Goal: Consume media (video, audio): Consume media (video, audio)

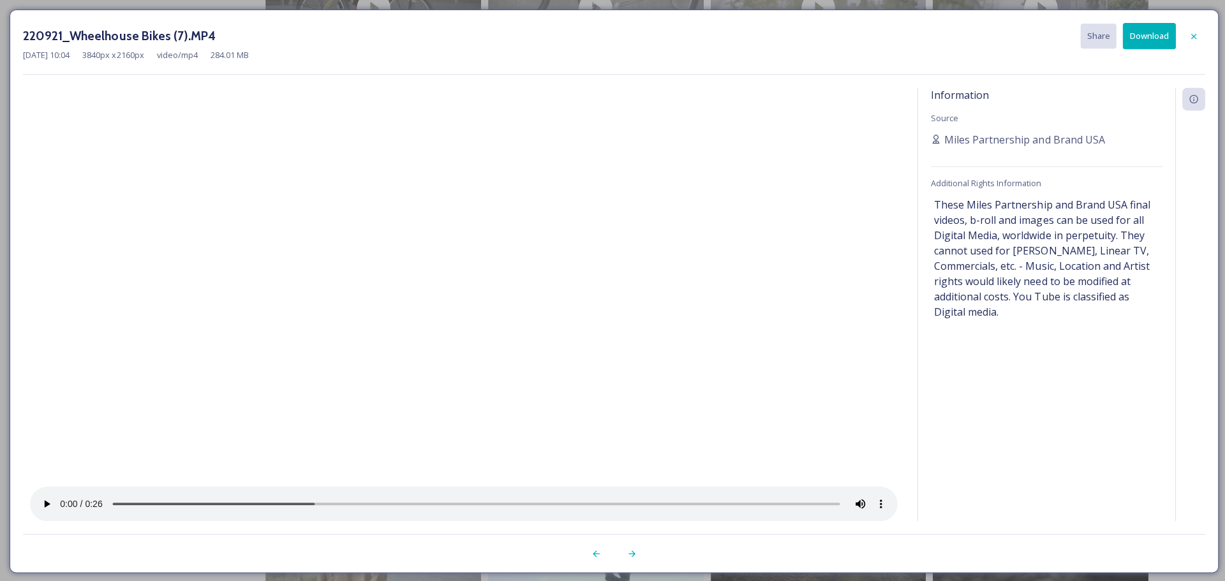
click at [1187, 36] on icon at bounding box center [1191, 36] width 10 height 10
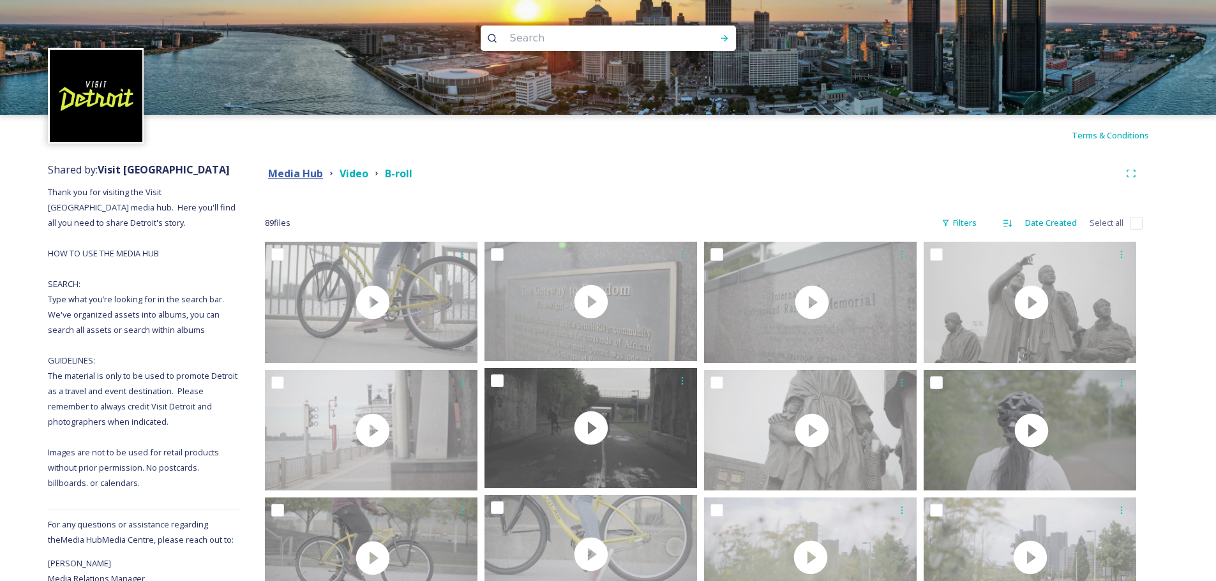
click at [313, 173] on strong "Media Hub" at bounding box center [295, 174] width 55 height 14
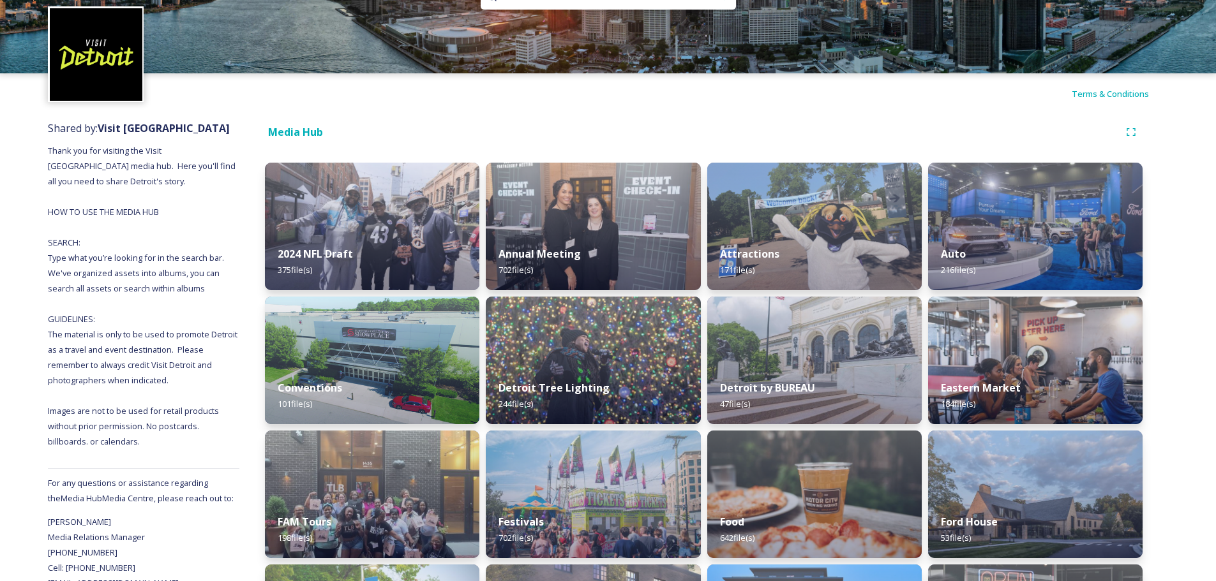
scroll to position [64, 0]
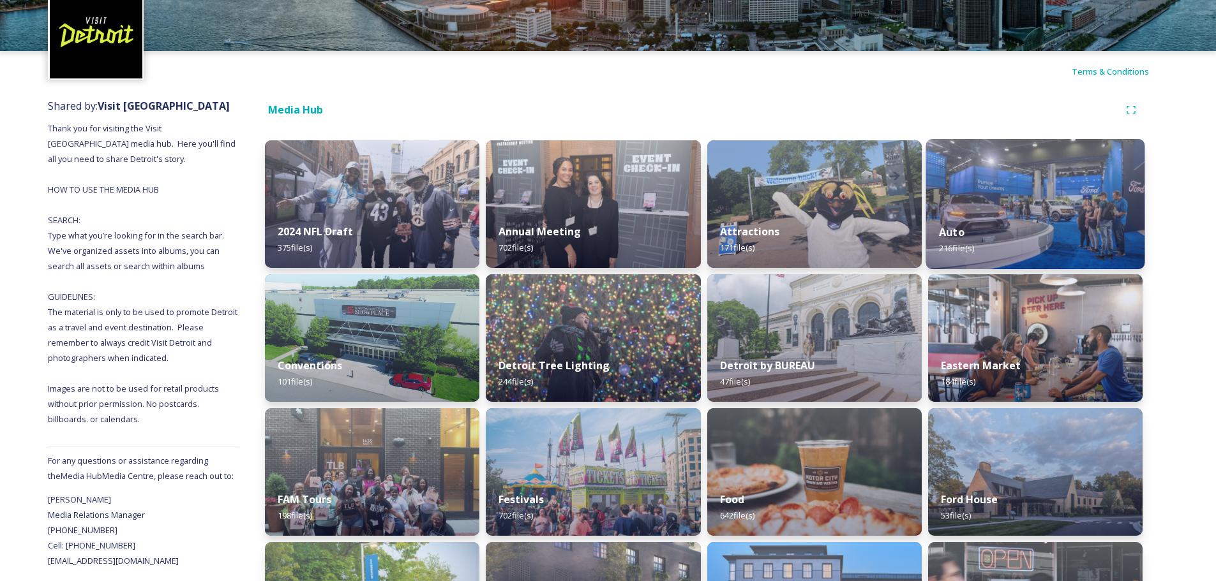
click at [1044, 203] on img at bounding box center [1034, 204] width 219 height 130
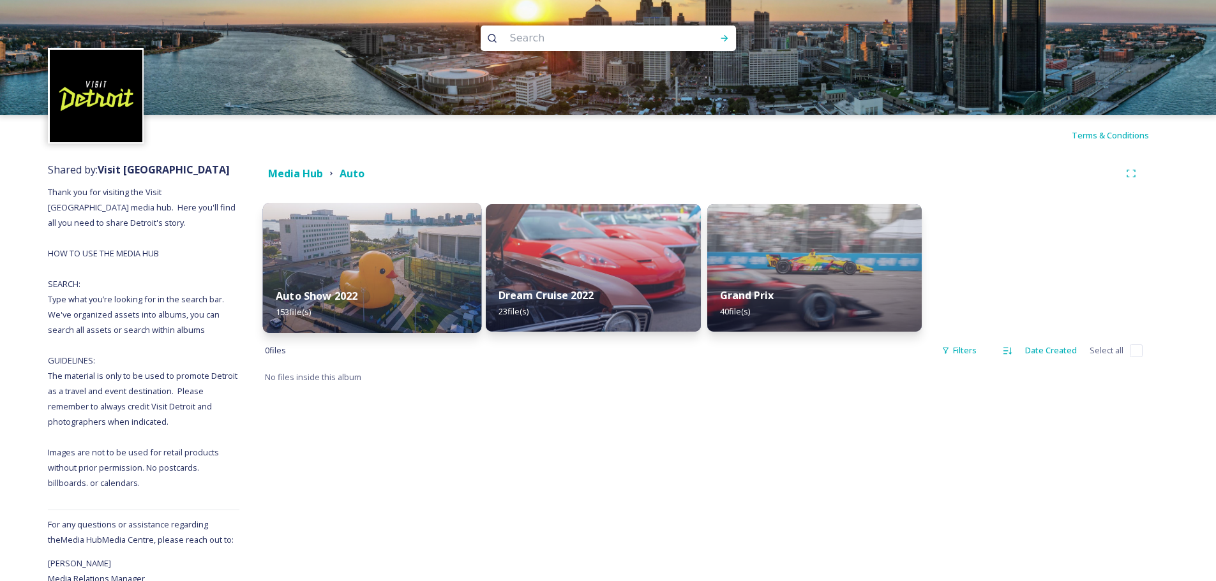
click at [338, 274] on img at bounding box center [372, 268] width 219 height 130
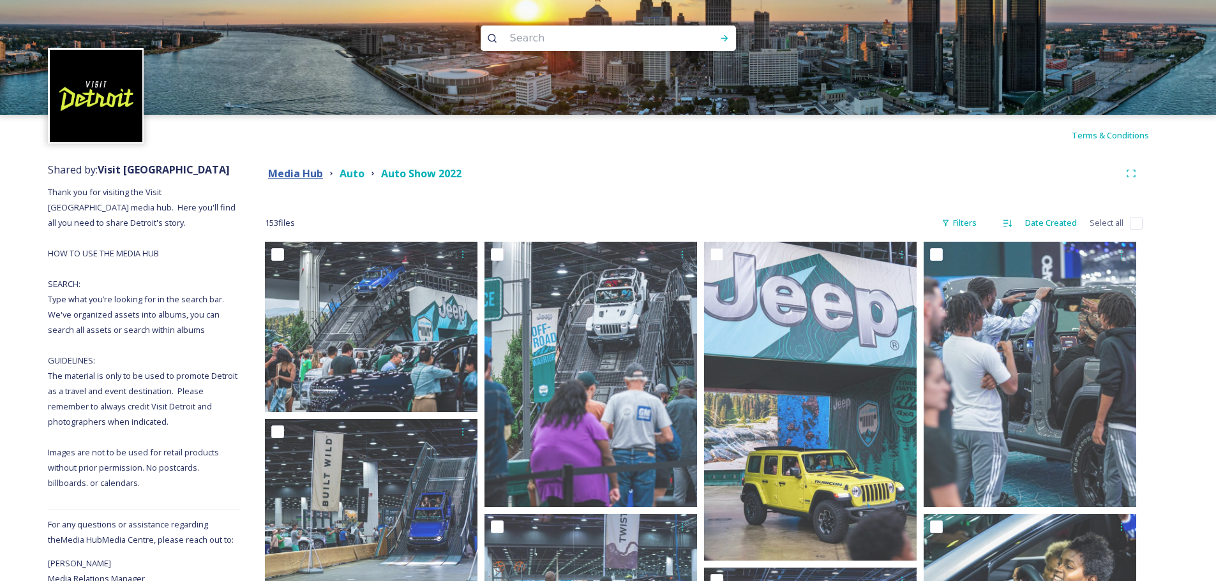
click at [296, 172] on strong "Media Hub" at bounding box center [295, 174] width 55 height 14
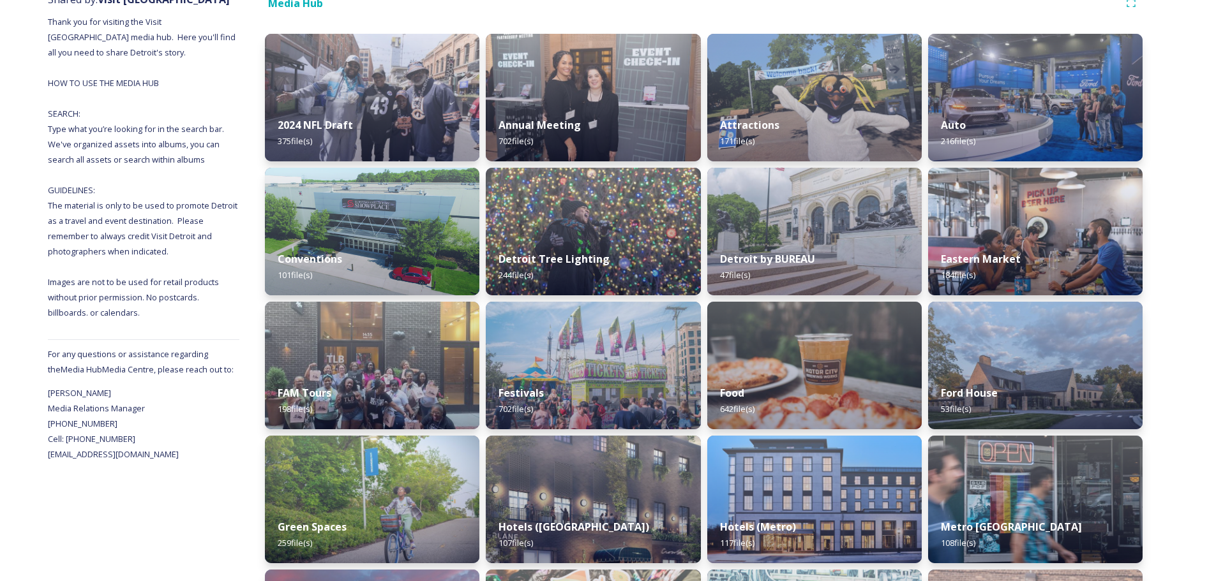
scroll to position [172, 0]
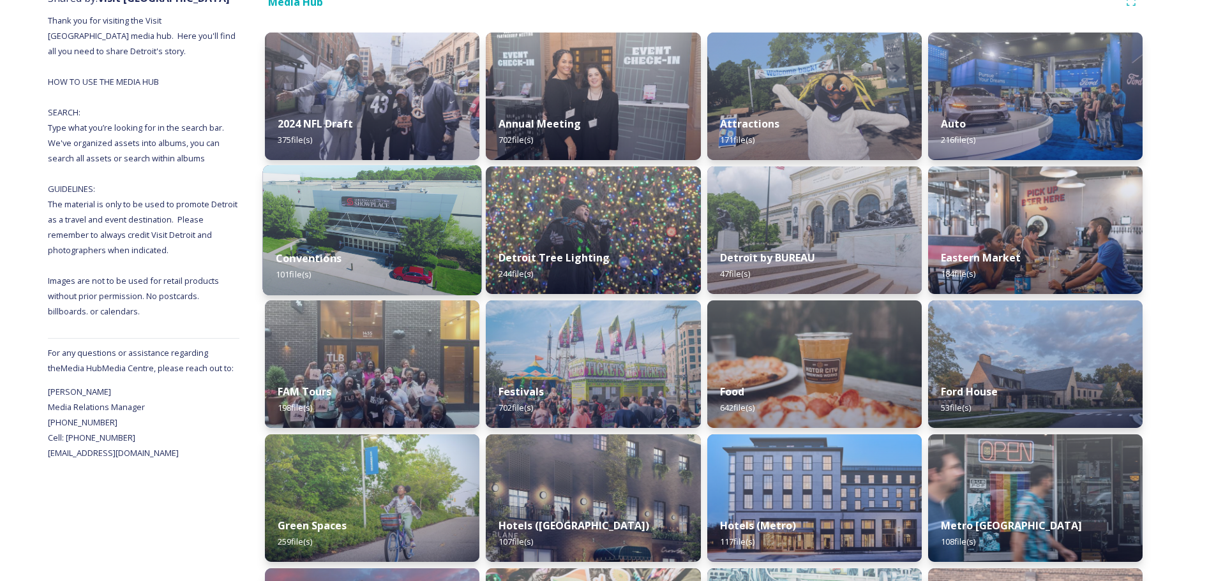
click at [366, 232] on img at bounding box center [372, 230] width 219 height 130
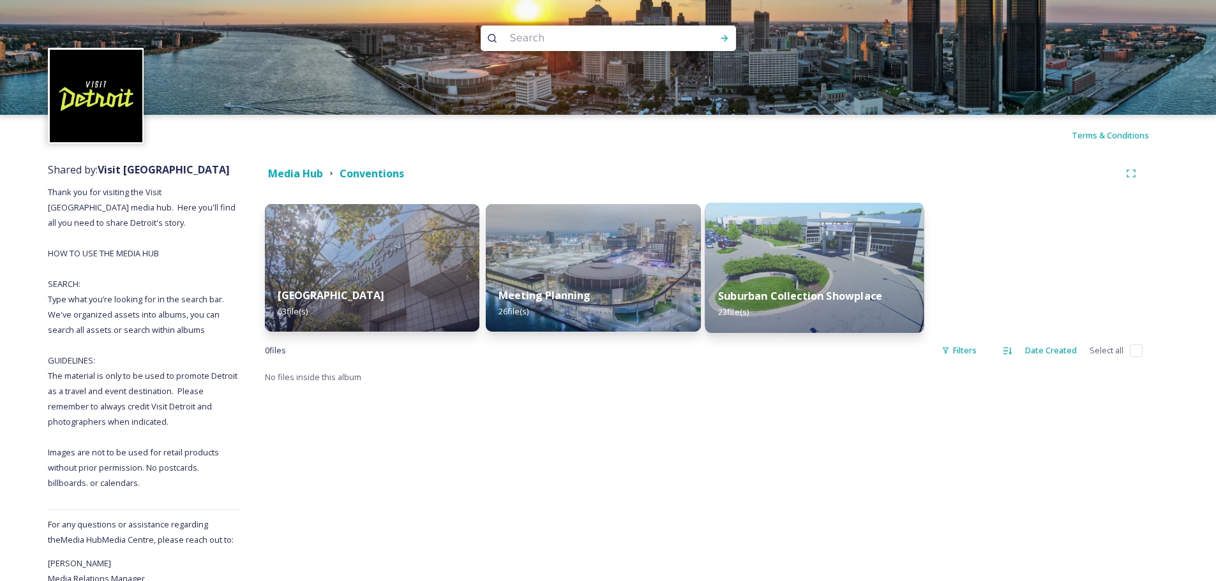
click at [799, 261] on img at bounding box center [814, 268] width 219 height 130
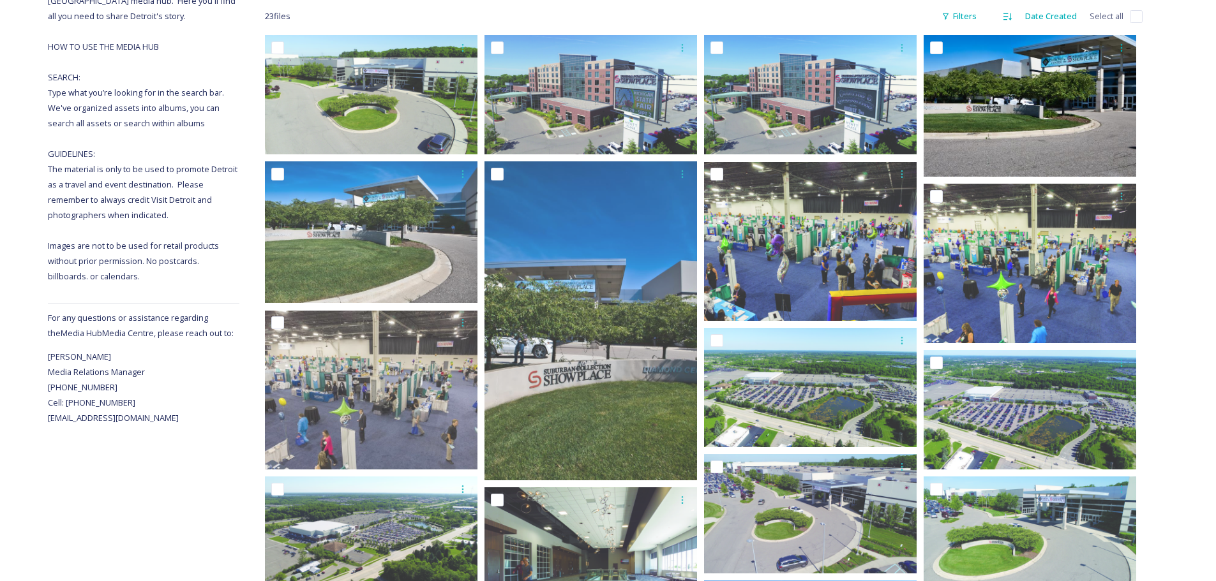
scroll to position [15, 0]
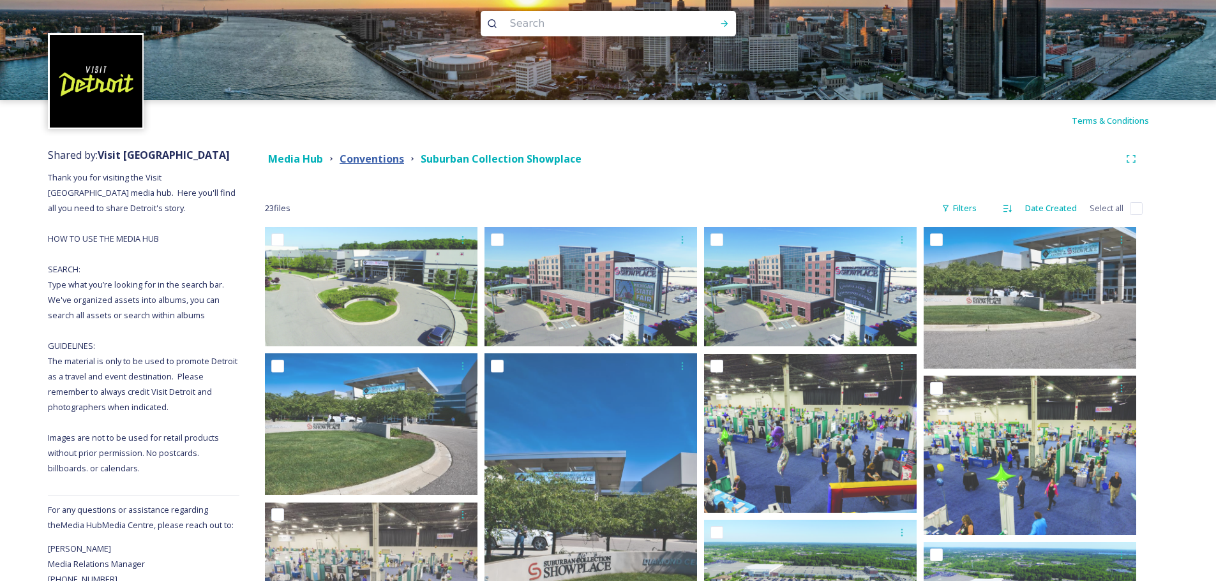
click at [359, 155] on strong "Conventions" at bounding box center [372, 159] width 64 height 14
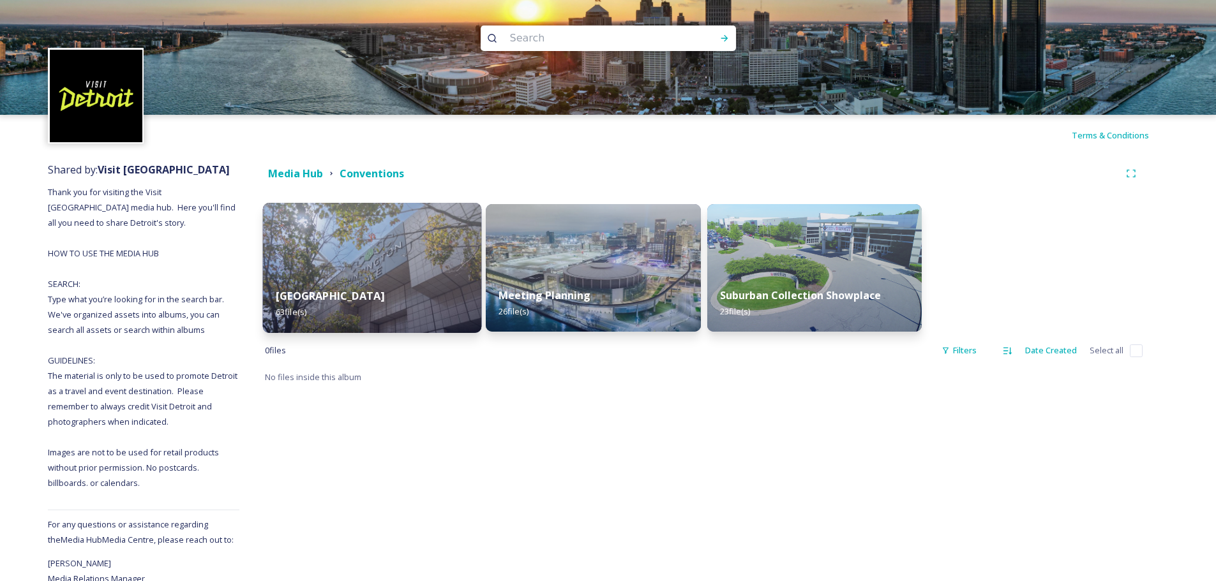
click at [361, 250] on img at bounding box center [372, 268] width 219 height 130
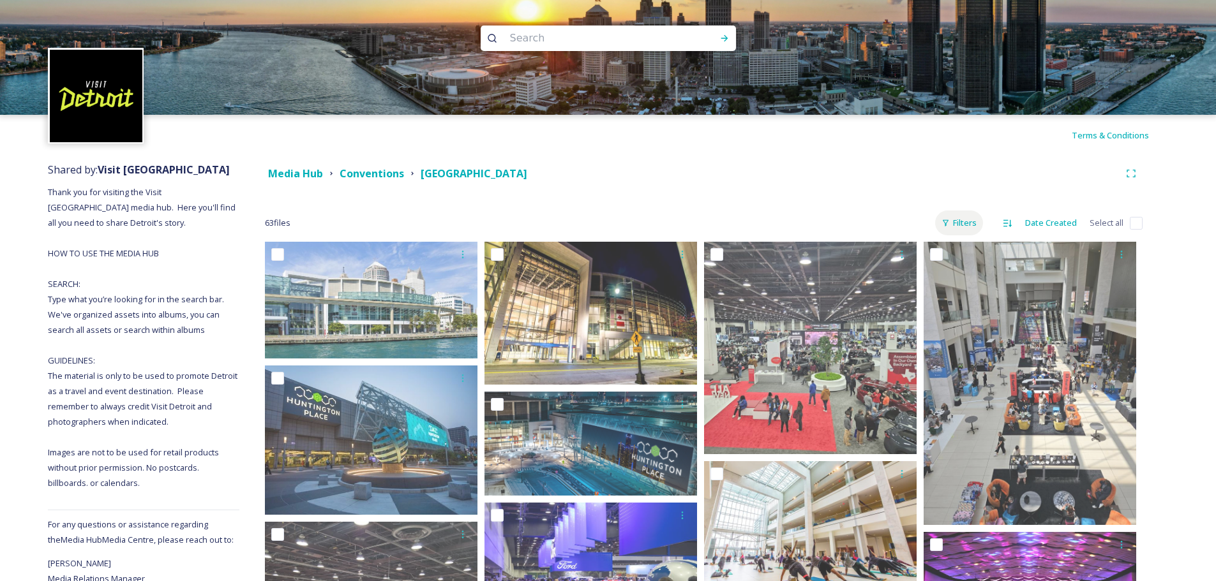
click at [955, 221] on div "Filters" at bounding box center [959, 223] width 48 height 25
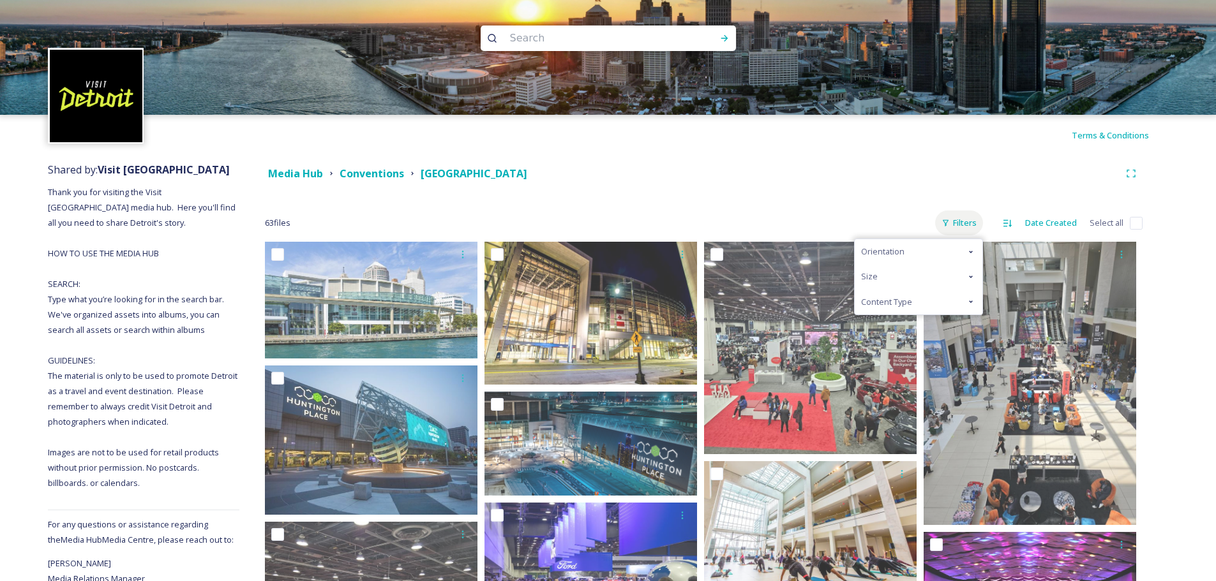
click at [962, 221] on div "Filters" at bounding box center [959, 223] width 48 height 25
click at [706, 182] on div "Media Hub Conventions [GEOGRAPHIC_DATA]" at bounding box center [704, 173] width 878 height 23
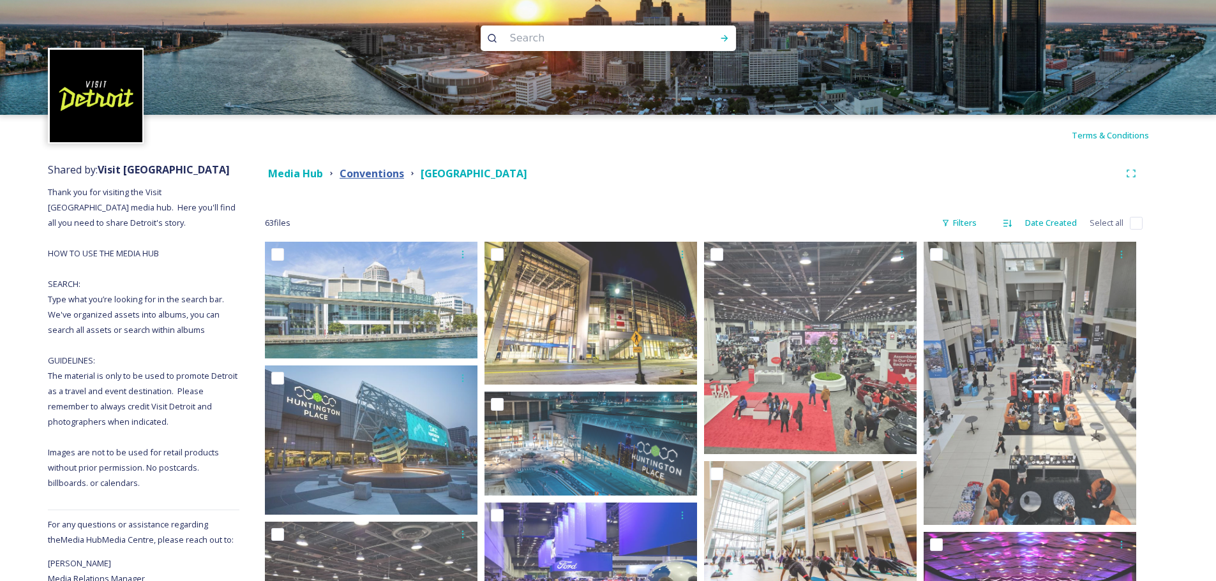
click at [382, 176] on strong "Conventions" at bounding box center [372, 174] width 64 height 14
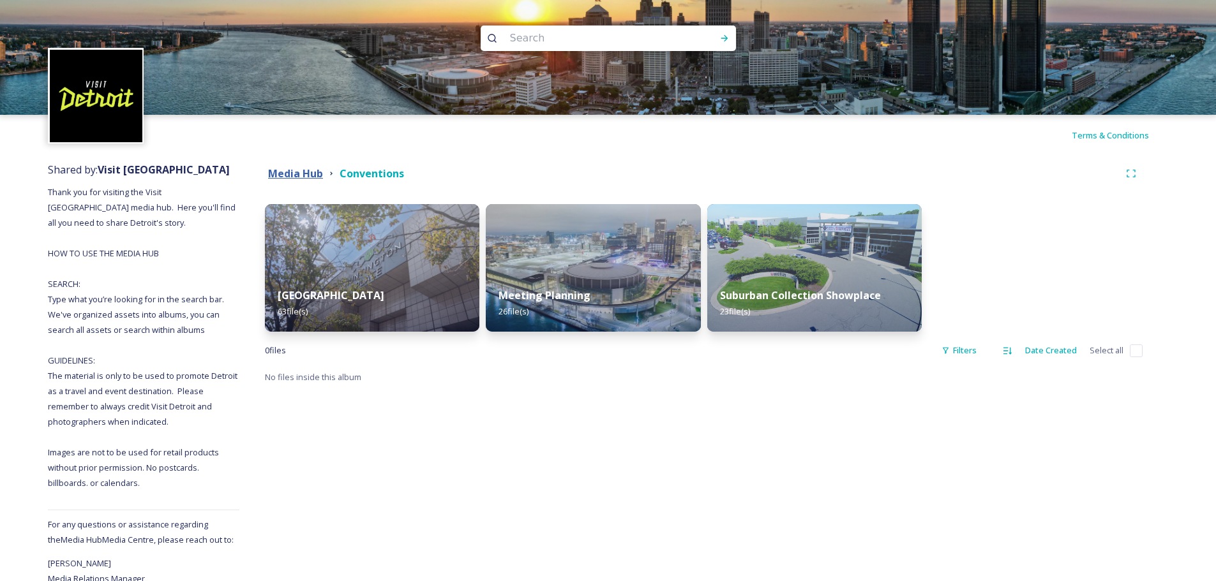
click at [308, 172] on strong "Media Hub" at bounding box center [295, 174] width 55 height 14
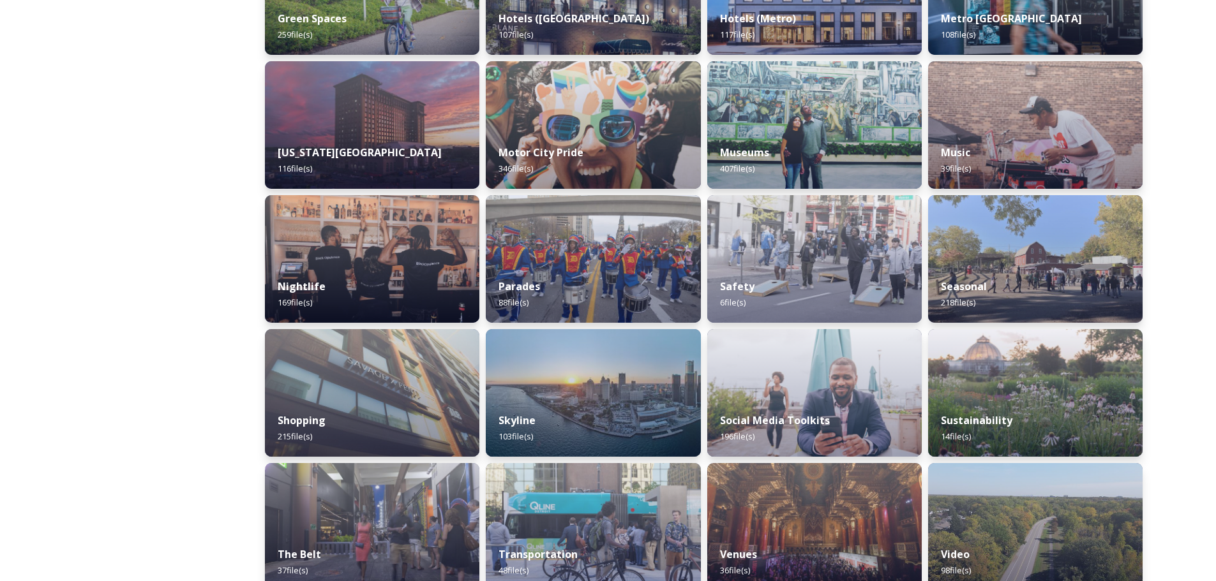
scroll to position [701, 0]
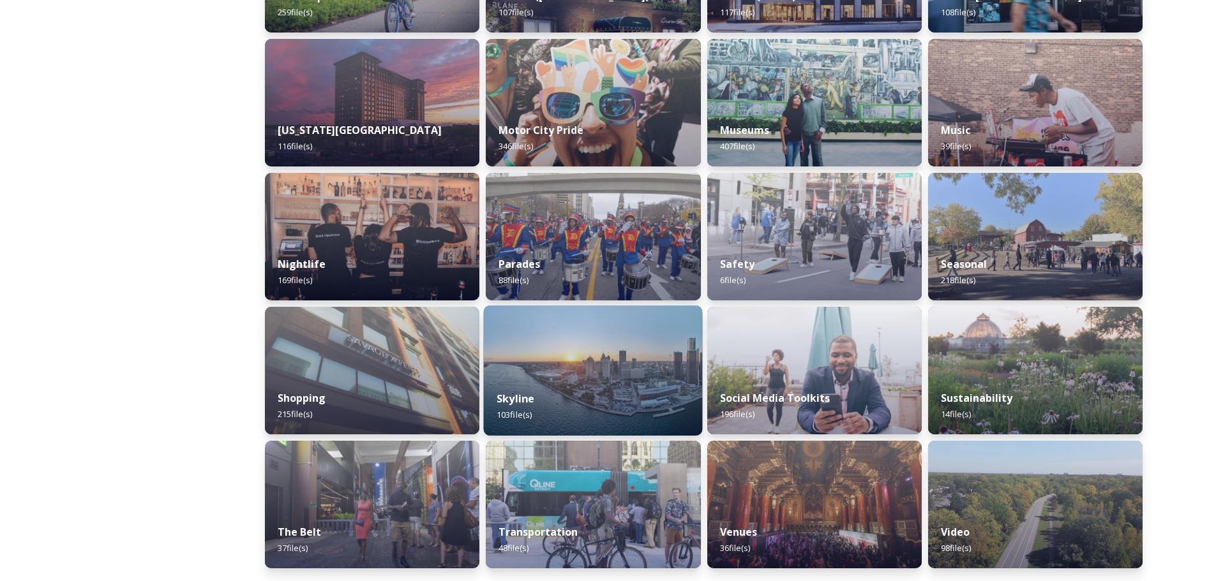
click at [595, 365] on img at bounding box center [593, 371] width 219 height 130
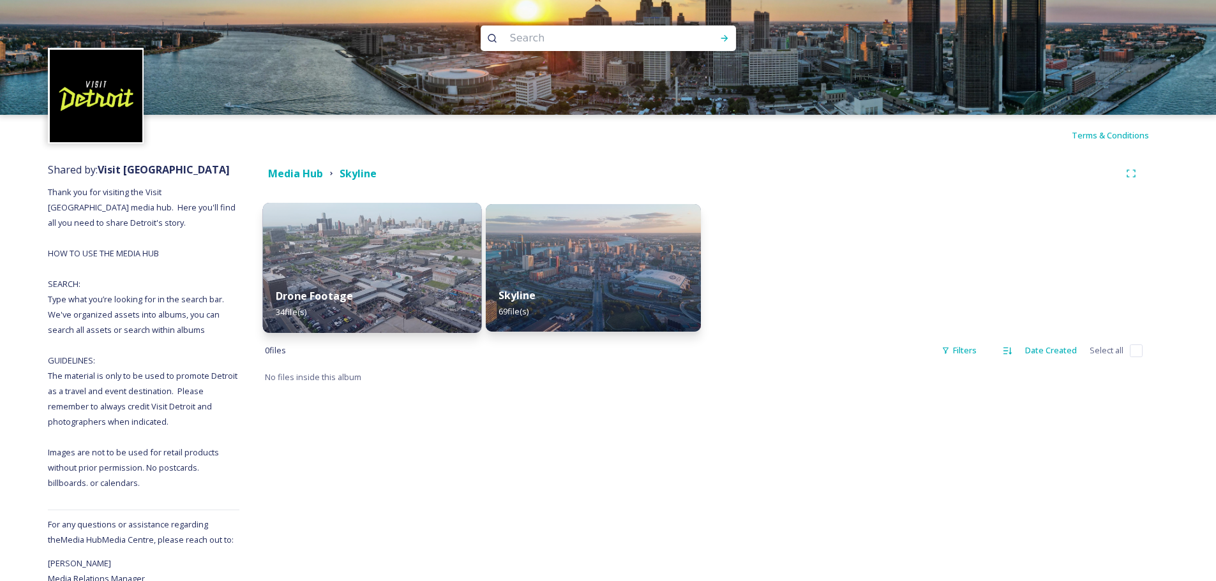
click at [389, 277] on div "Drone Footage 34 file(s)" at bounding box center [372, 304] width 219 height 58
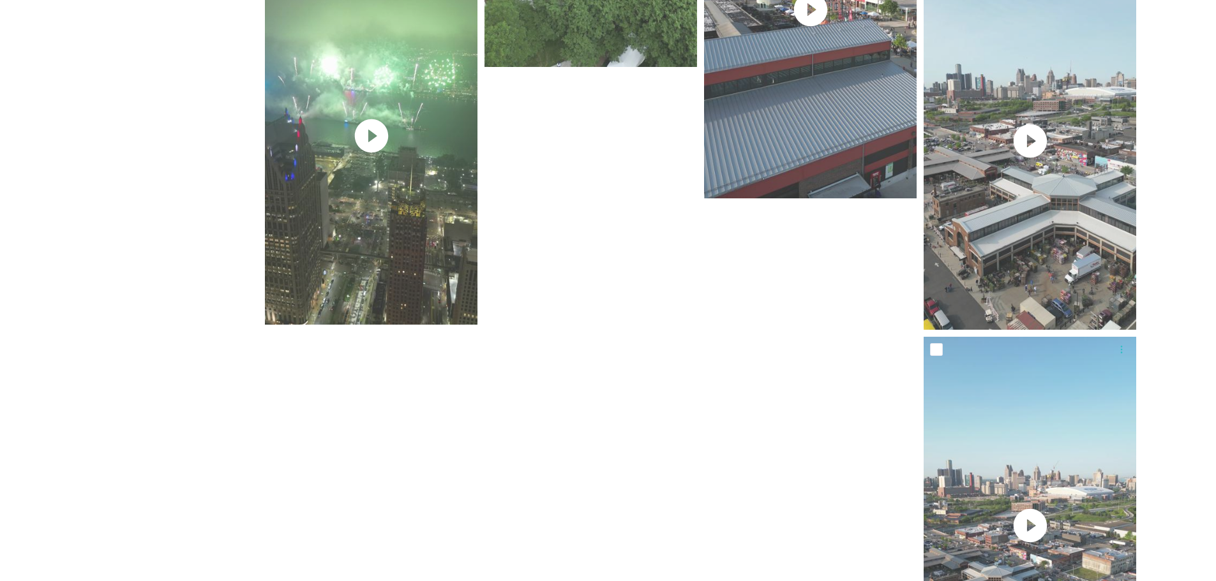
scroll to position [1596, 0]
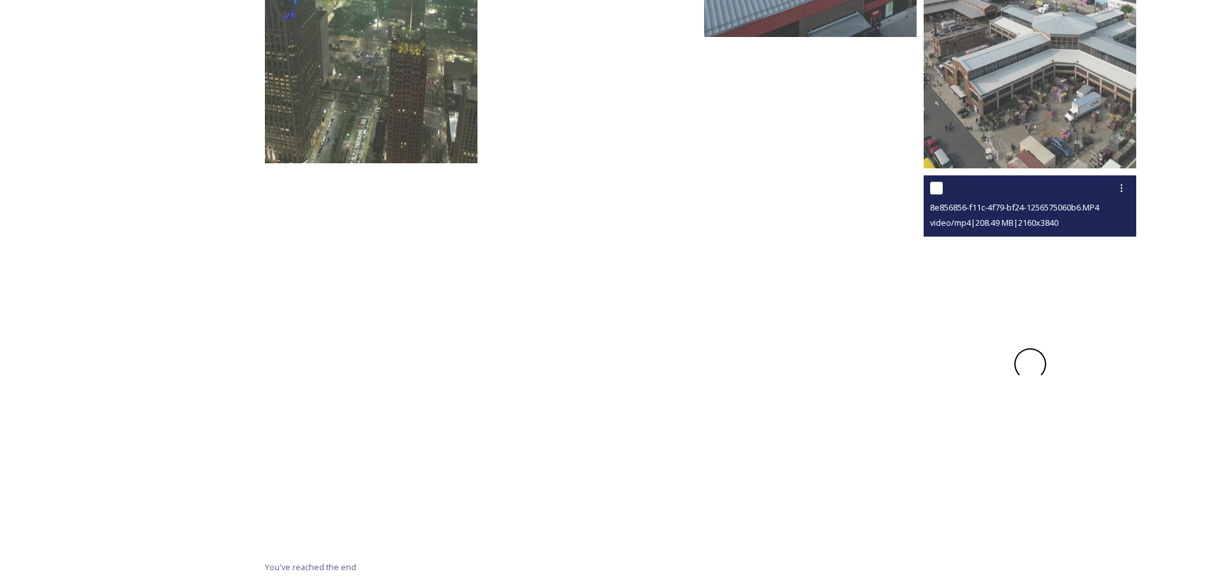
click at [1030, 364] on span at bounding box center [1029, 364] width 41 height 41
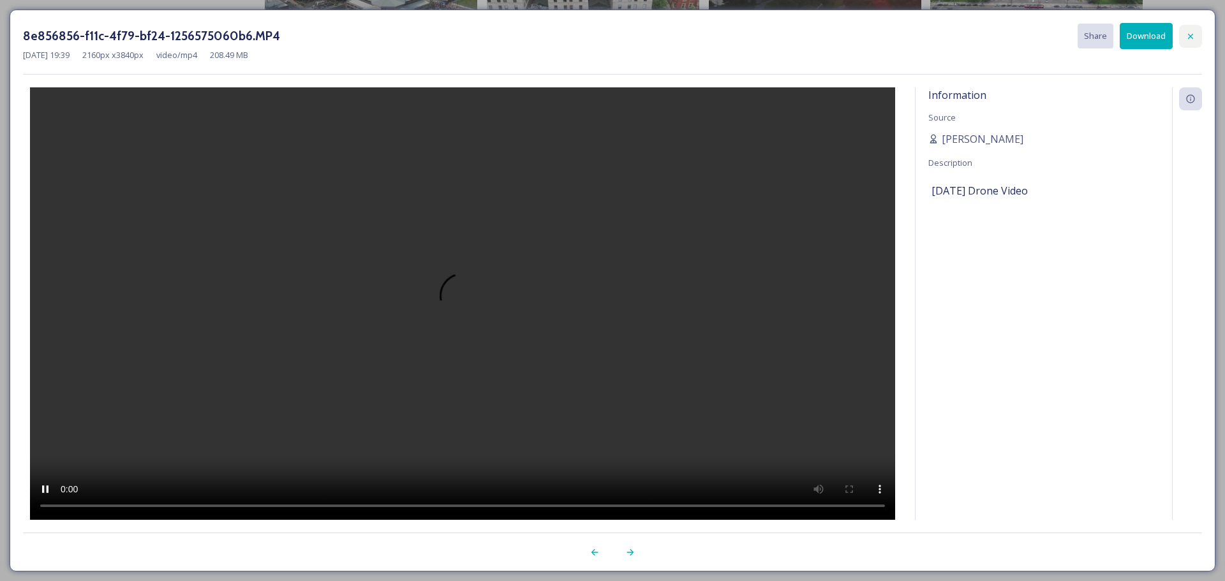
click at [1188, 40] on icon at bounding box center [1191, 36] width 10 height 10
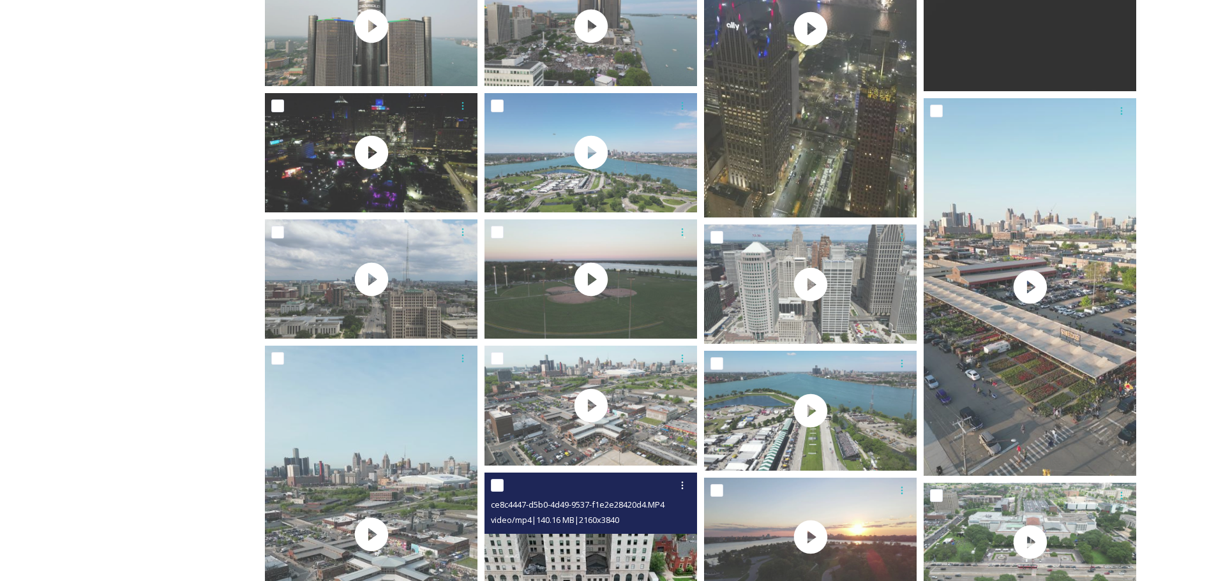
scroll to position [640, 0]
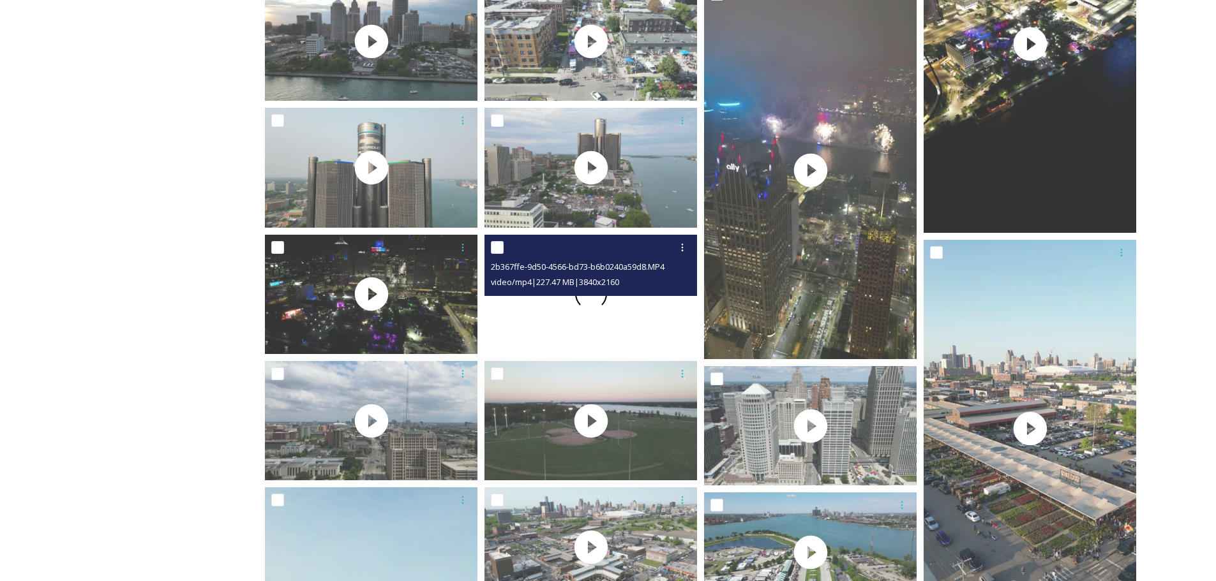
click at [593, 304] on span at bounding box center [590, 294] width 42 height 42
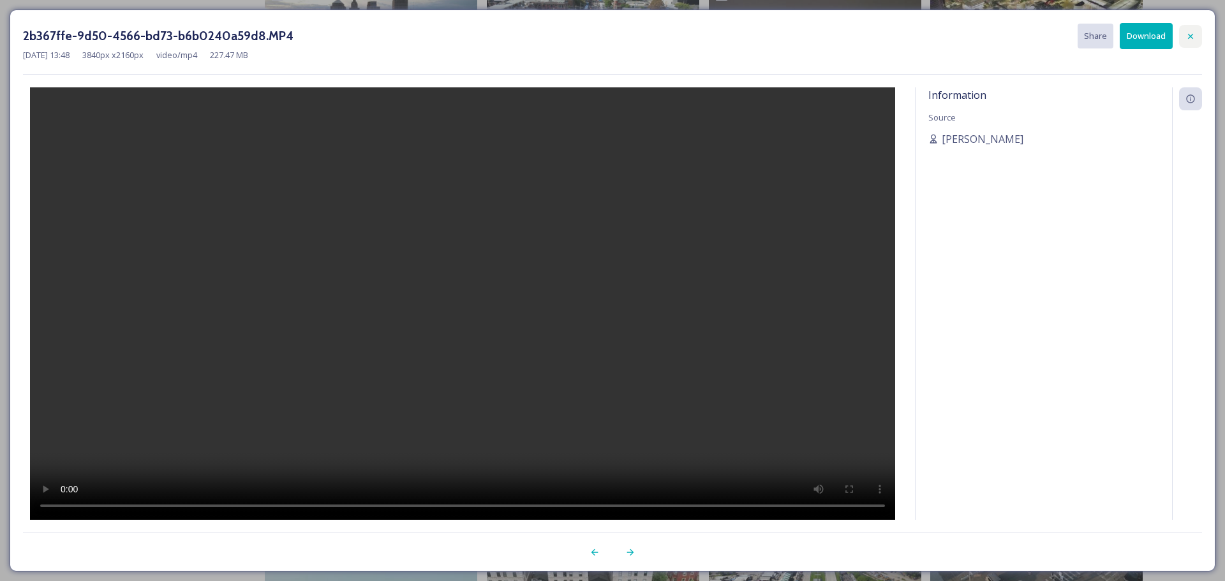
click at [1192, 31] on icon at bounding box center [1191, 36] width 10 height 10
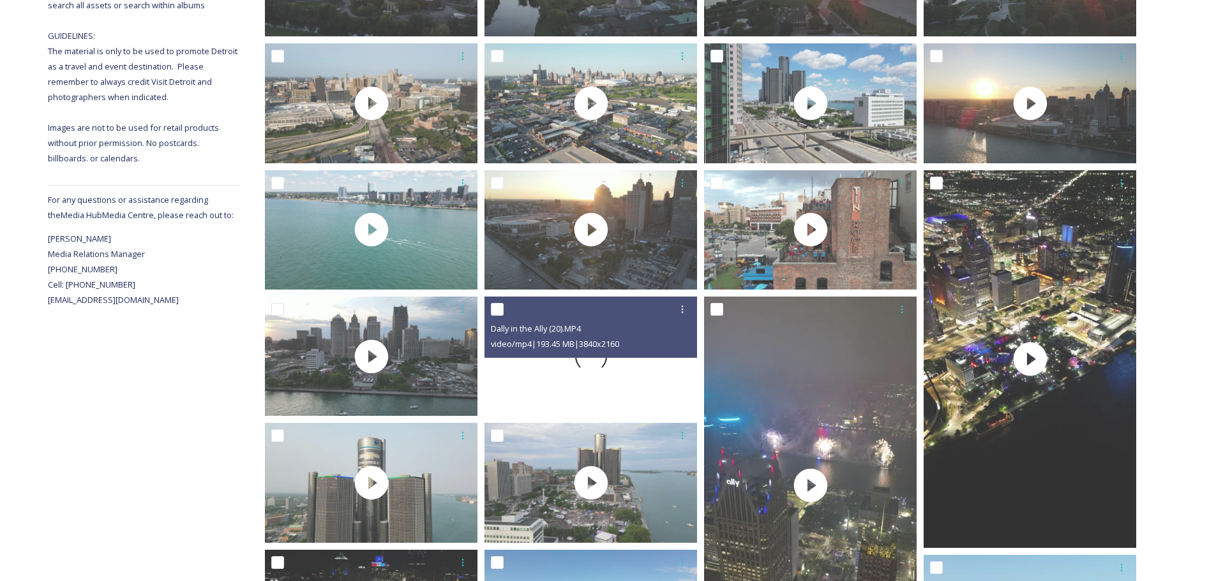
scroll to position [321, 0]
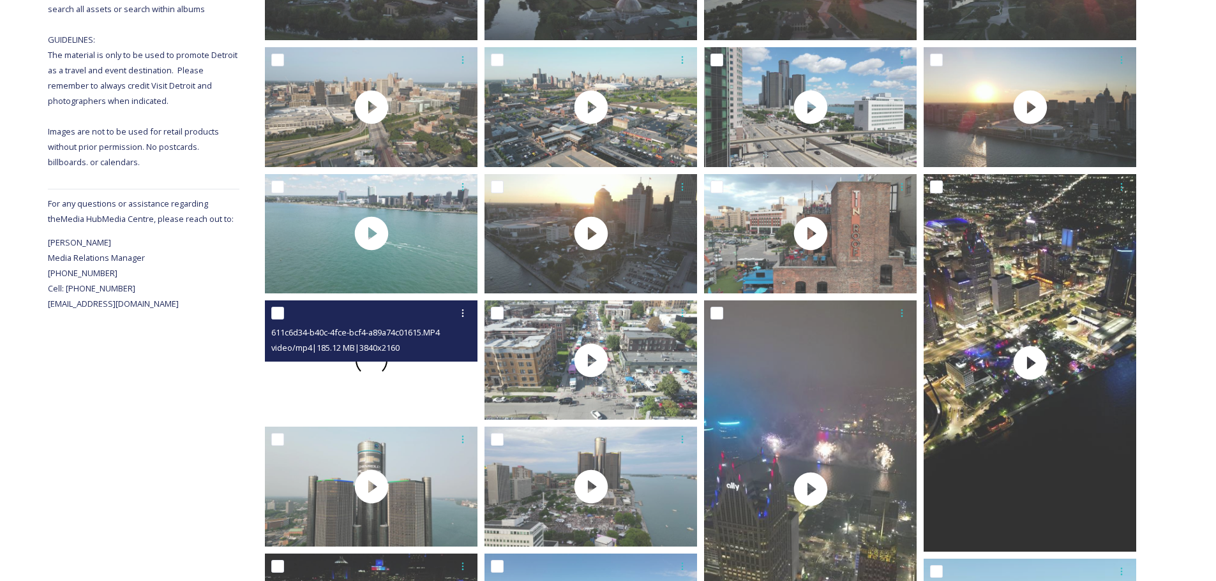
click at [368, 371] on span at bounding box center [371, 361] width 40 height 40
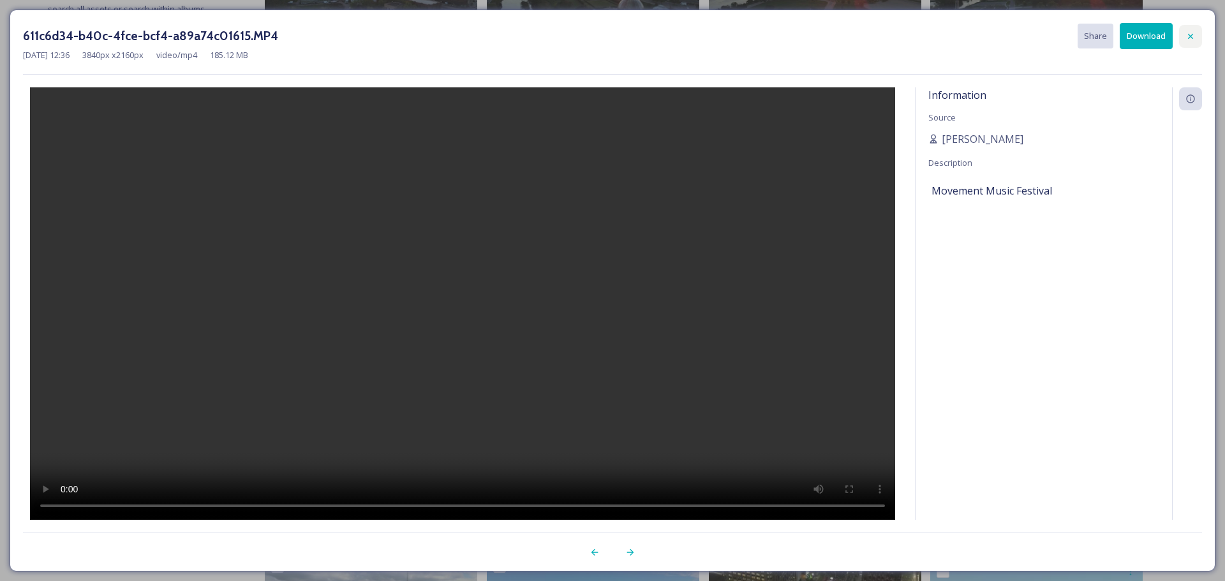
click at [1198, 40] on div at bounding box center [1191, 36] width 23 height 23
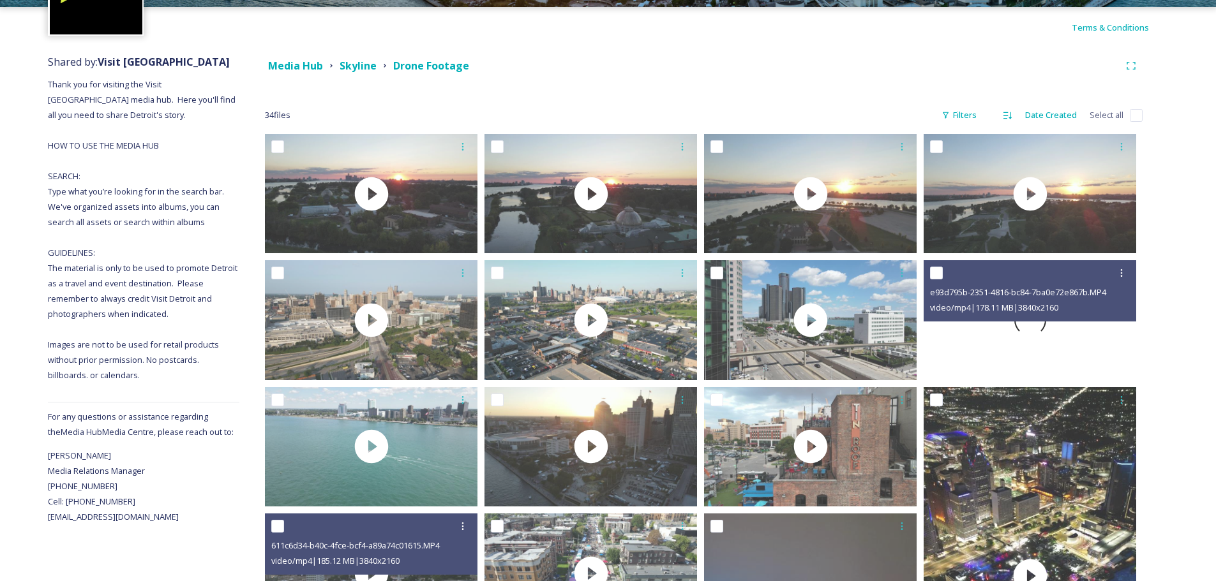
scroll to position [130, 0]
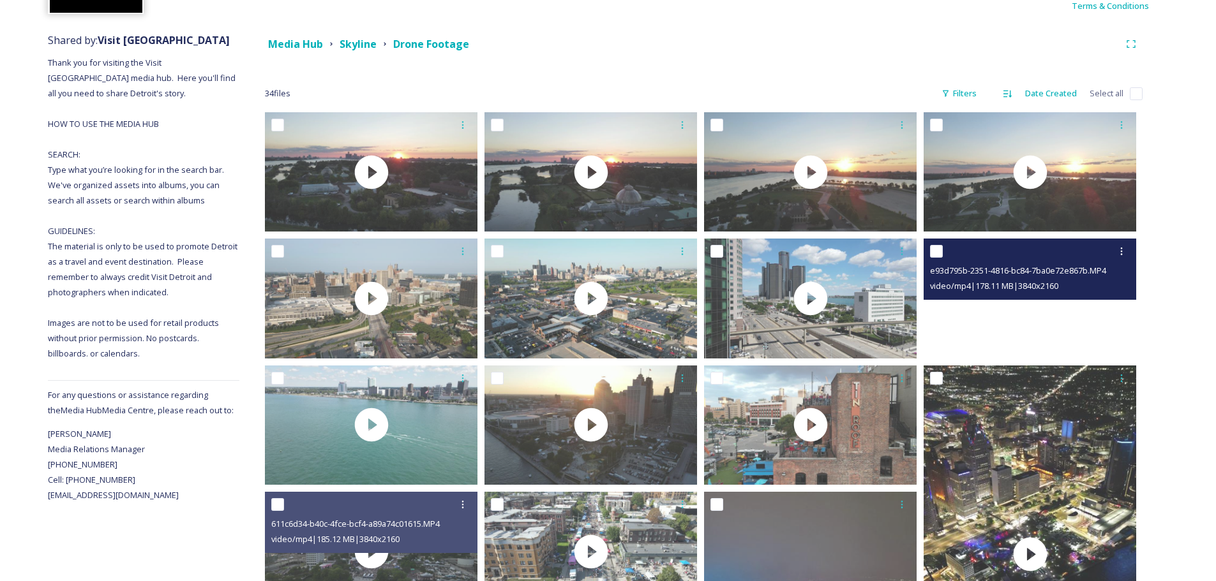
click at [1037, 307] on video "e93d795b-2351-4816-bc84-7ba0e72e867b.MP4" at bounding box center [1030, 298] width 213 height 119
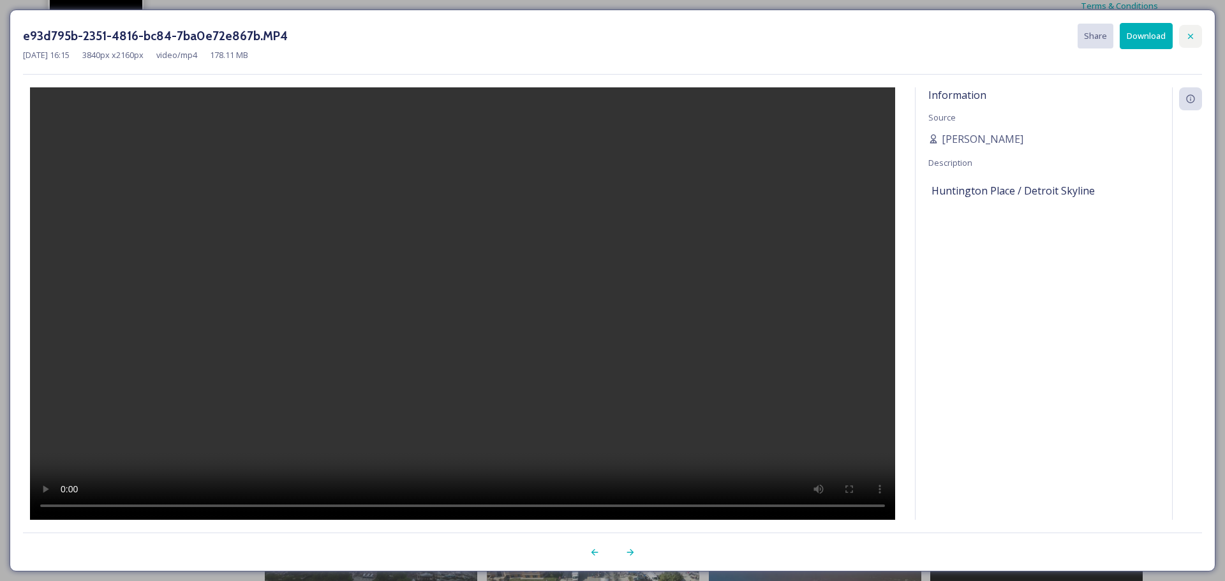
click at [1192, 38] on icon at bounding box center [1190, 35] width 5 height 5
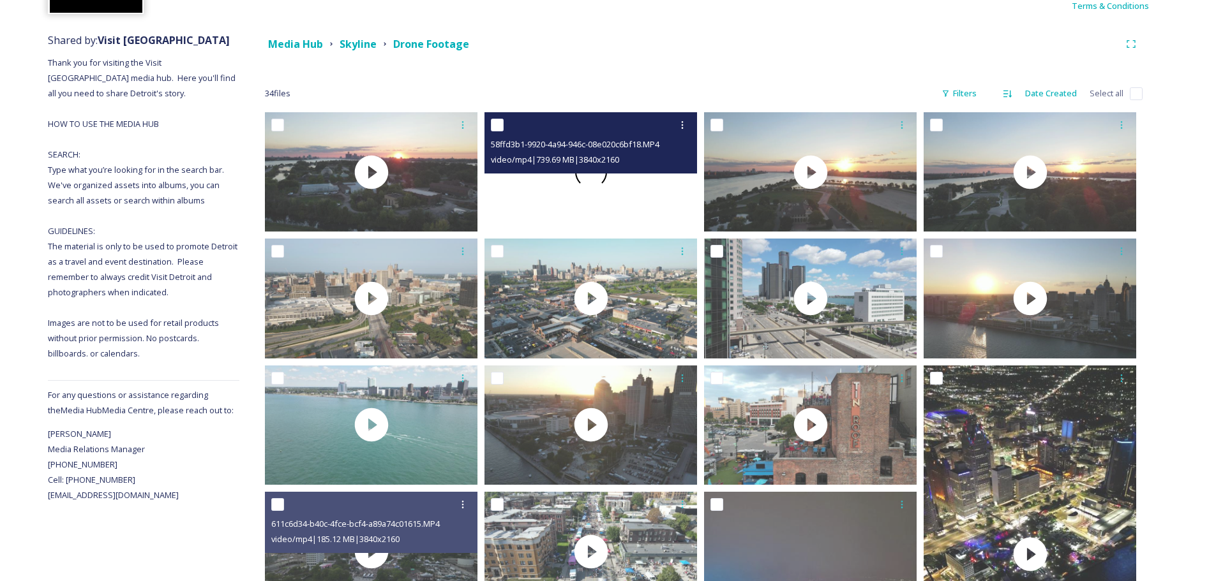
click at [602, 184] on div at bounding box center [590, 171] width 213 height 119
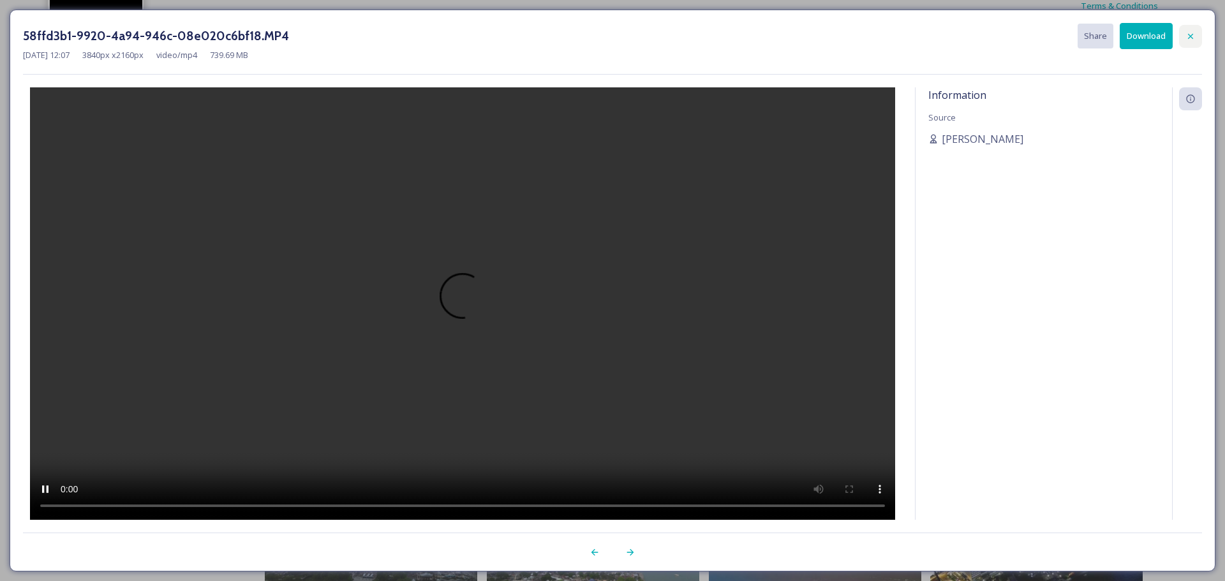
click at [1188, 38] on icon at bounding box center [1190, 35] width 5 height 5
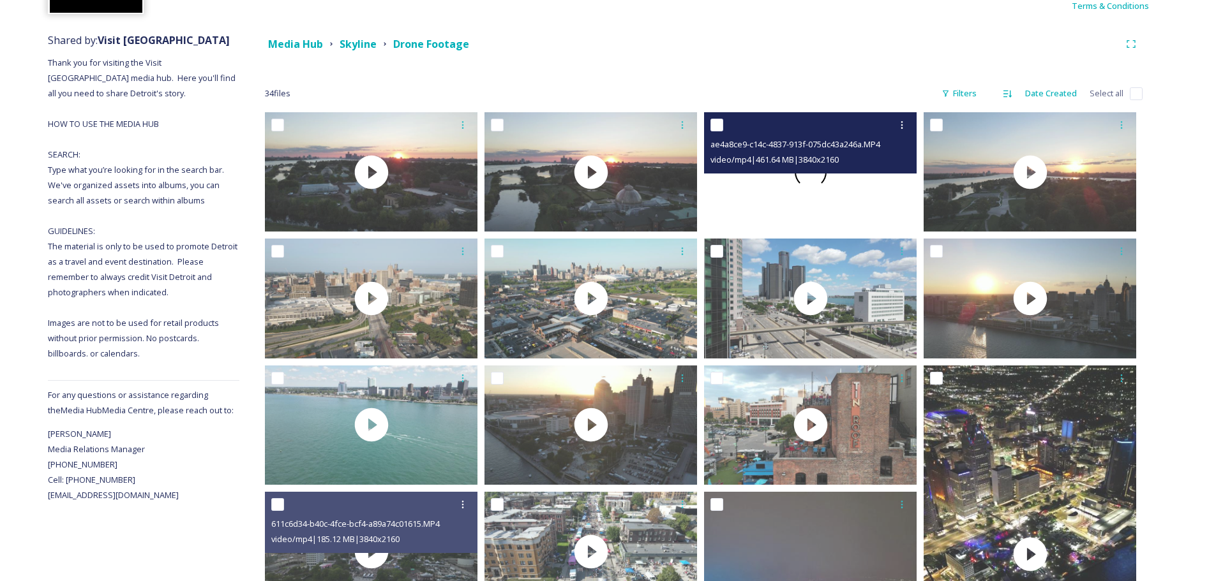
click at [807, 177] on span at bounding box center [810, 171] width 41 height 41
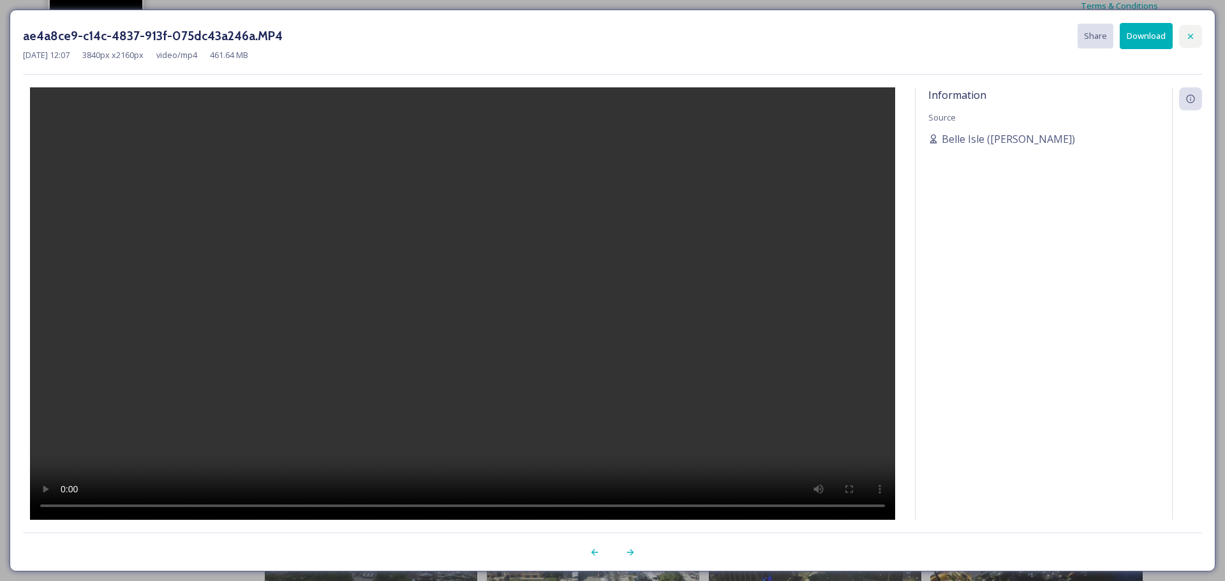
click at [1199, 34] on div at bounding box center [1191, 36] width 23 height 23
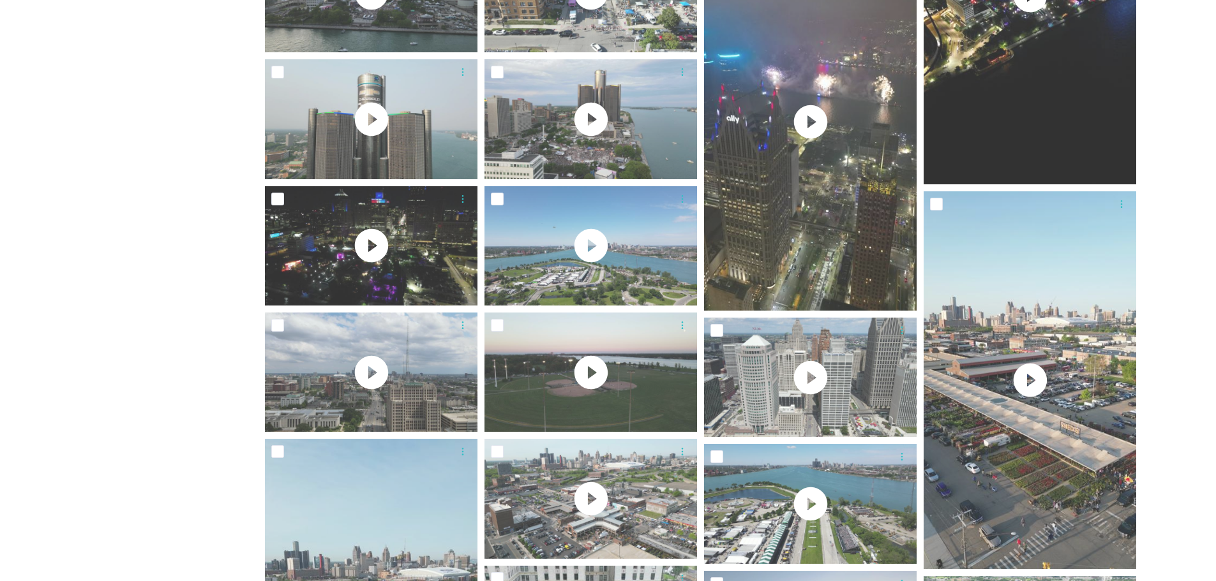
scroll to position [640, 0]
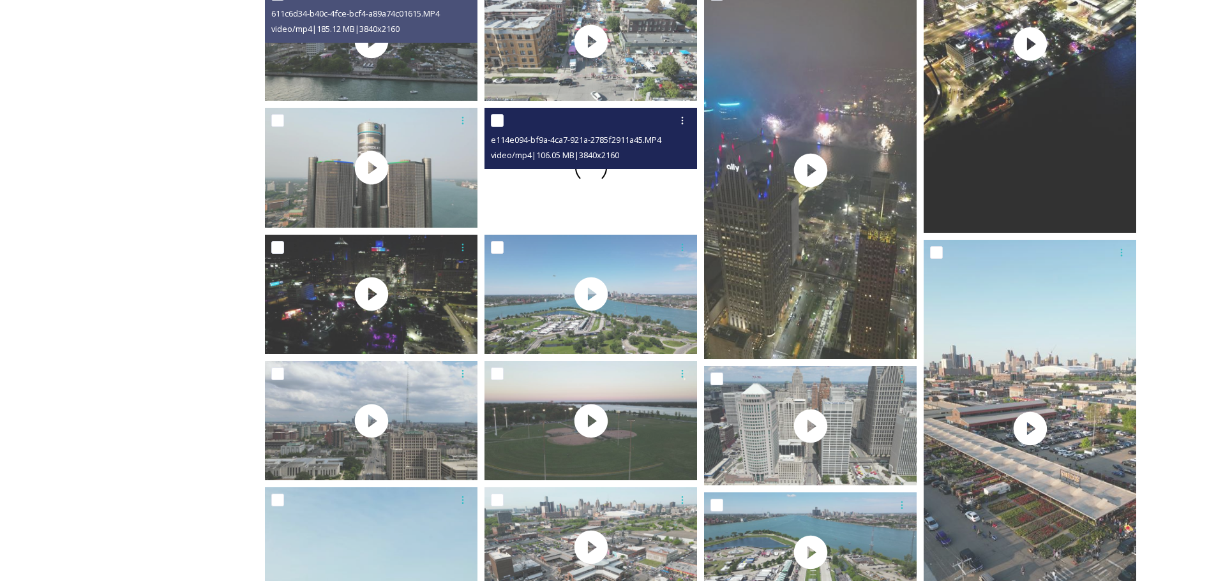
click at [585, 174] on span at bounding box center [590, 167] width 41 height 41
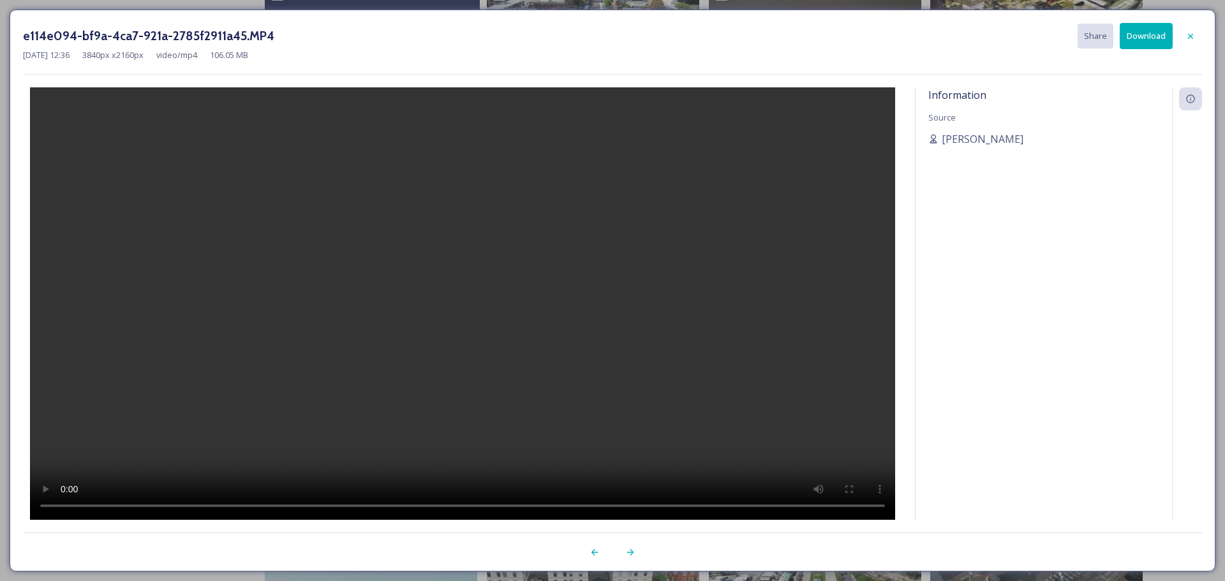
click at [200, 30] on h3 "e114e094-bf9a-4ca7-921a-2785f2911a45.MP4" at bounding box center [148, 36] width 251 height 19
copy div "e114e094-bf9a-4ca7-921a-2785f2911a45.MP4"
drag, startPoint x: 1197, startPoint y: 30, endPoint x: 1199, endPoint y: 47, distance: 16.7
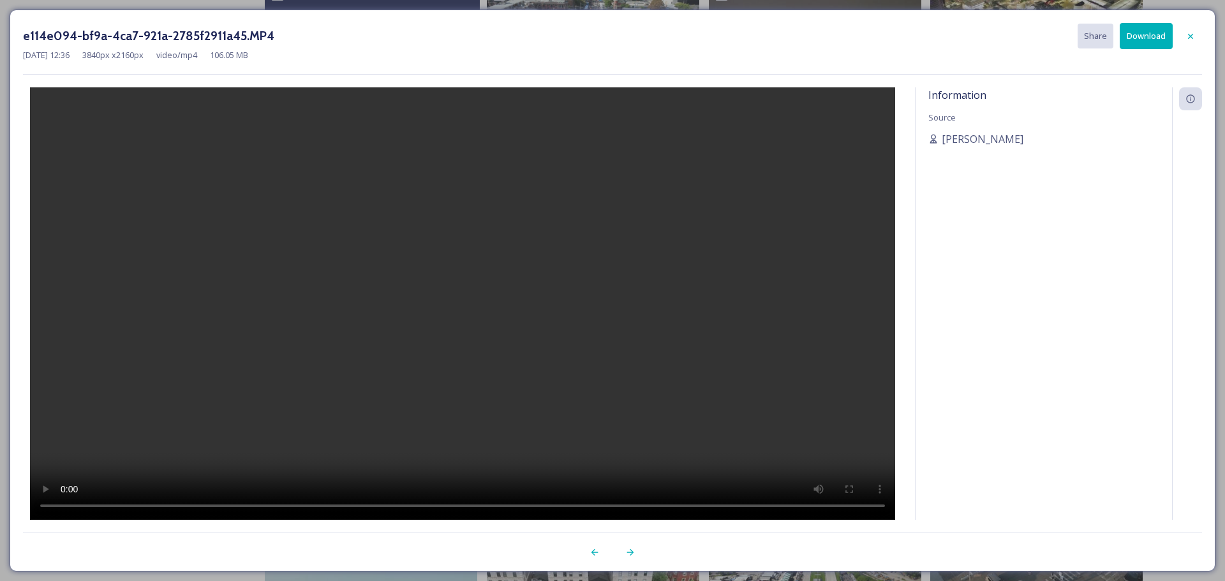
click at [1197, 30] on div at bounding box center [1191, 36] width 23 height 23
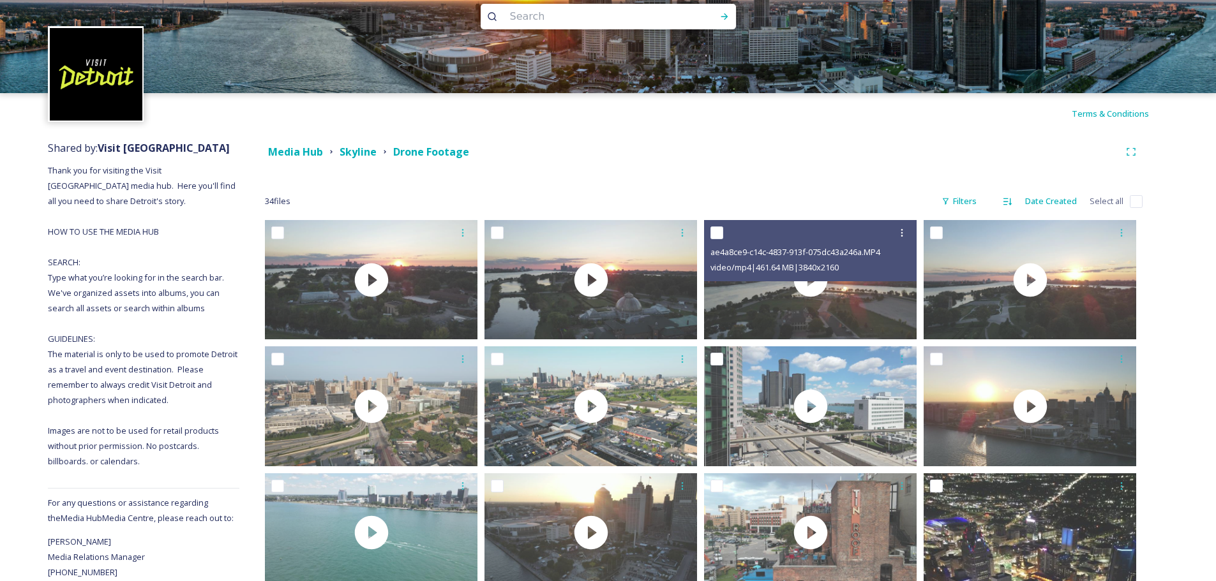
scroll to position [0, 0]
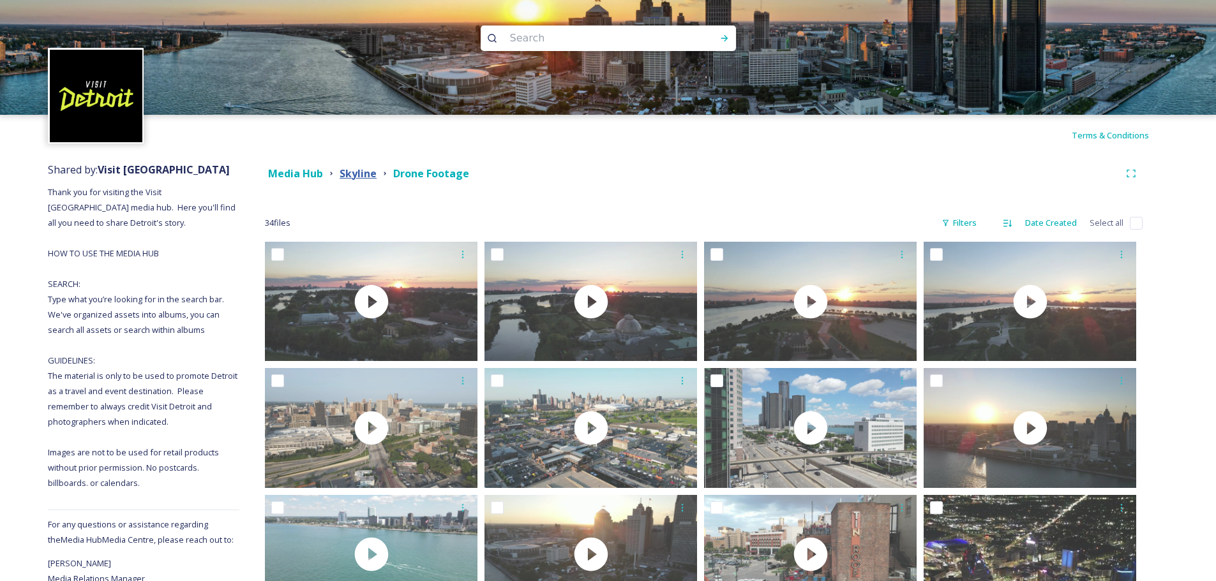
click at [365, 176] on strong "Skyline" at bounding box center [358, 174] width 37 height 14
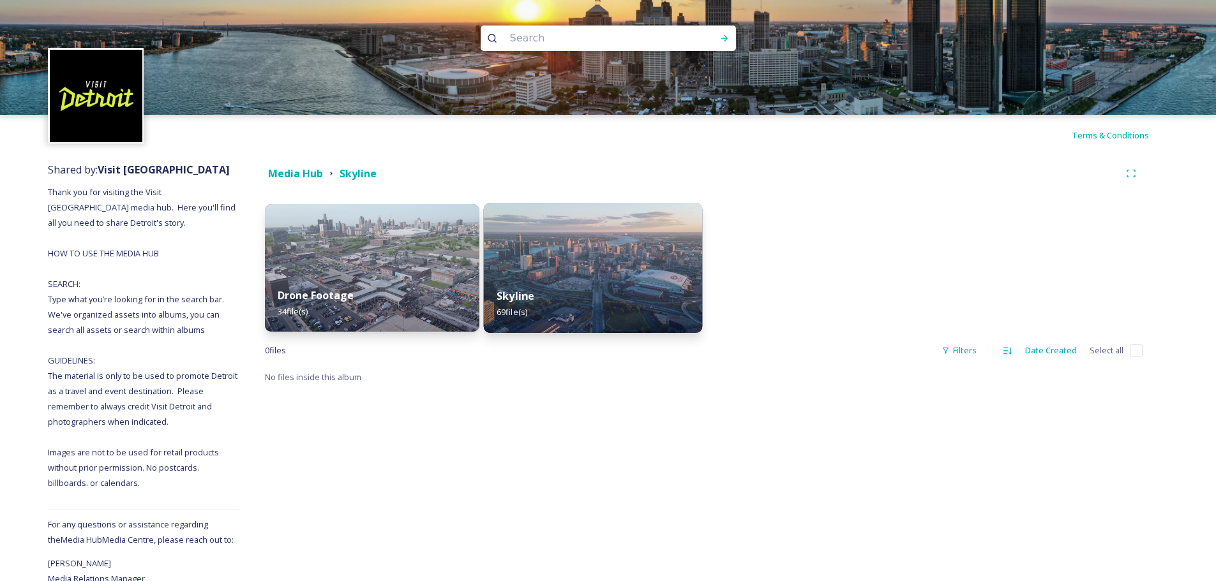
click at [599, 278] on div "Skyline 69 file(s)" at bounding box center [593, 304] width 219 height 58
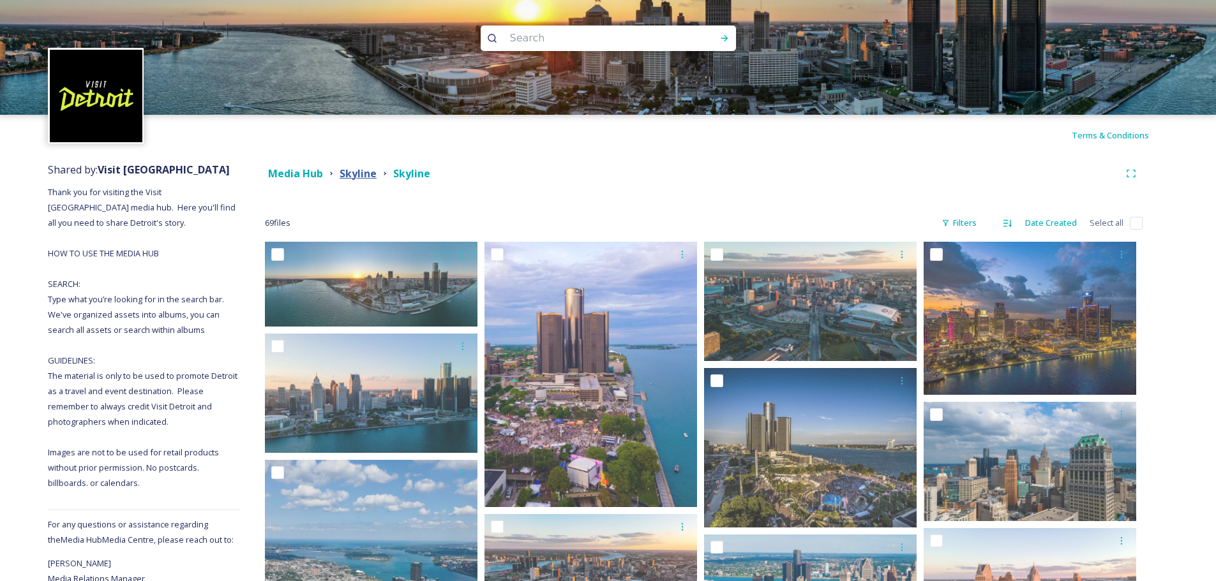
click at [359, 175] on strong "Skyline" at bounding box center [358, 174] width 37 height 14
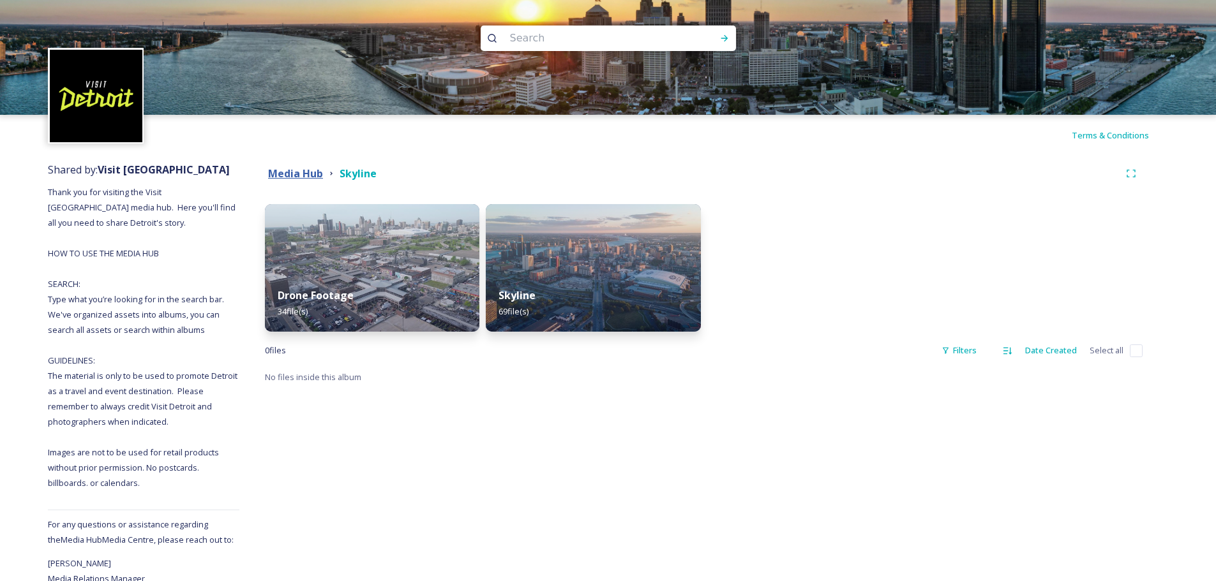
click at [311, 176] on strong "Media Hub" at bounding box center [295, 174] width 55 height 14
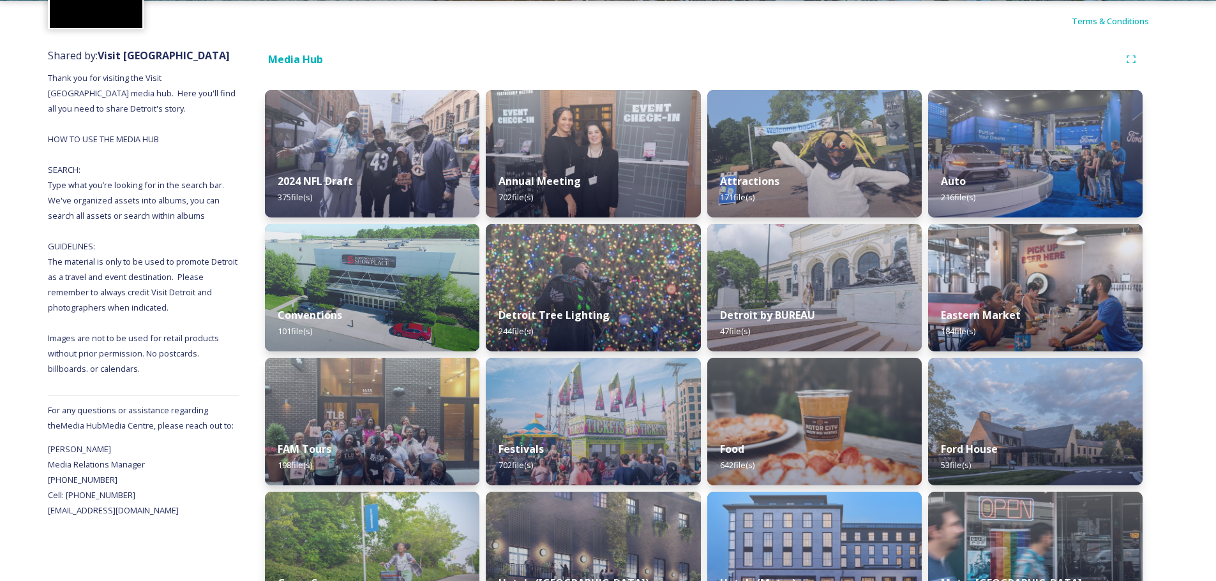
scroll to position [242, 0]
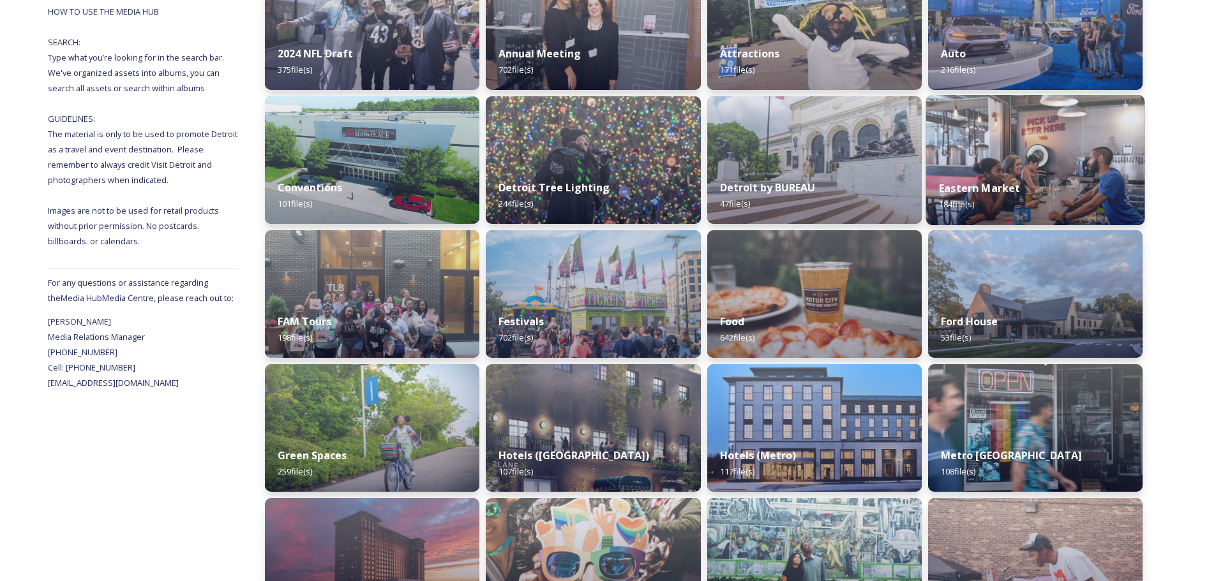
click at [1051, 144] on img at bounding box center [1034, 160] width 219 height 130
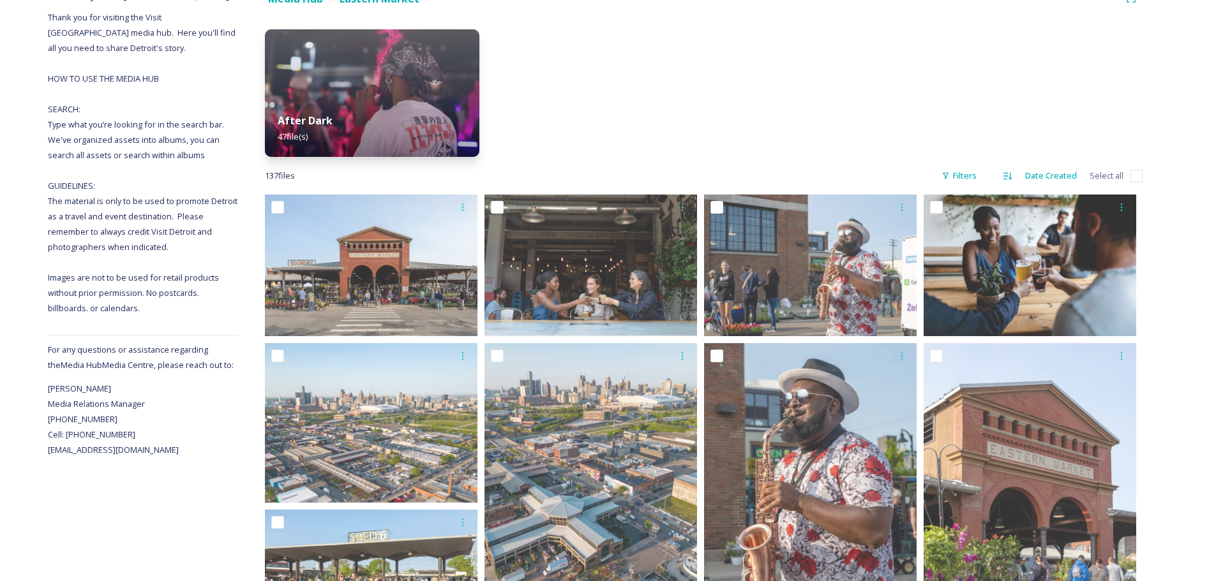
scroll to position [191, 0]
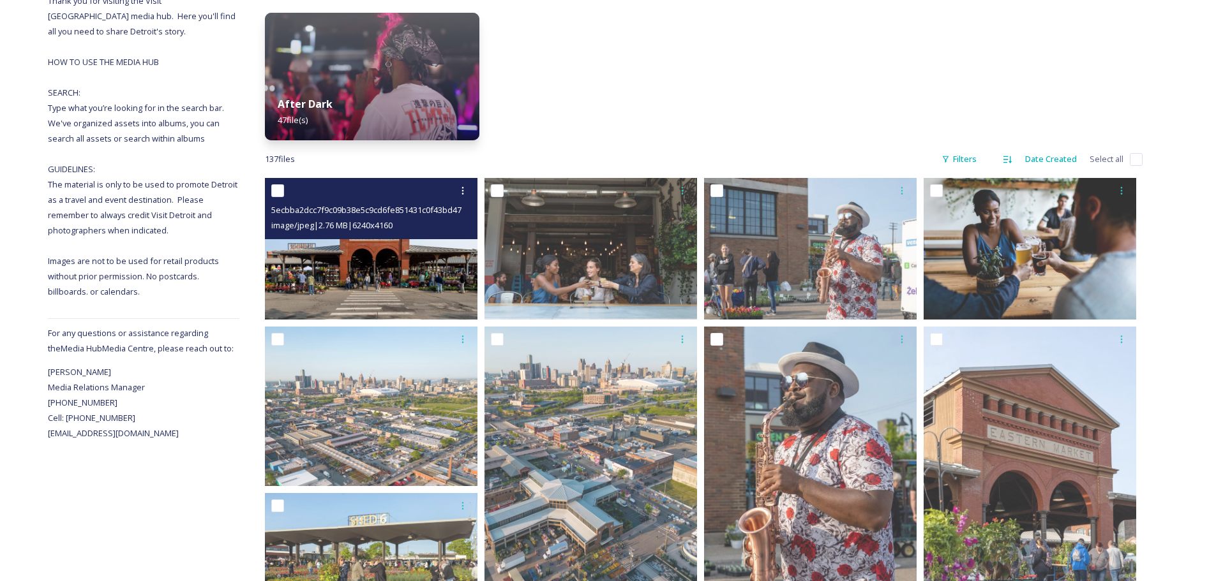
click at [275, 190] on input "checkbox" at bounding box center [277, 190] width 13 height 13
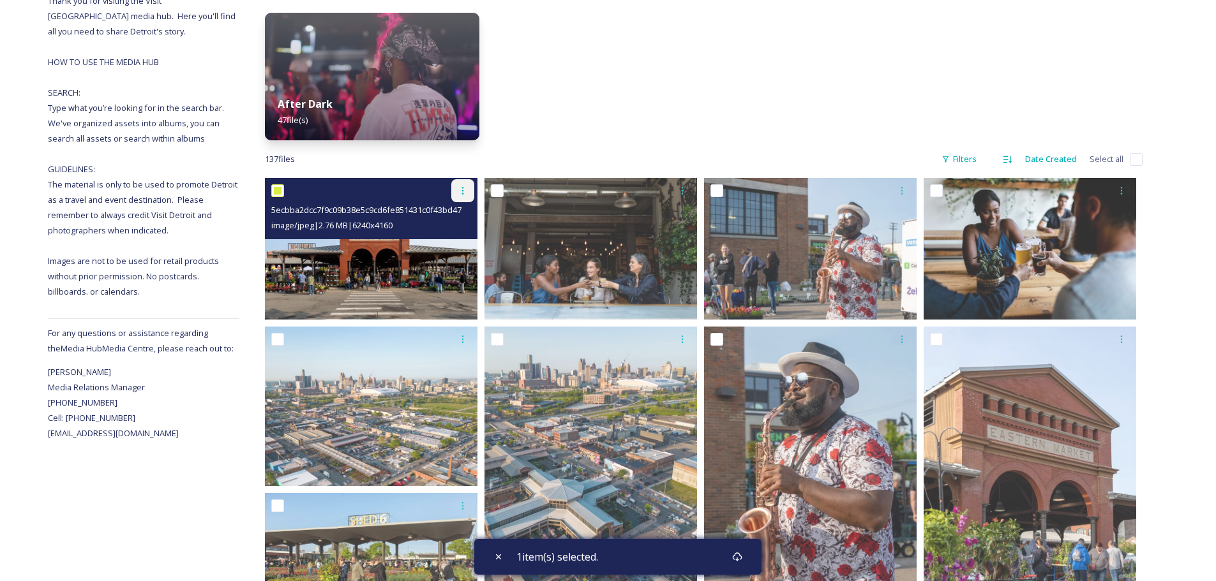
click at [462, 187] on icon at bounding box center [463, 191] width 10 height 10
click at [280, 191] on input "checkbox" at bounding box center [277, 190] width 13 height 13
checkbox input "false"
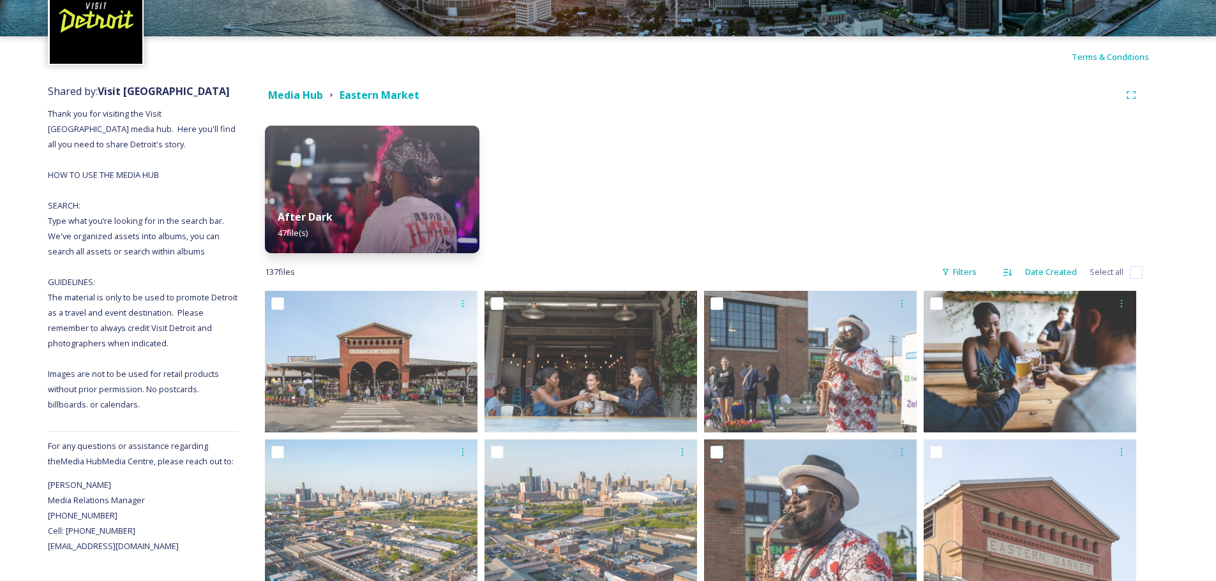
scroll to position [0, 0]
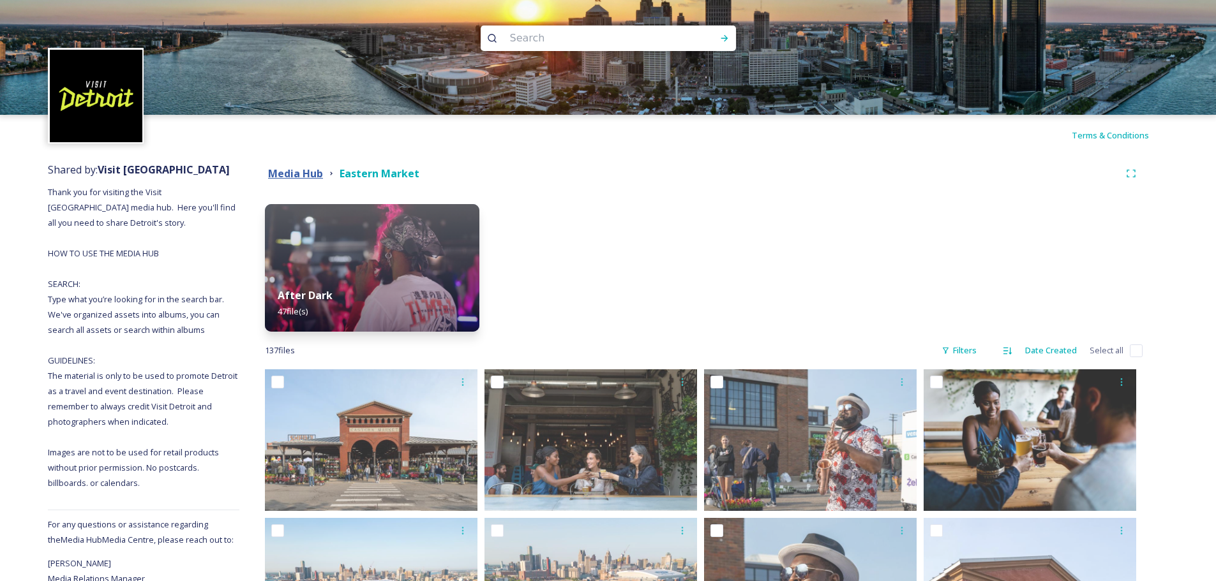
click at [309, 176] on strong "Media Hub" at bounding box center [295, 174] width 55 height 14
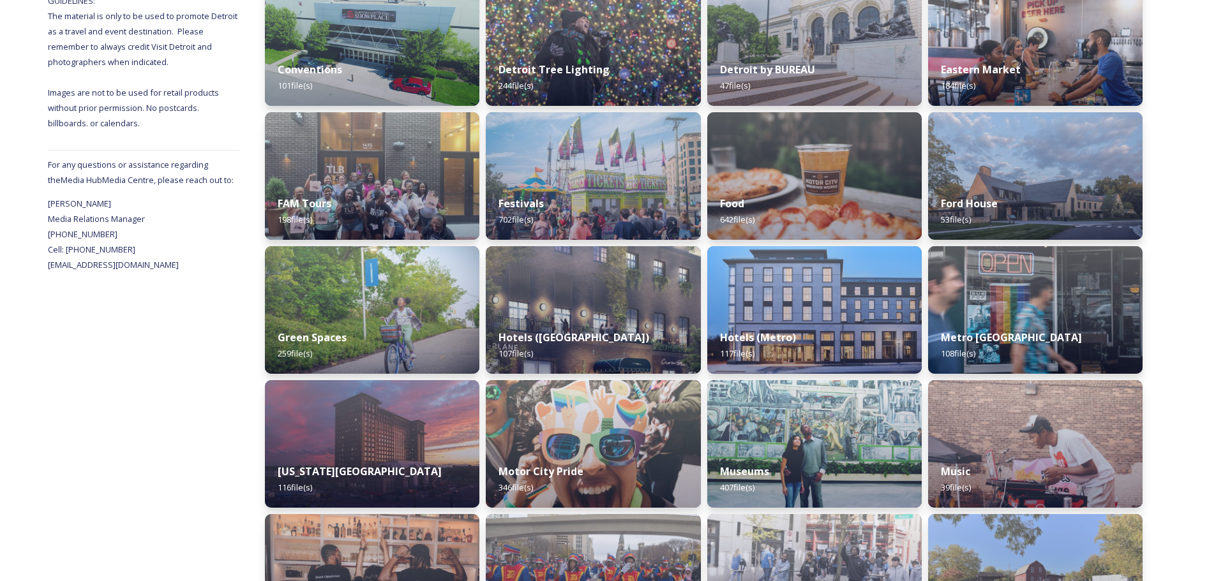
scroll to position [64, 0]
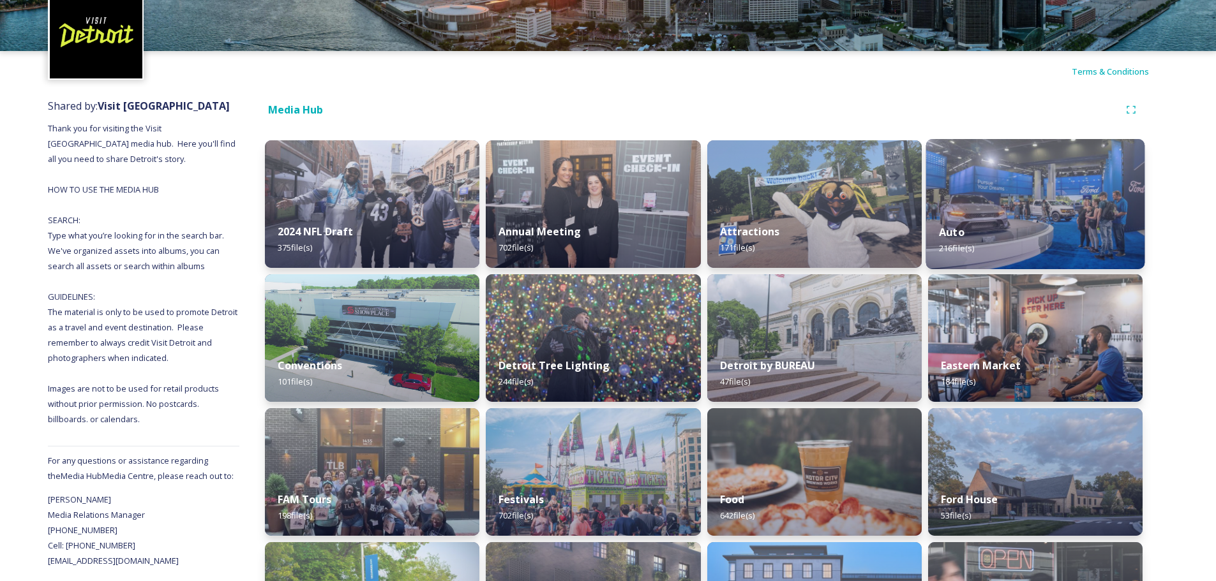
click at [980, 187] on img at bounding box center [1034, 204] width 219 height 130
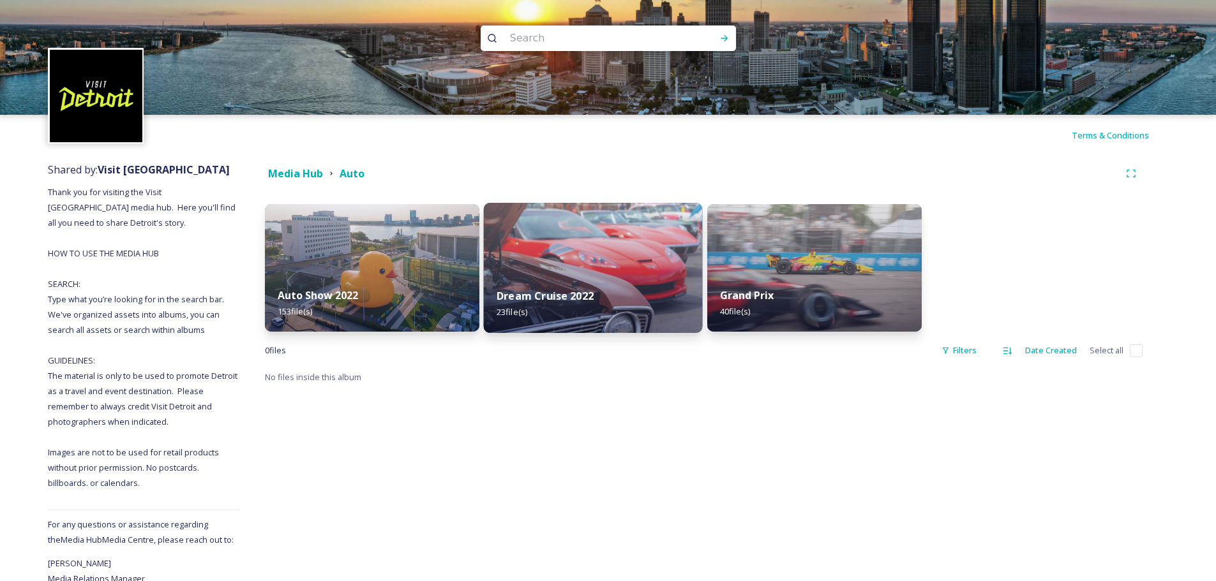
click at [589, 257] on img at bounding box center [593, 268] width 219 height 130
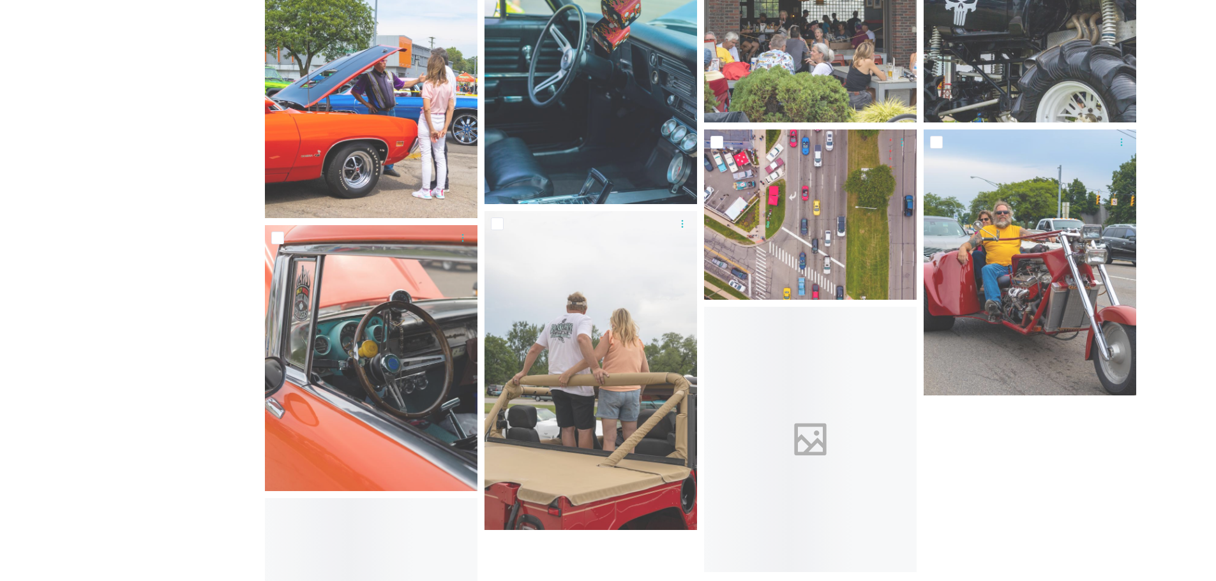
scroll to position [1021, 0]
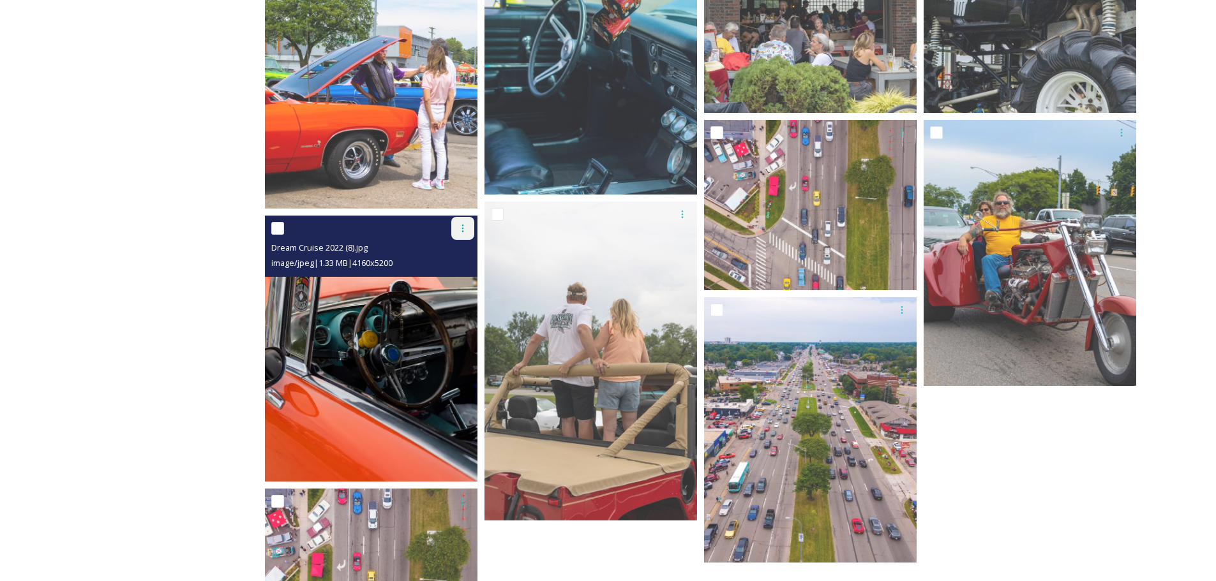
click at [463, 224] on icon at bounding box center [463, 228] width 10 height 10
click at [281, 232] on input "checkbox" at bounding box center [277, 228] width 13 height 13
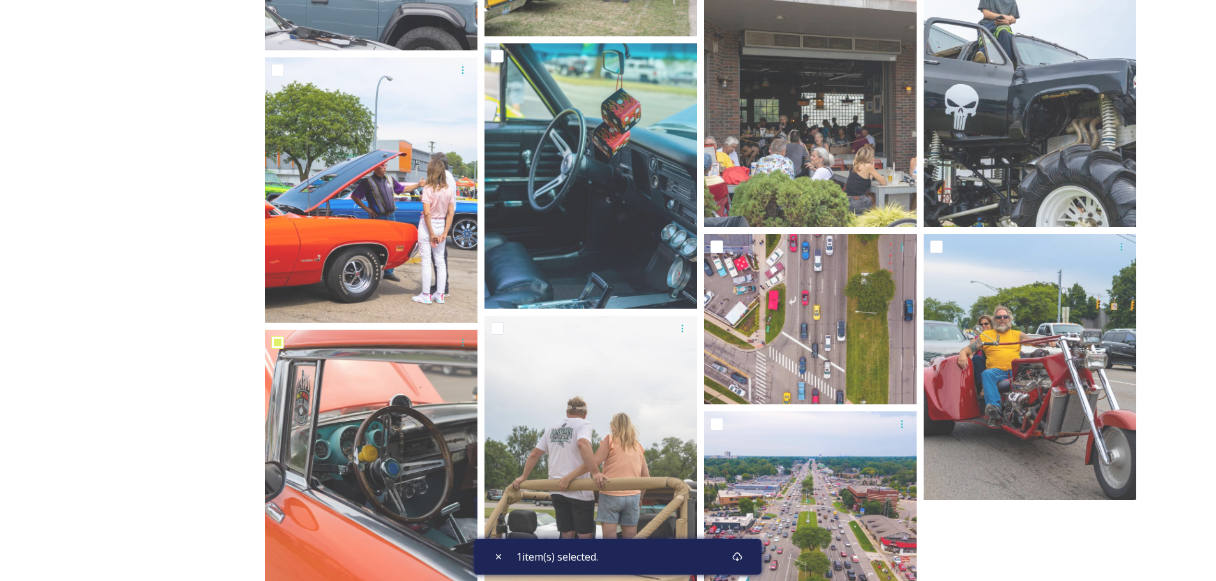
scroll to position [903, 0]
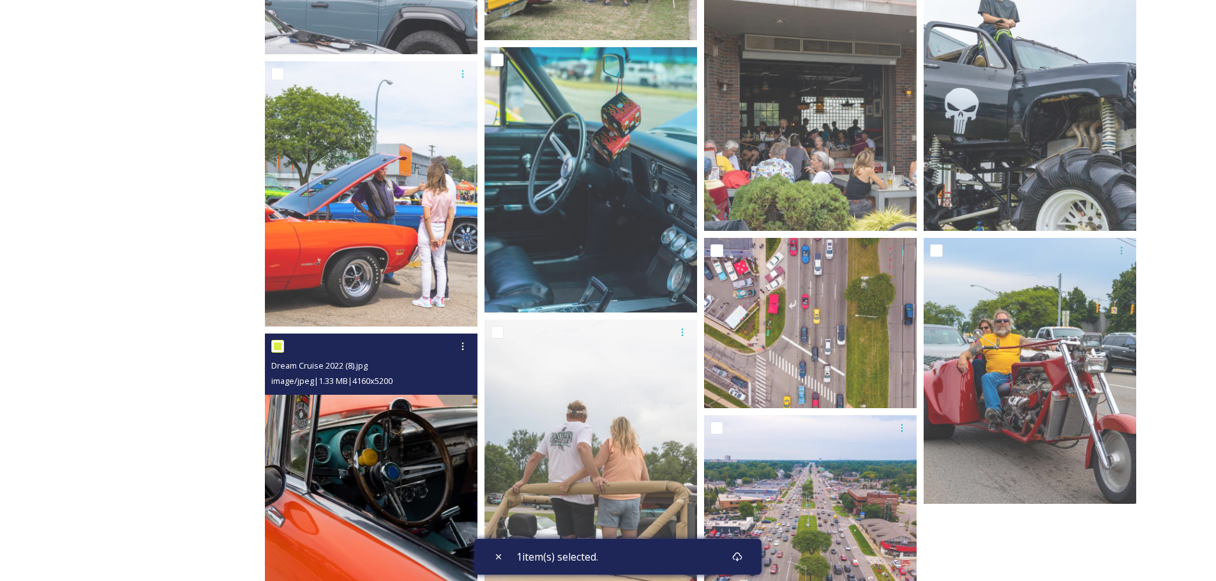
click at [276, 345] on input "checkbox" at bounding box center [277, 346] width 13 height 13
checkbox input "false"
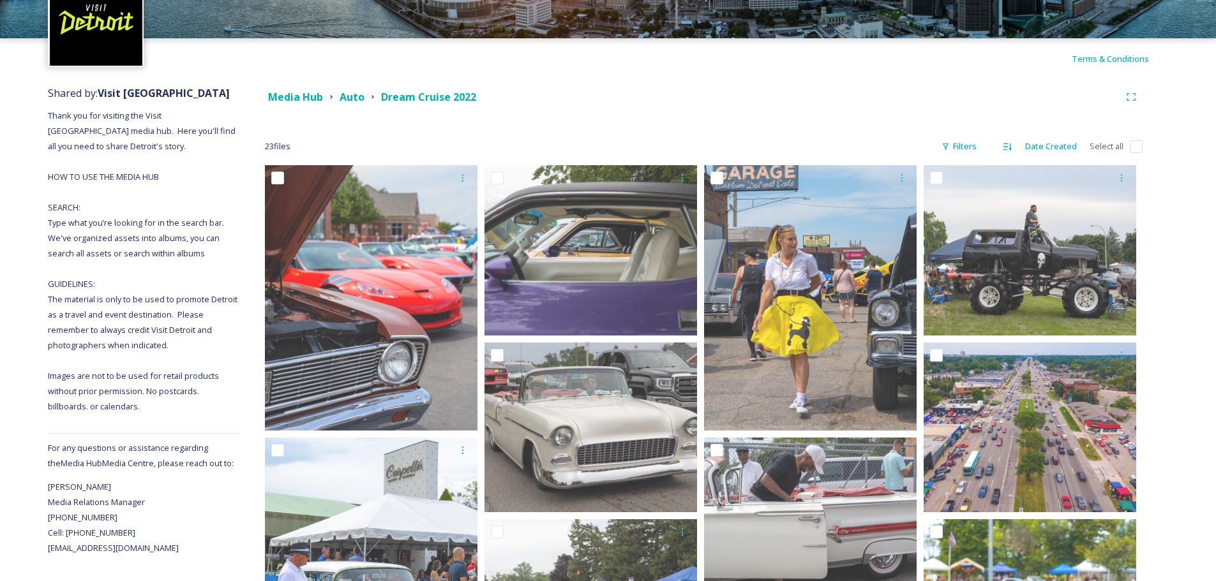
scroll to position [73, 0]
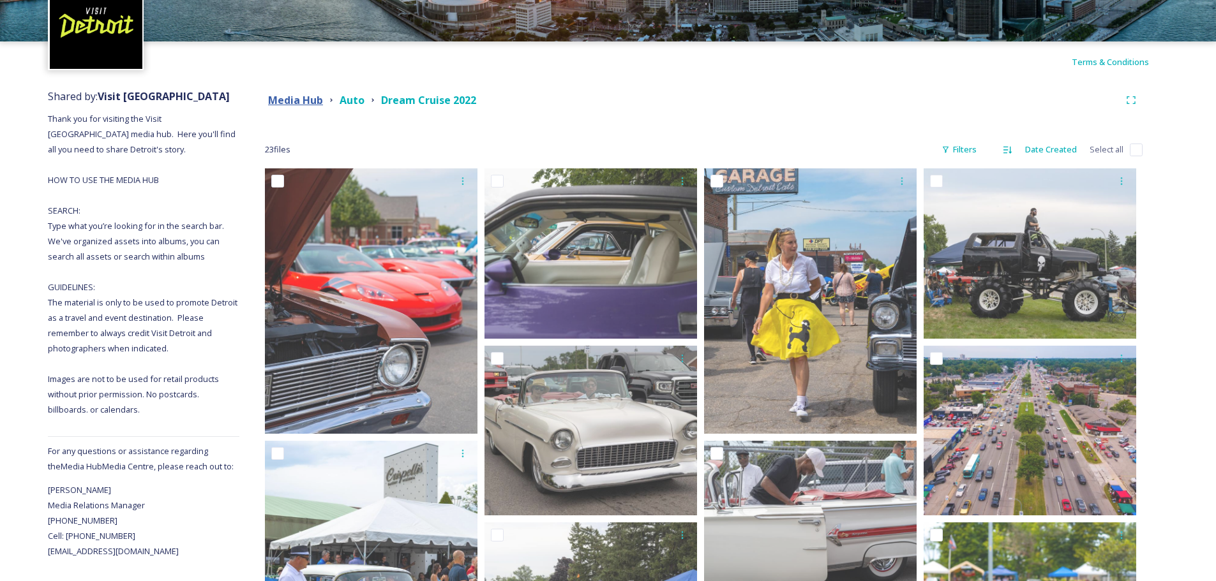
click at [291, 96] on strong "Media Hub" at bounding box center [295, 100] width 55 height 14
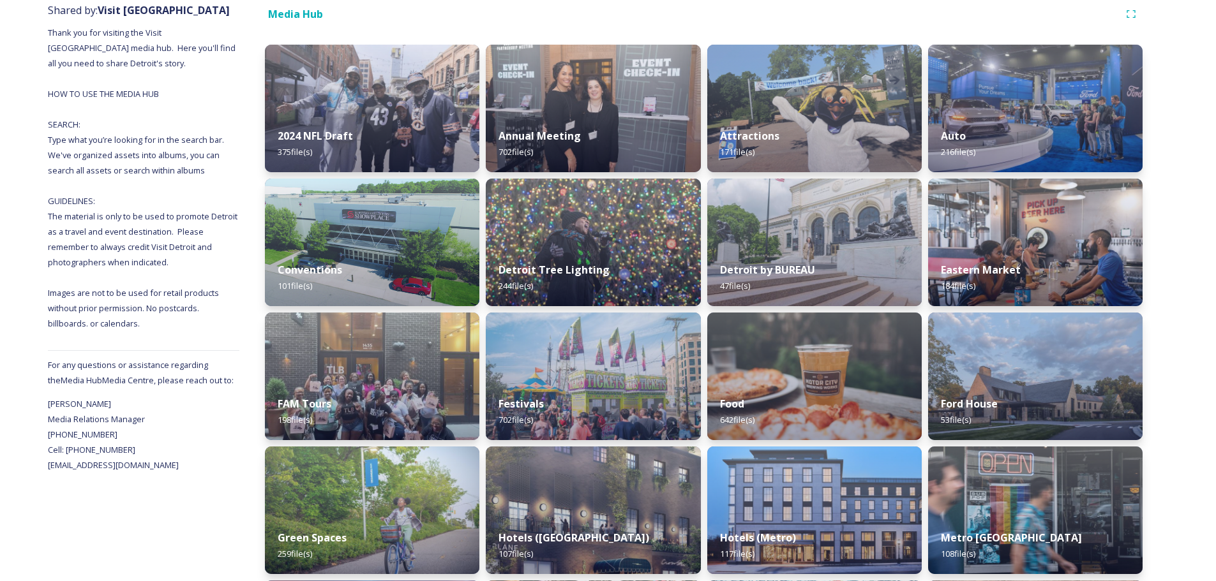
scroll to position [255, 0]
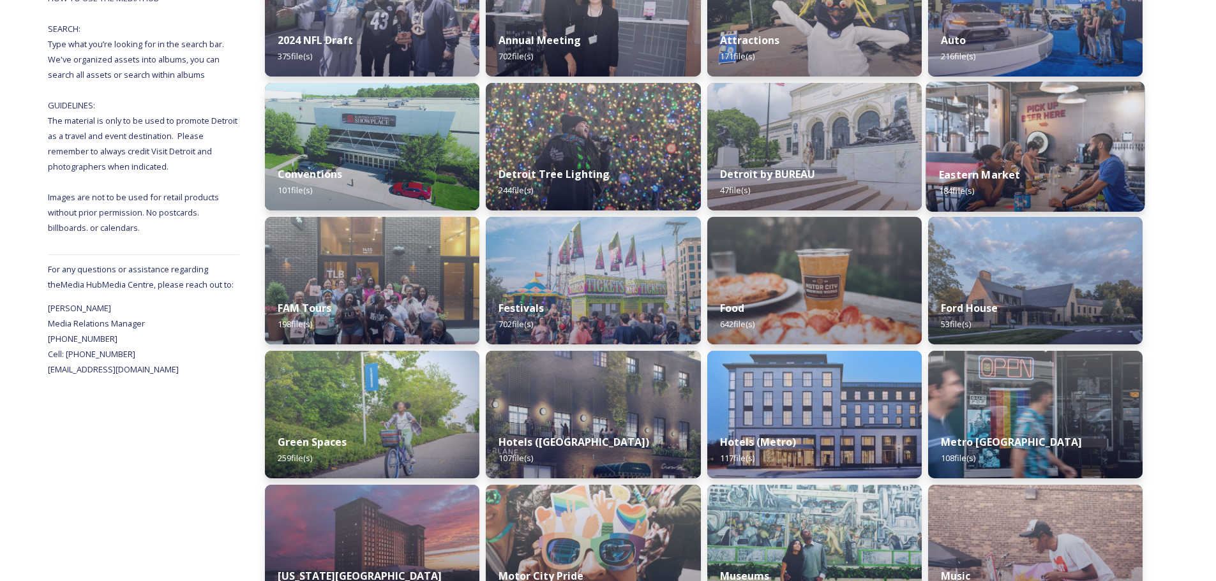
click at [1005, 135] on img at bounding box center [1034, 147] width 219 height 130
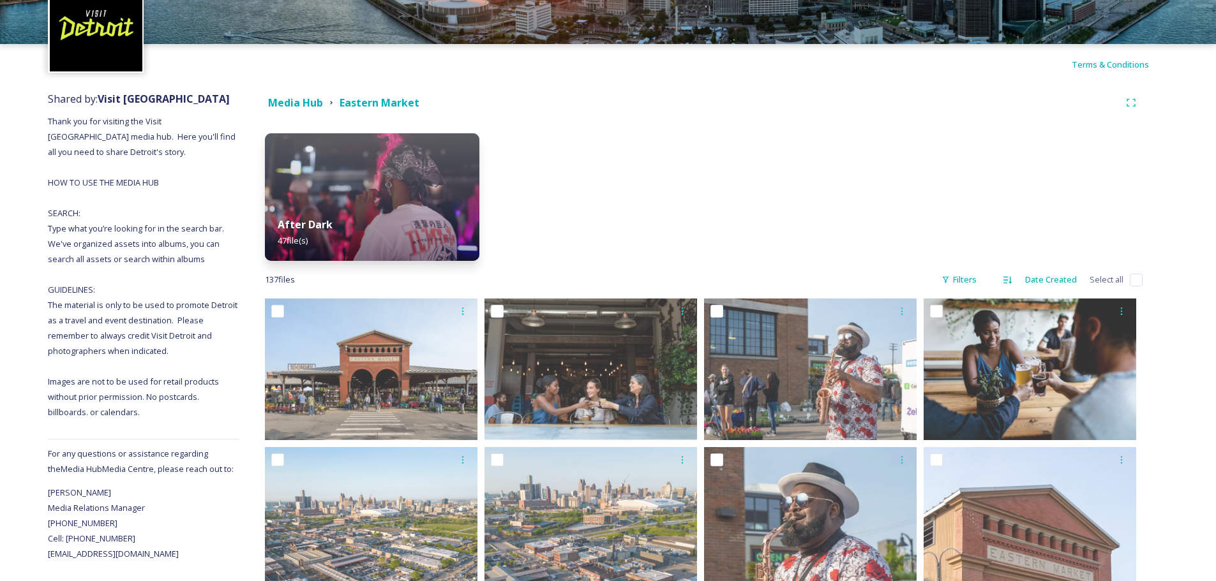
scroll to position [34, 0]
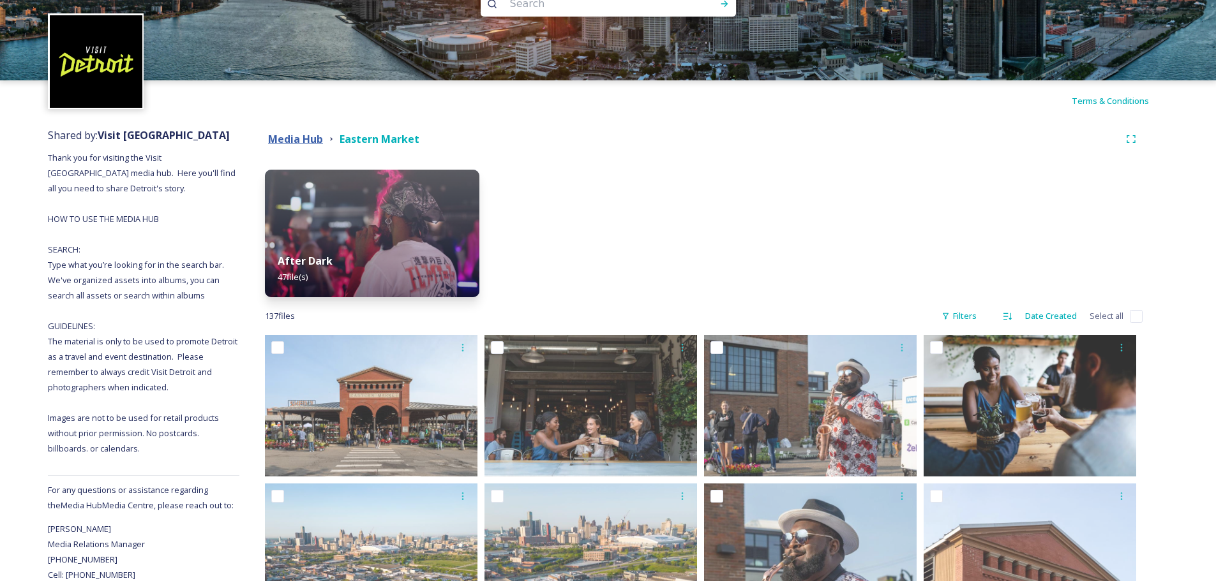
click at [282, 138] on strong "Media Hub" at bounding box center [295, 139] width 55 height 14
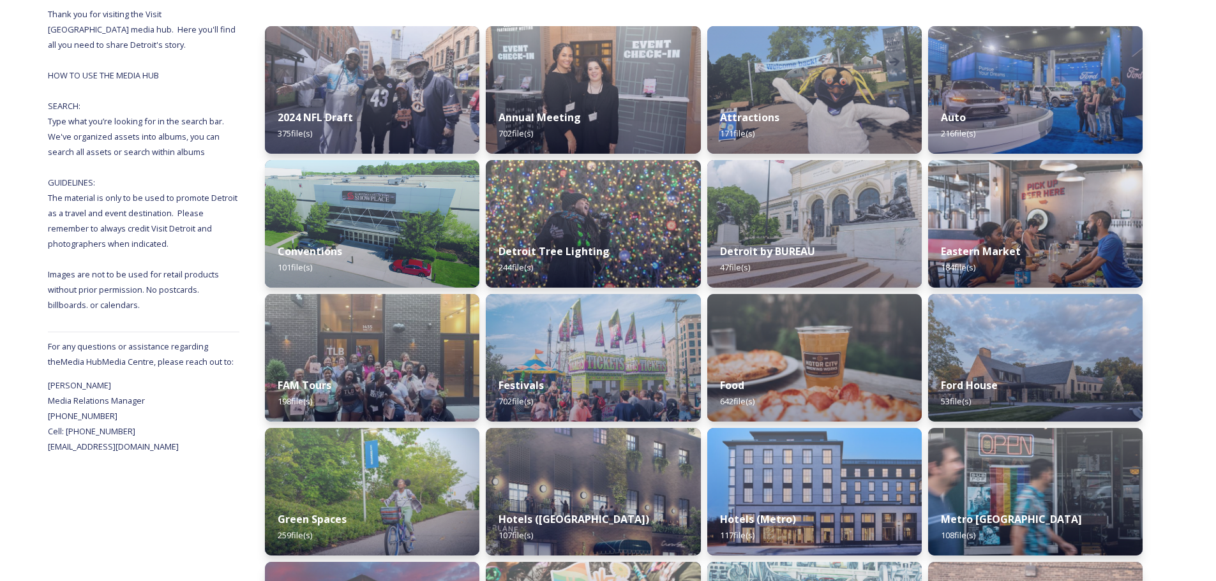
scroll to position [255, 0]
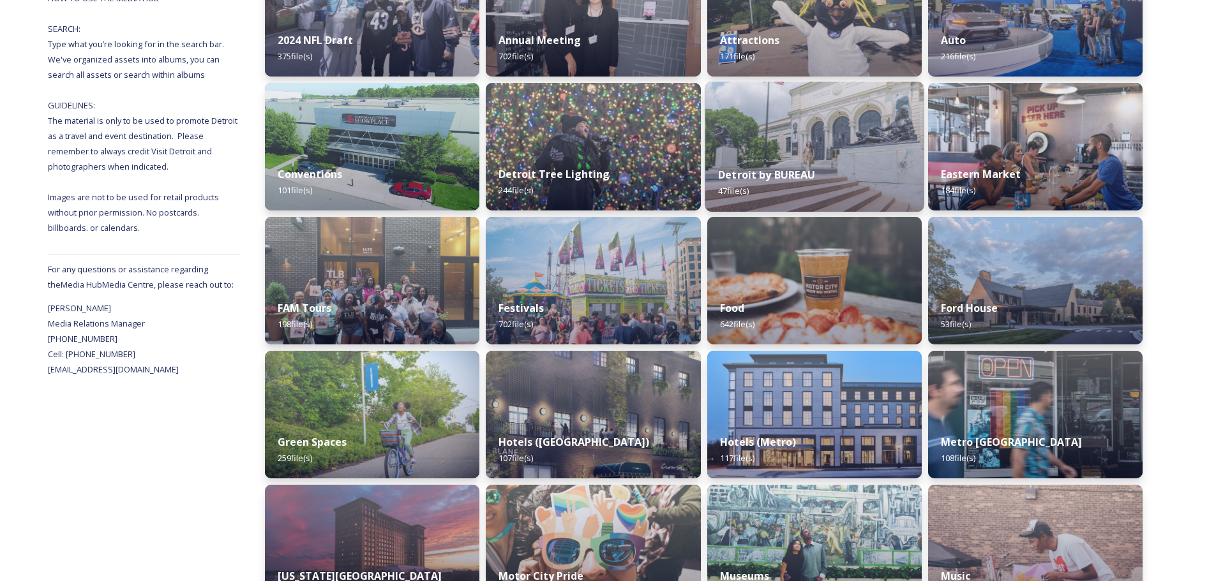
click at [816, 153] on img at bounding box center [814, 147] width 219 height 130
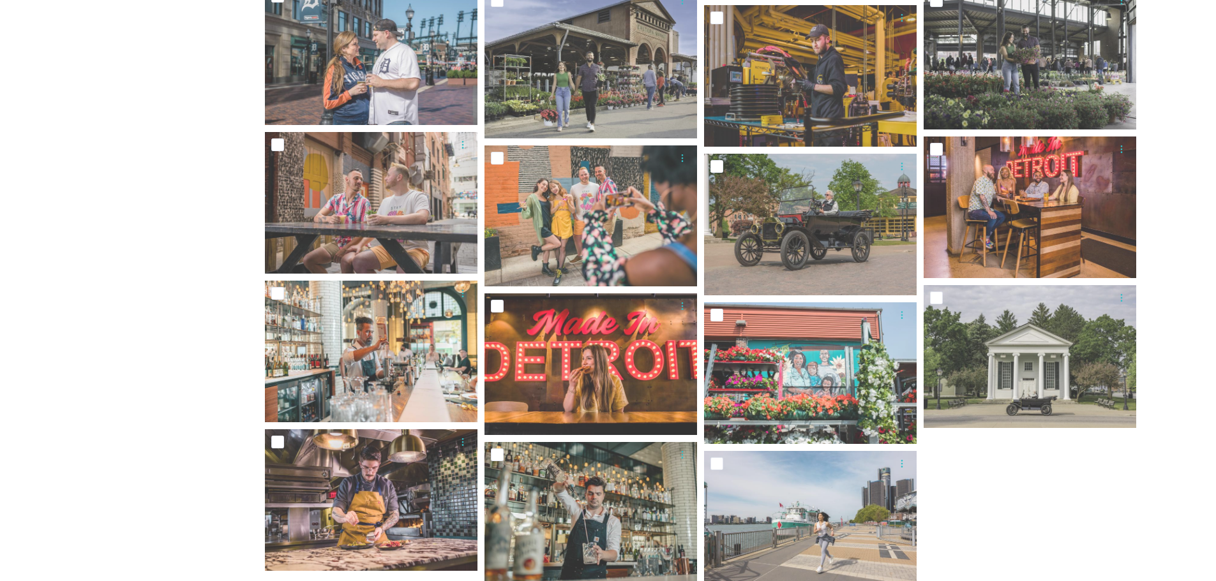
scroll to position [1484, 0]
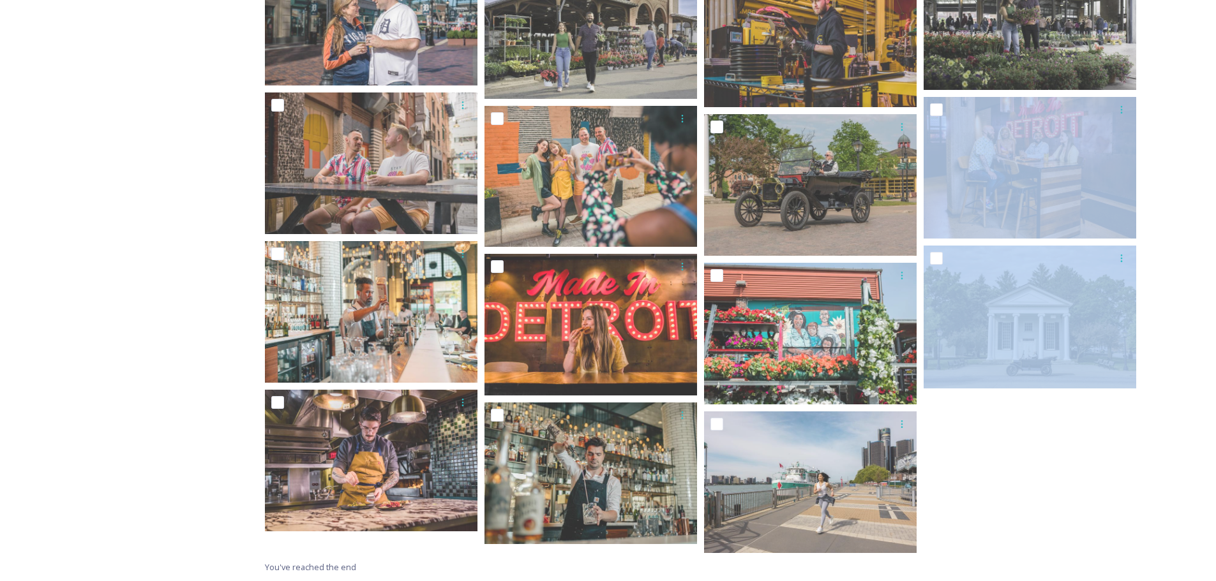
drag, startPoint x: 1215, startPoint y: 468, endPoint x: 1225, endPoint y: 213, distance: 256.1
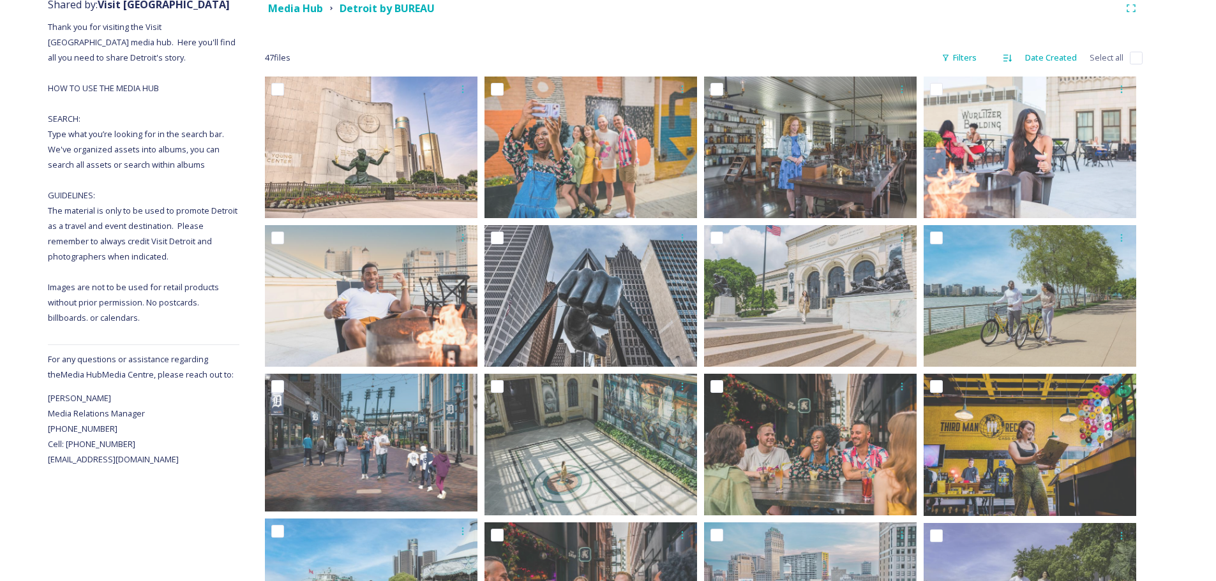
scroll to position [0, 0]
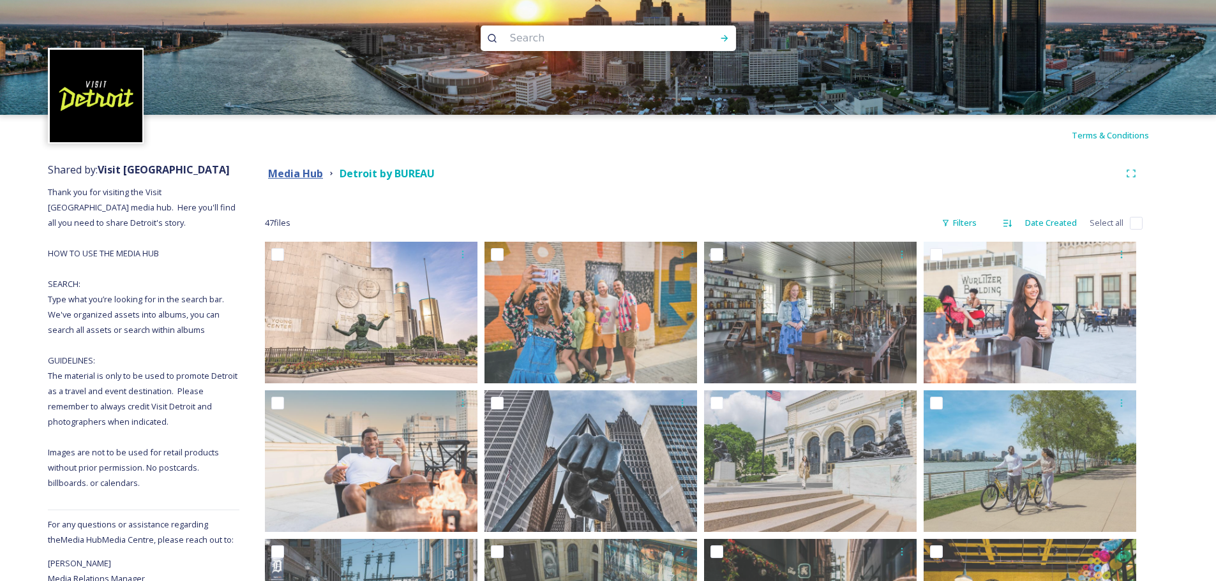
click at [283, 172] on strong "Media Hub" at bounding box center [295, 174] width 55 height 14
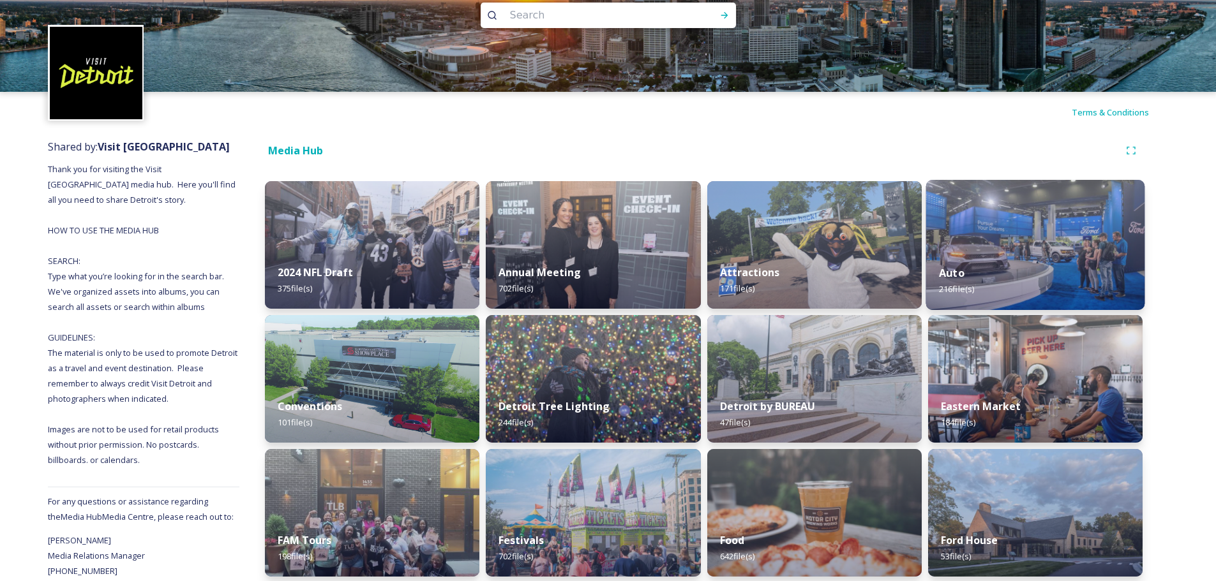
scroll to position [64, 0]
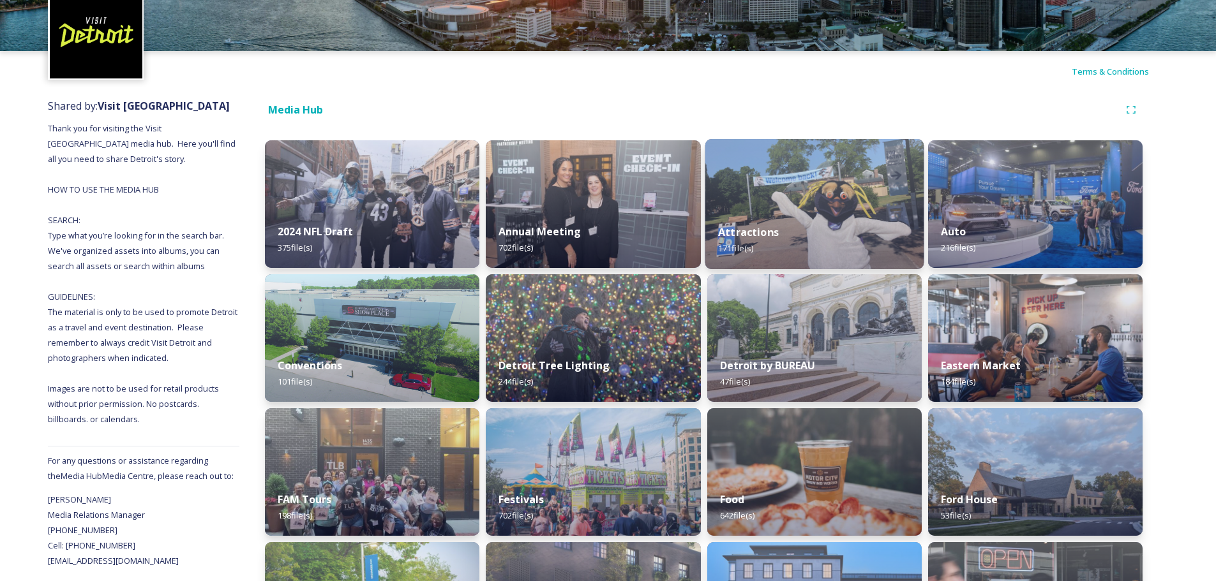
click at [786, 215] on div "Attractions 171 file(s)" at bounding box center [814, 240] width 219 height 58
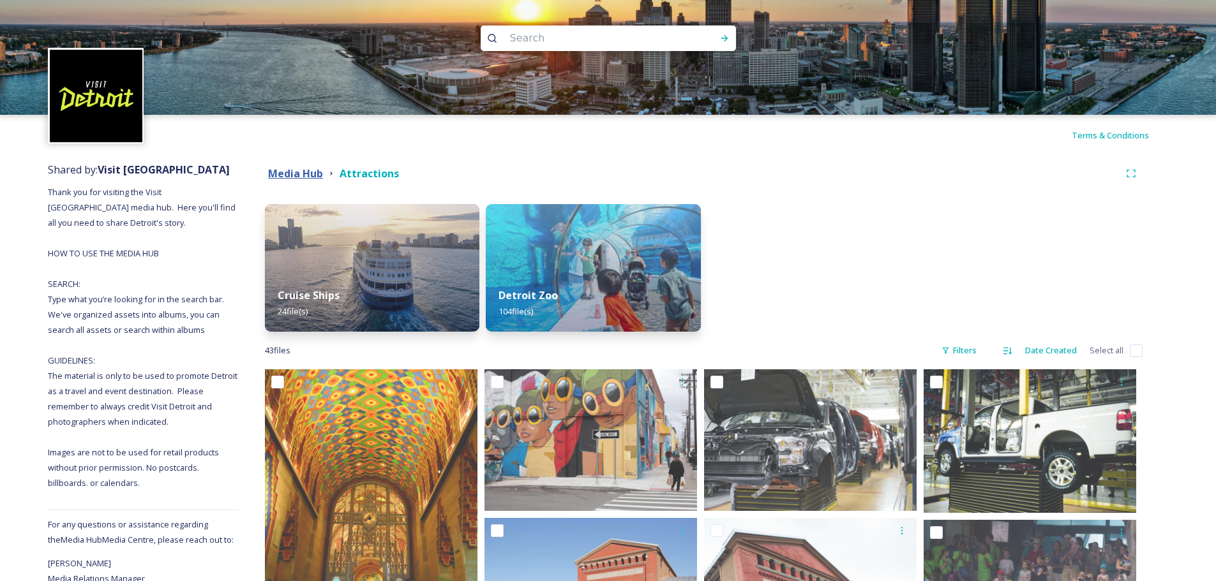
click at [304, 173] on strong "Media Hub" at bounding box center [295, 174] width 55 height 14
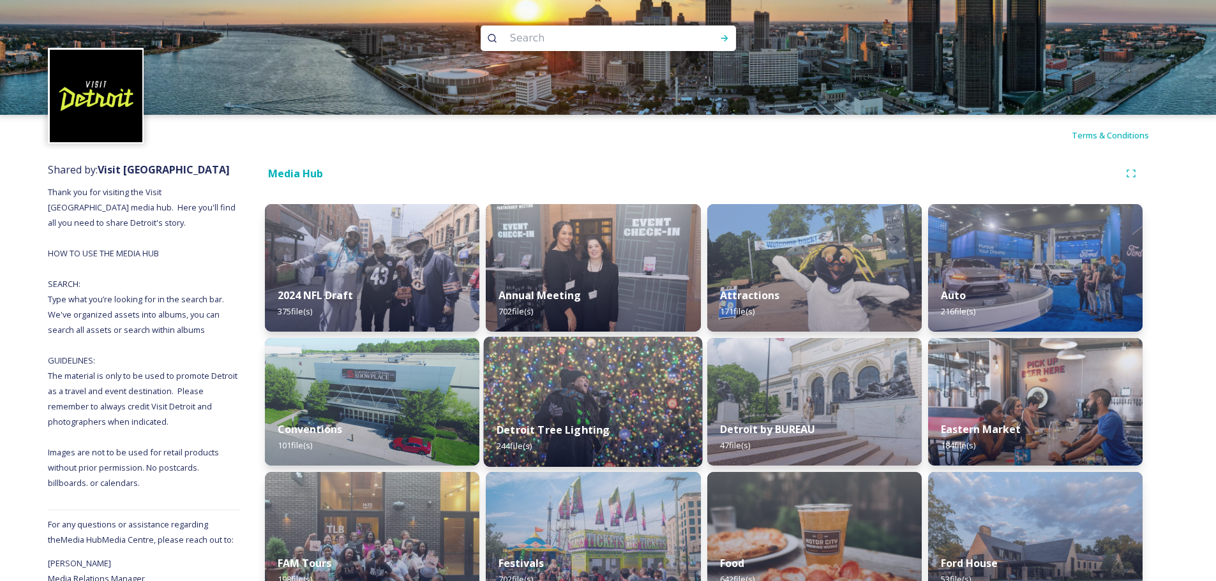
click at [548, 386] on img at bounding box center [593, 402] width 219 height 130
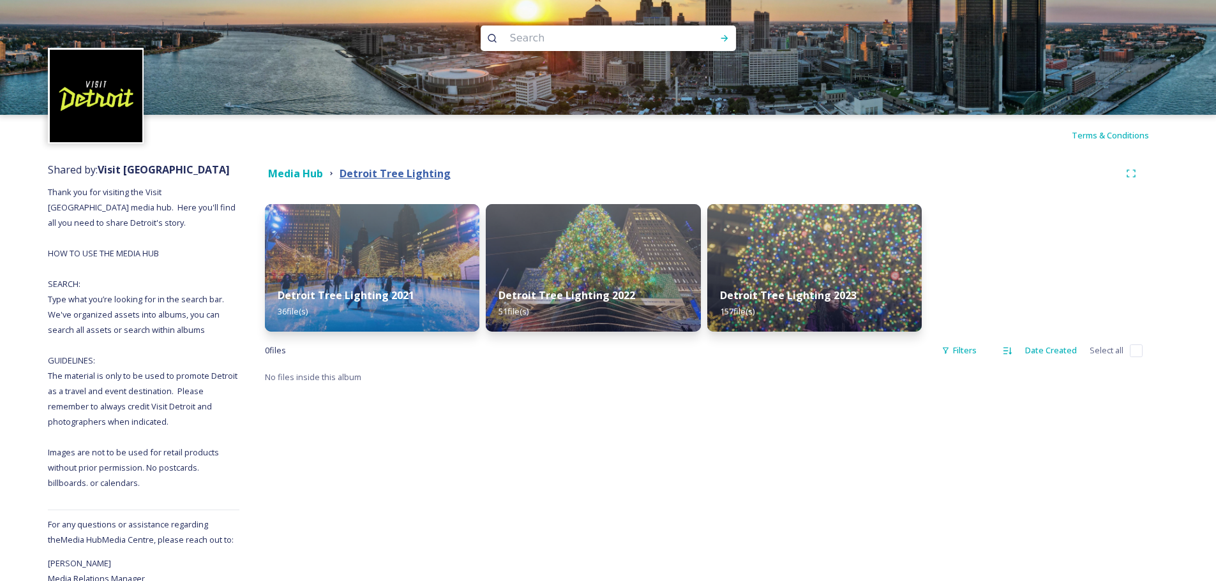
click at [398, 169] on strong "Detroit Tree Lighting" at bounding box center [395, 174] width 111 height 14
click at [293, 169] on strong "Media Hub" at bounding box center [295, 174] width 55 height 14
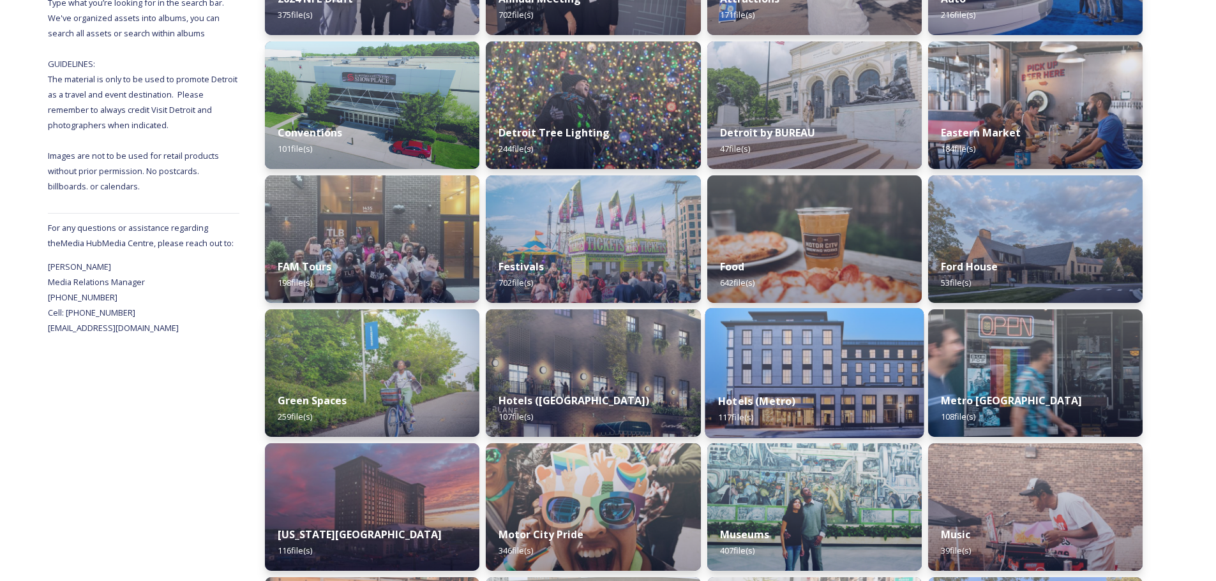
scroll to position [319, 0]
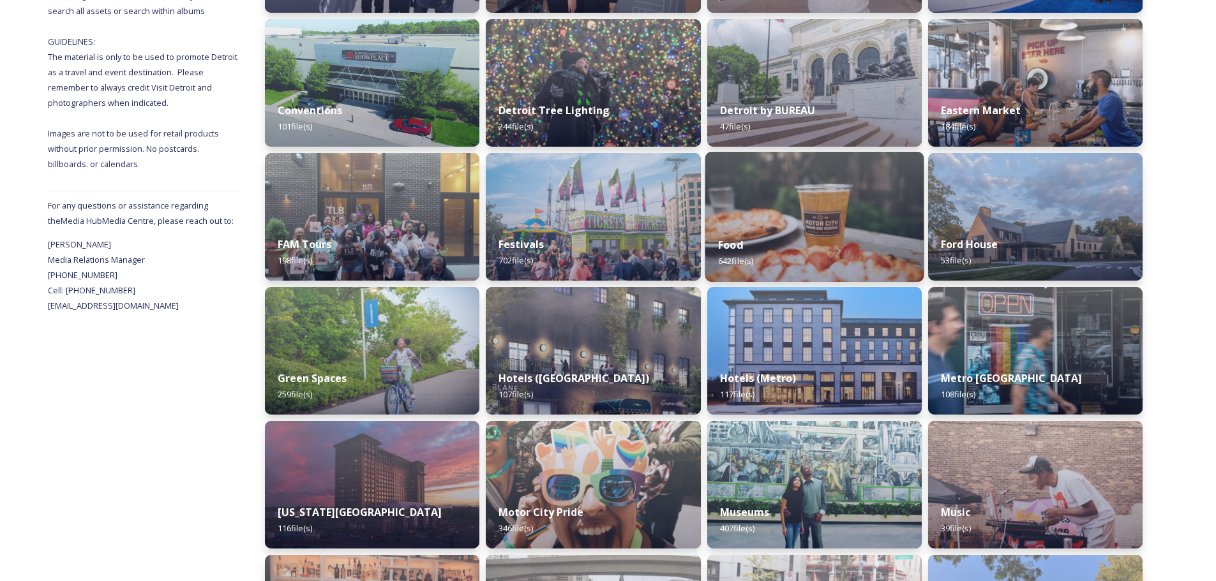
click at [799, 216] on img at bounding box center [814, 217] width 219 height 130
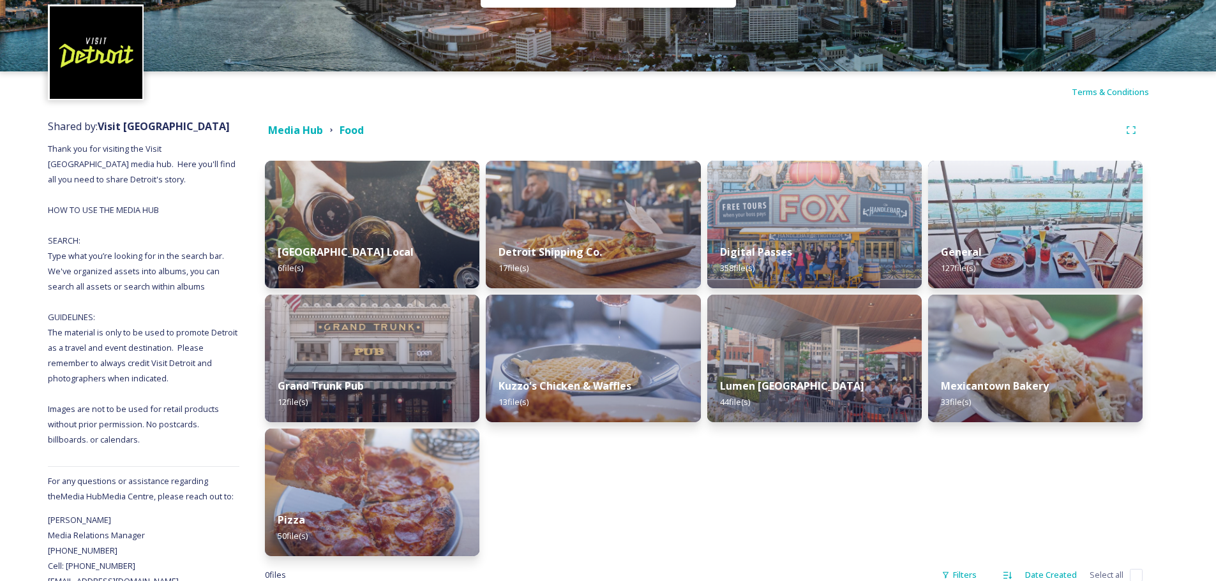
scroll to position [64, 0]
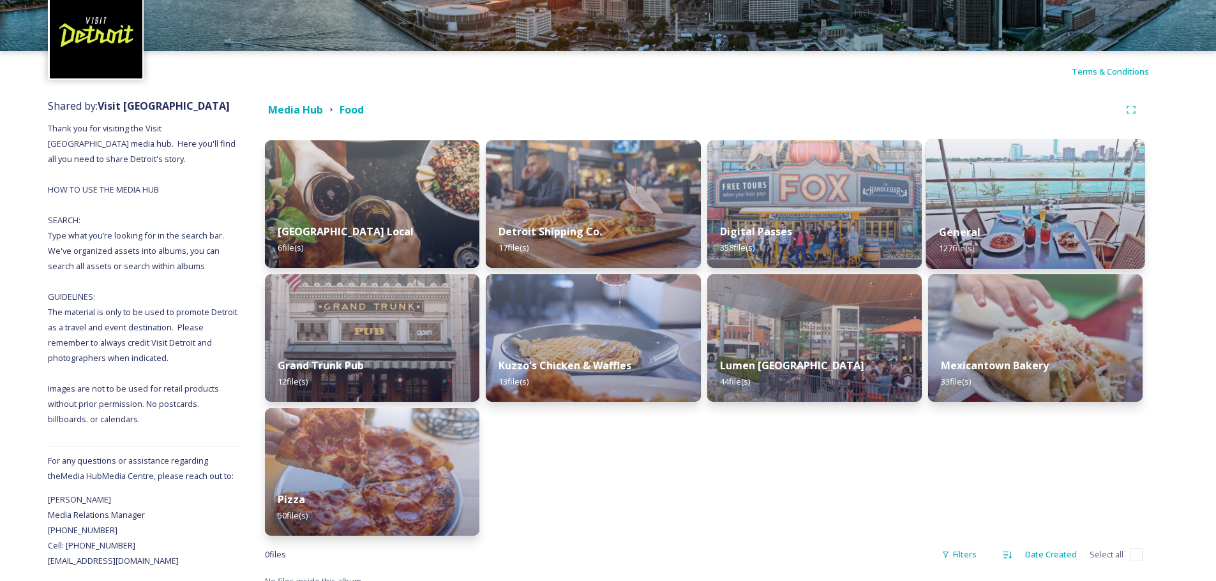
click at [1026, 179] on img at bounding box center [1034, 204] width 219 height 130
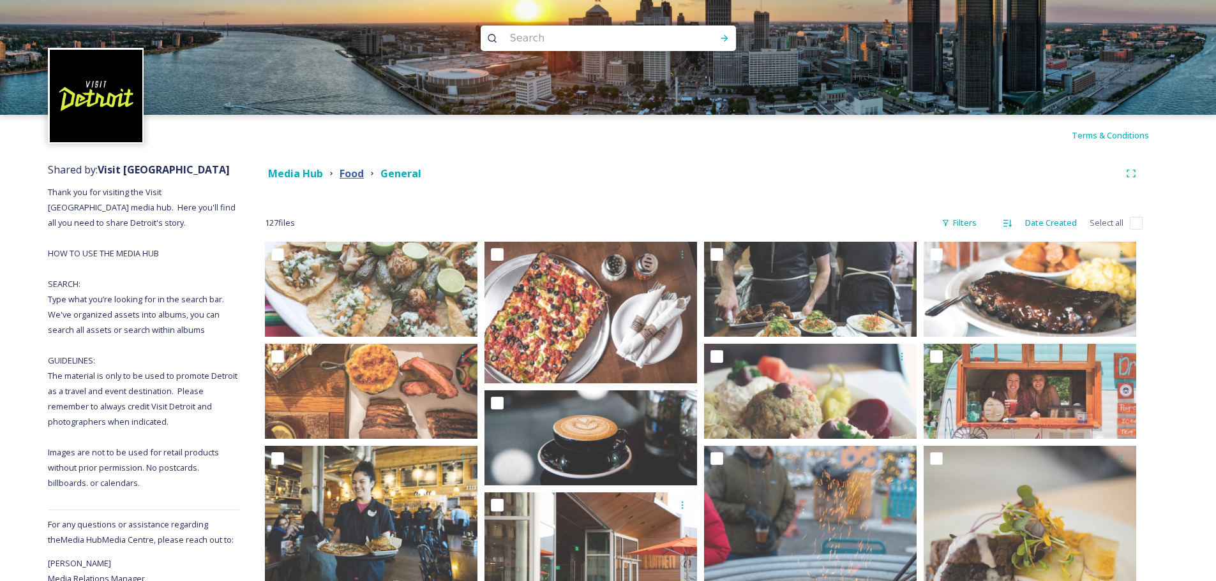
click at [350, 172] on strong "Food" at bounding box center [352, 174] width 24 height 14
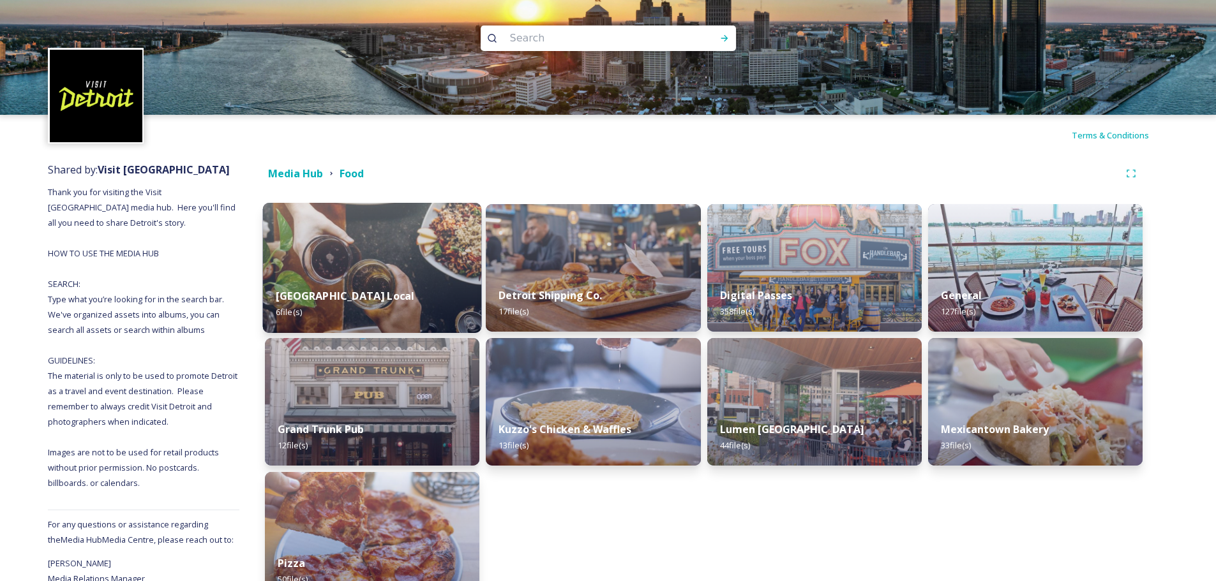
click at [394, 276] on div "[GEOGRAPHIC_DATA] Local 6 file(s)" at bounding box center [372, 304] width 219 height 58
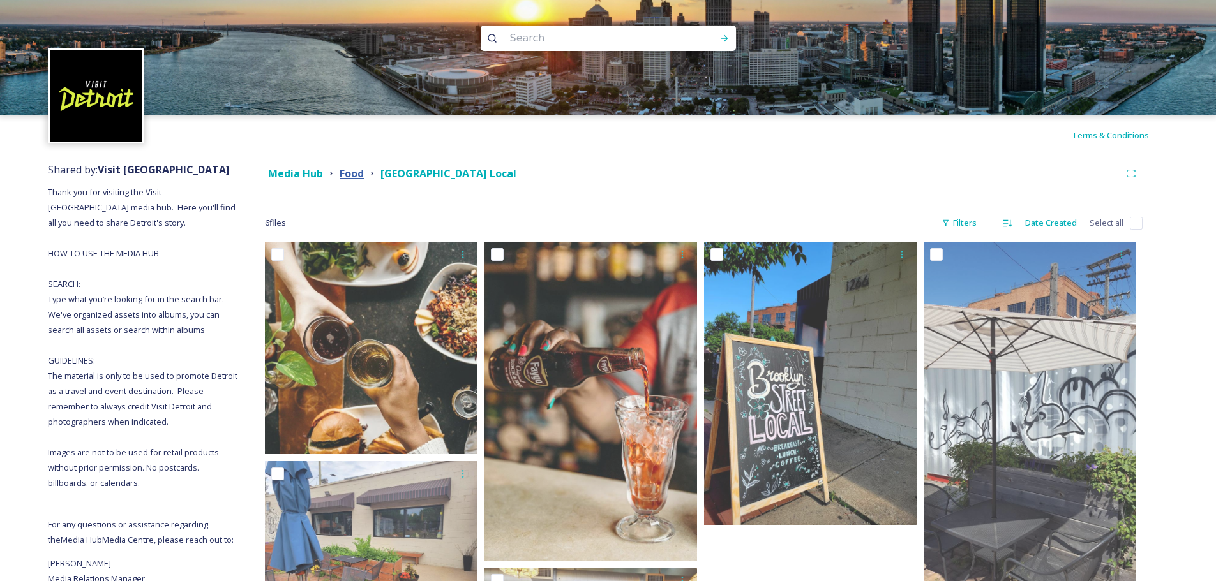
click at [352, 174] on strong "Food" at bounding box center [352, 174] width 24 height 14
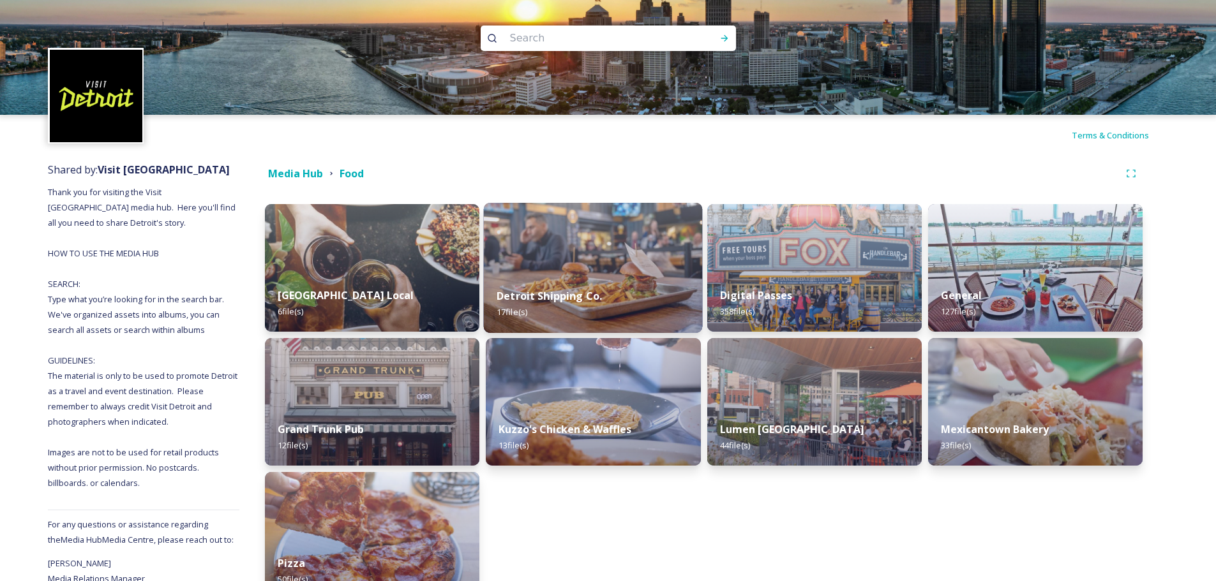
click at [604, 266] on img at bounding box center [593, 268] width 219 height 130
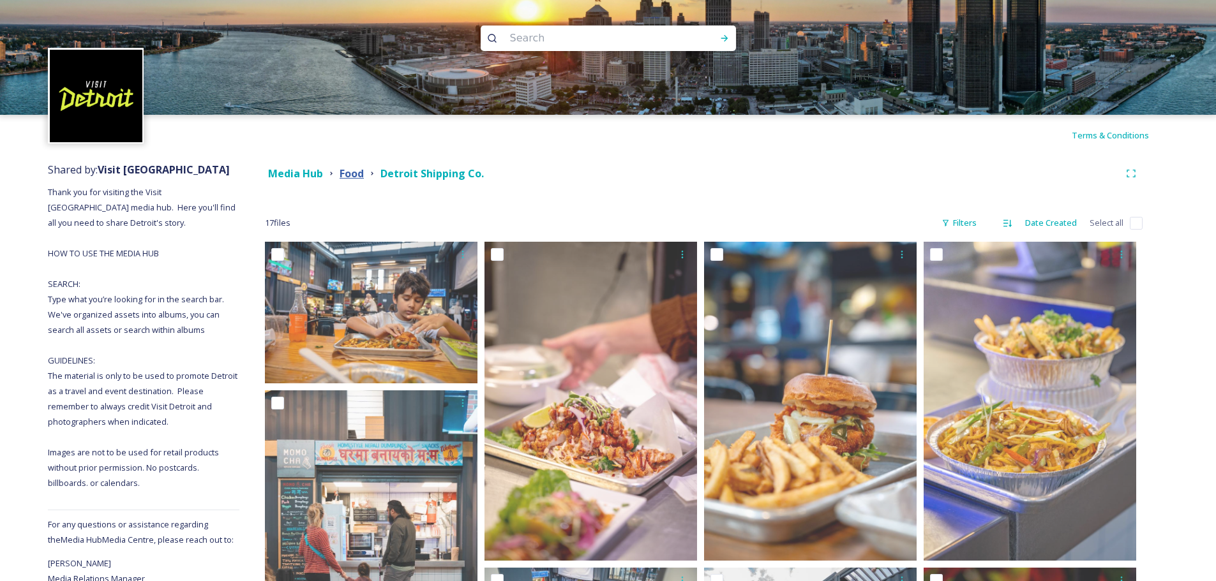
click at [358, 176] on strong "Food" at bounding box center [352, 174] width 24 height 14
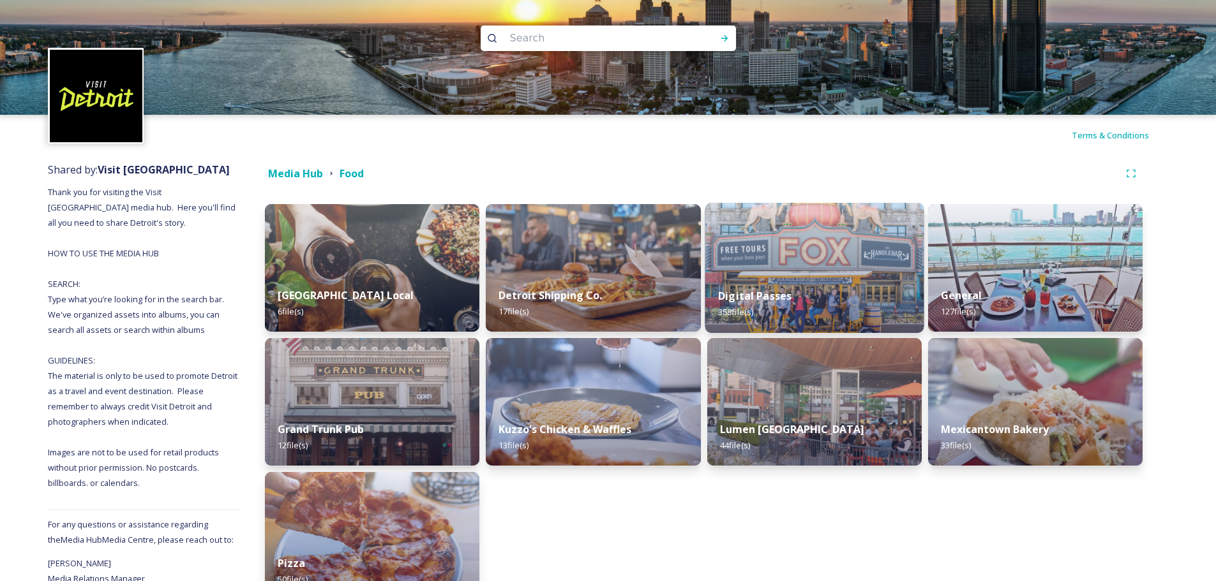
click at [815, 272] on img at bounding box center [814, 268] width 219 height 130
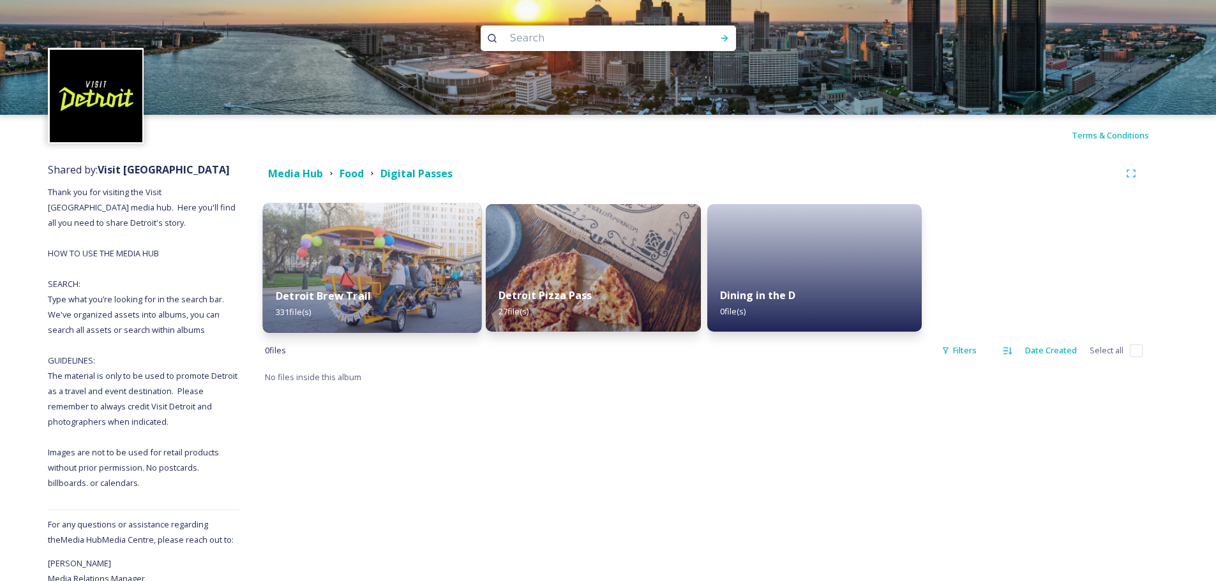
click at [460, 276] on div "Detroit Brew Trail 331 file(s)" at bounding box center [372, 304] width 219 height 58
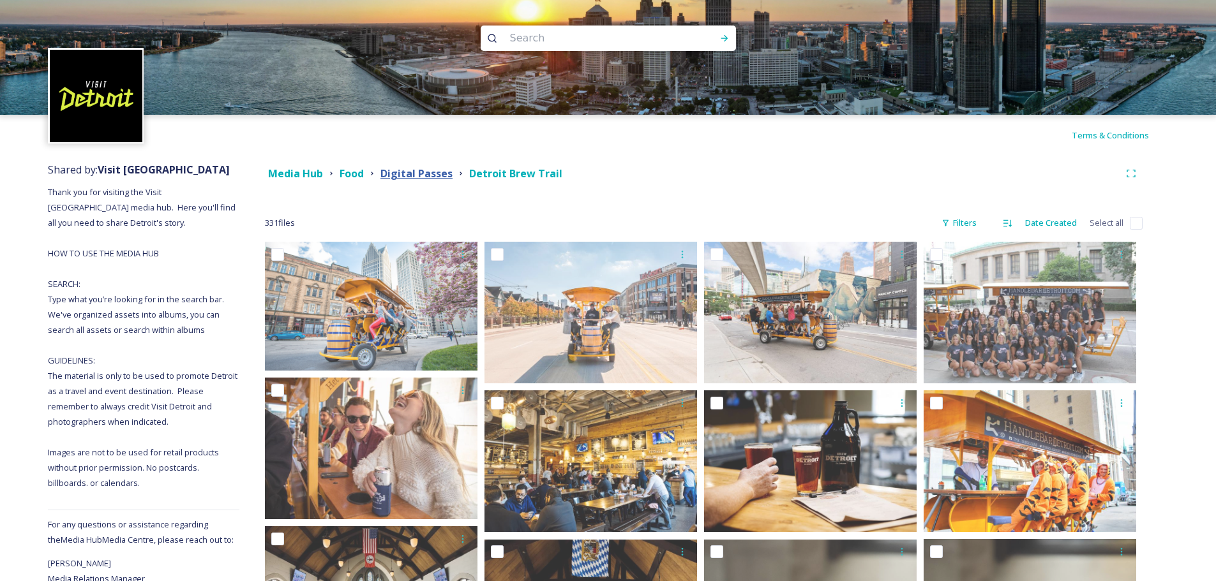
click at [426, 177] on strong "Digital Passes" at bounding box center [416, 174] width 72 height 14
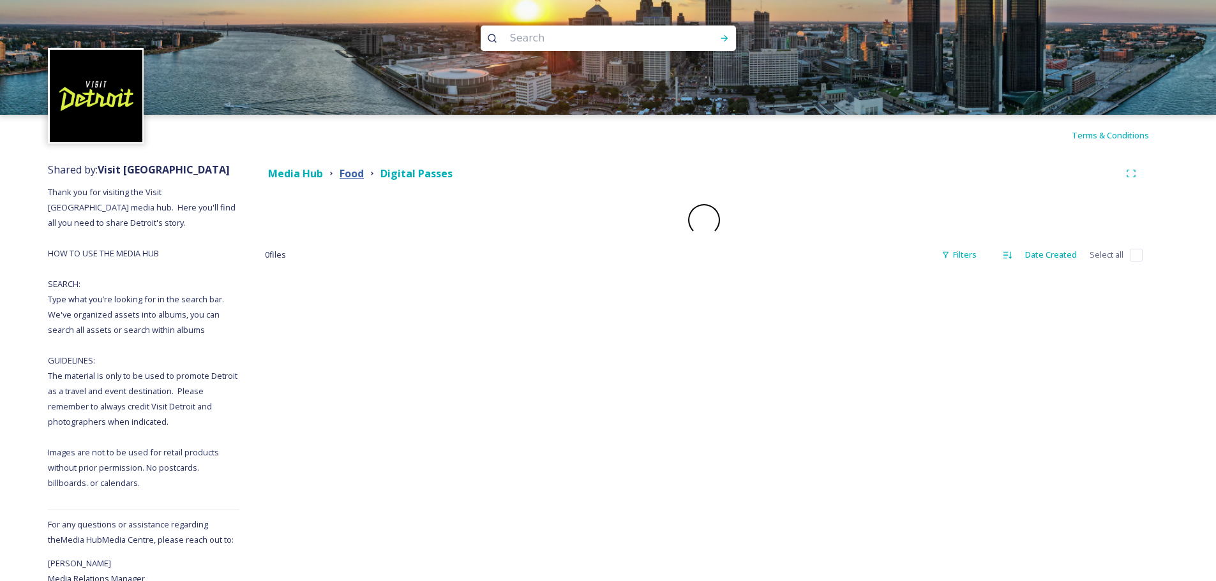
click at [342, 170] on strong "Food" at bounding box center [352, 174] width 24 height 14
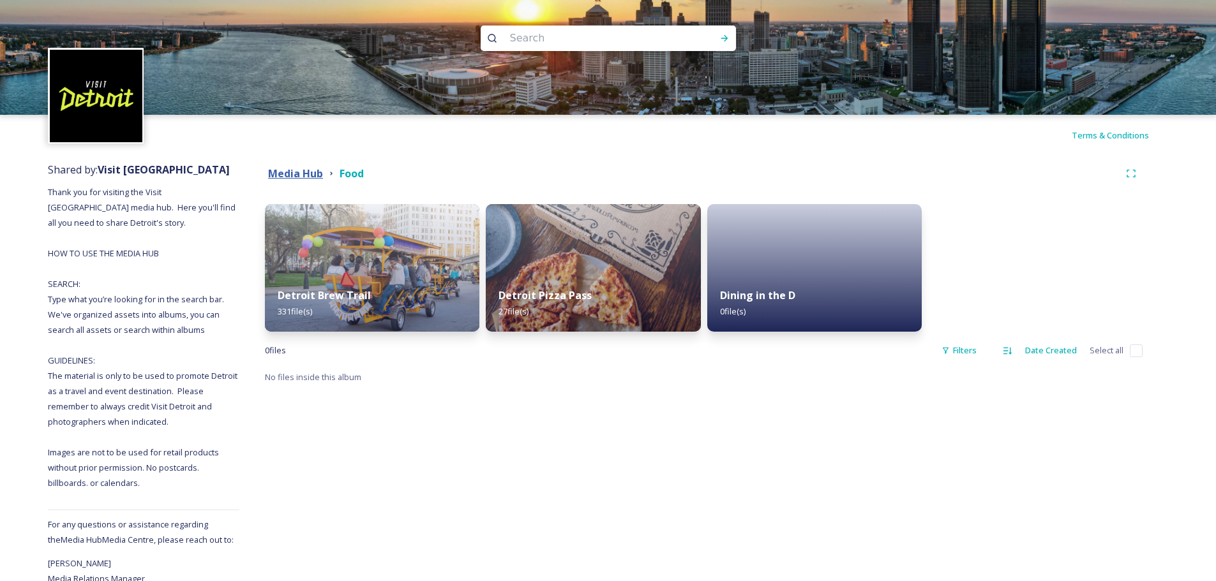
click at [278, 170] on strong "Media Hub" at bounding box center [295, 174] width 55 height 14
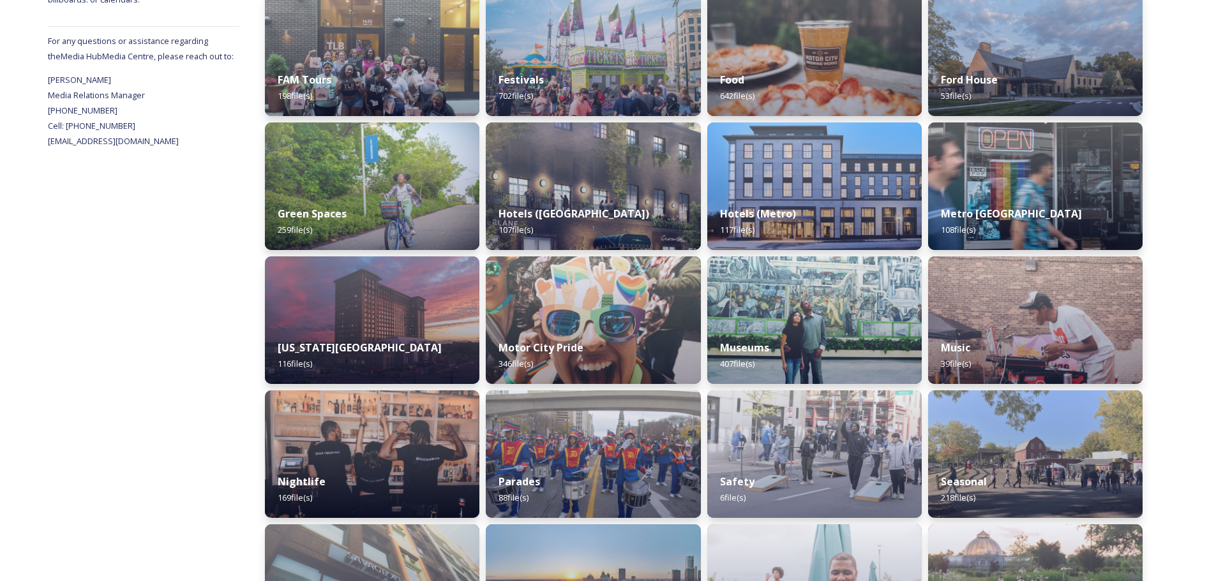
scroll to position [701, 0]
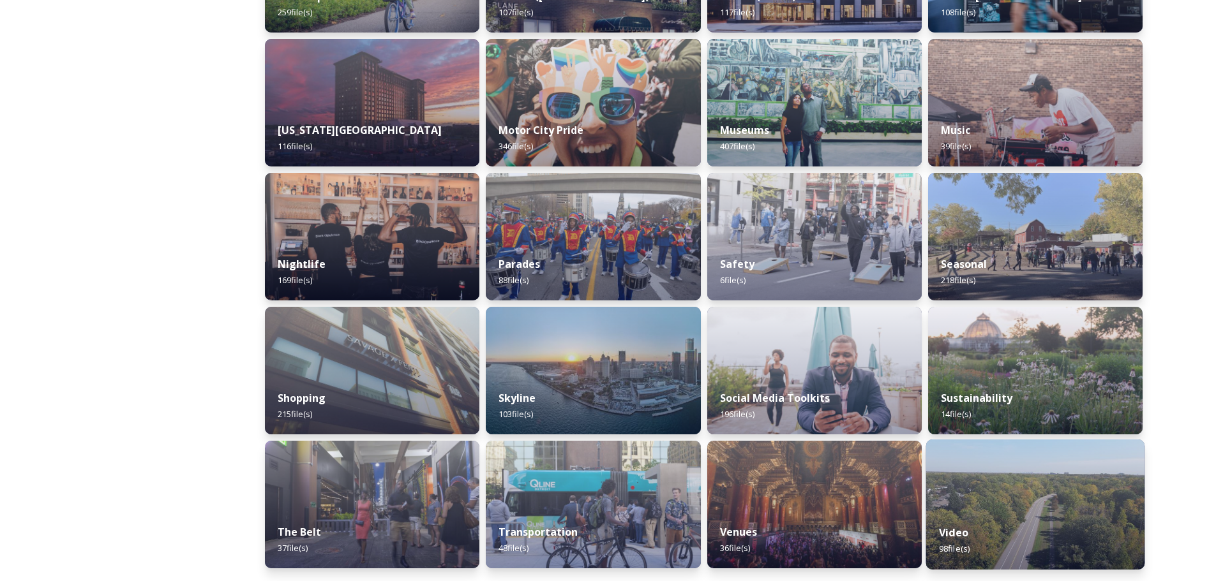
click at [1001, 511] on img at bounding box center [1034, 505] width 219 height 130
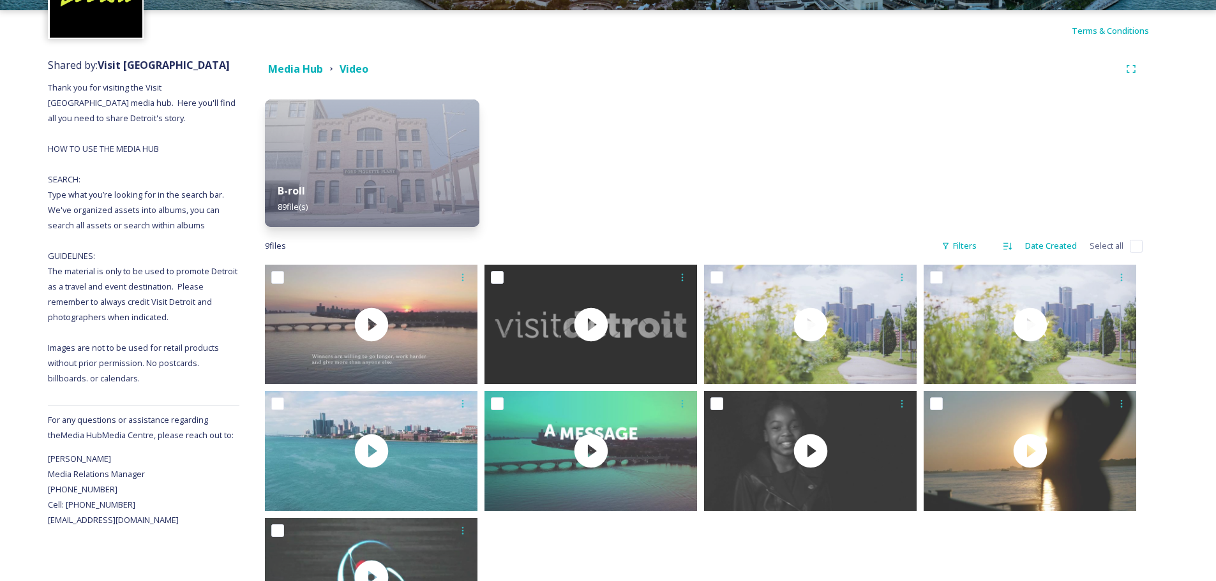
scroll to position [128, 0]
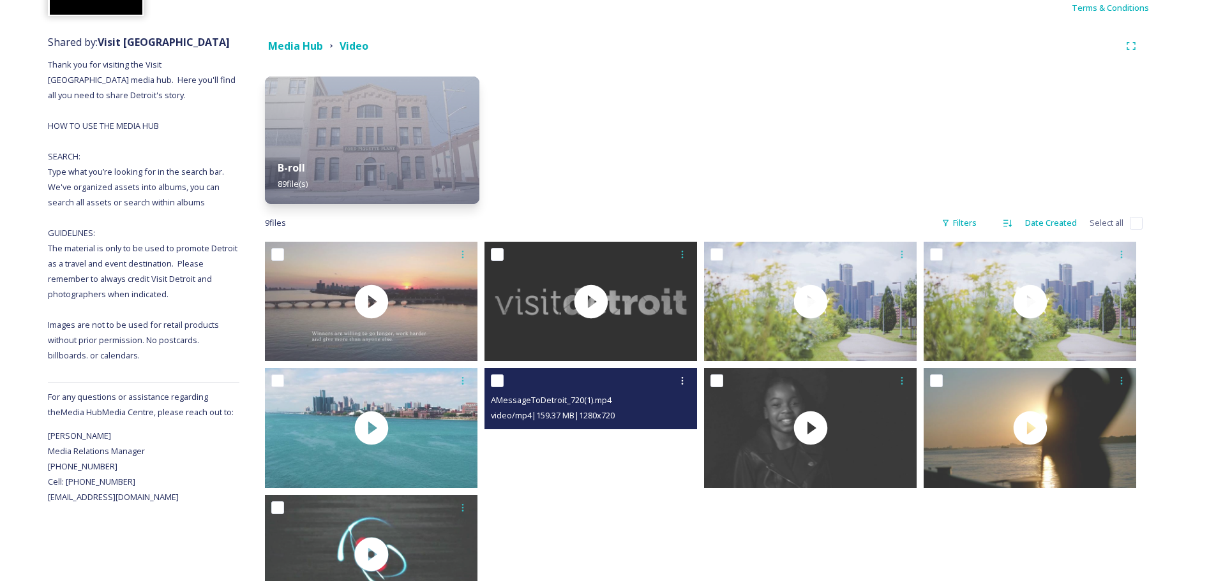
click at [594, 452] on video "AMessageToDetroit_720(1).mp4" at bounding box center [590, 427] width 213 height 119
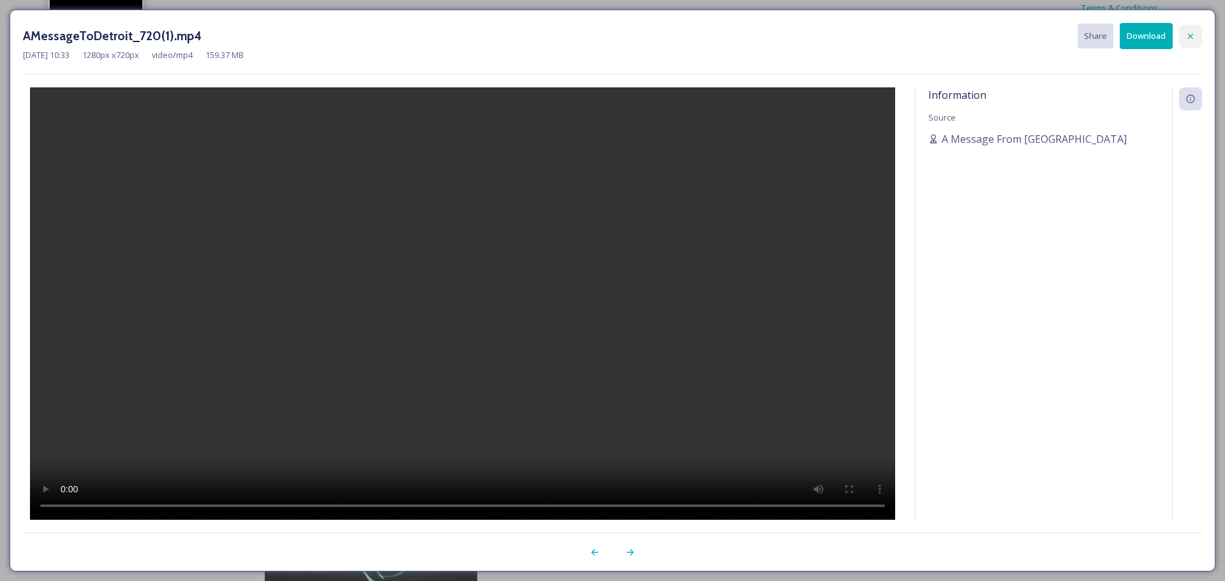
click at [1190, 39] on icon at bounding box center [1191, 36] width 10 height 10
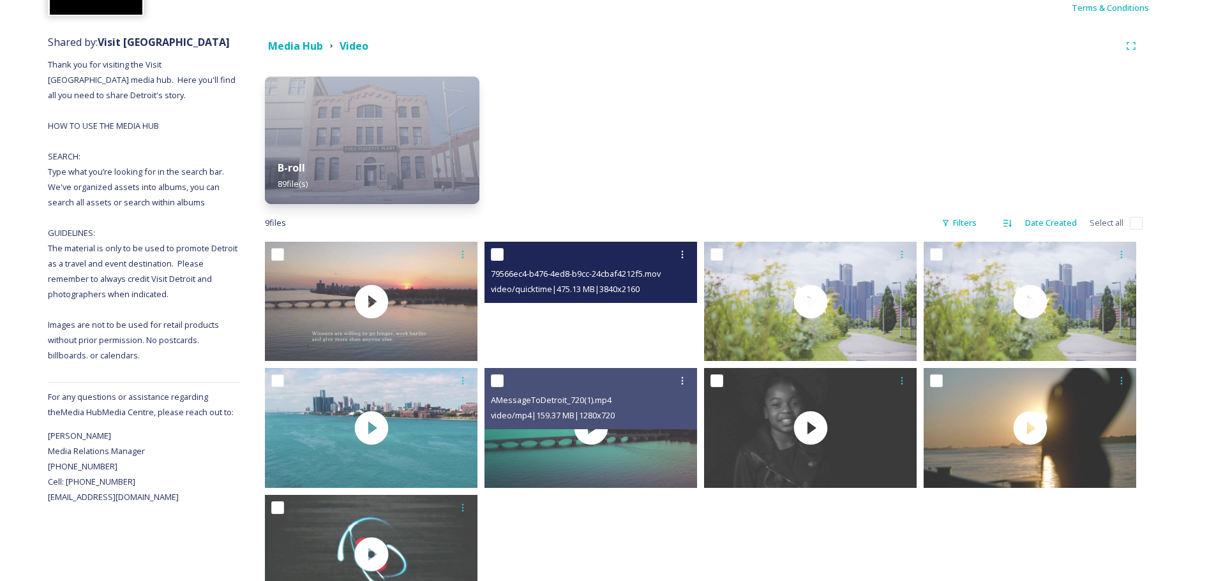
click at [583, 308] on video "79566ec4-b476-4ed8-b9cc-24cbaf4212f5.mov" at bounding box center [590, 301] width 213 height 119
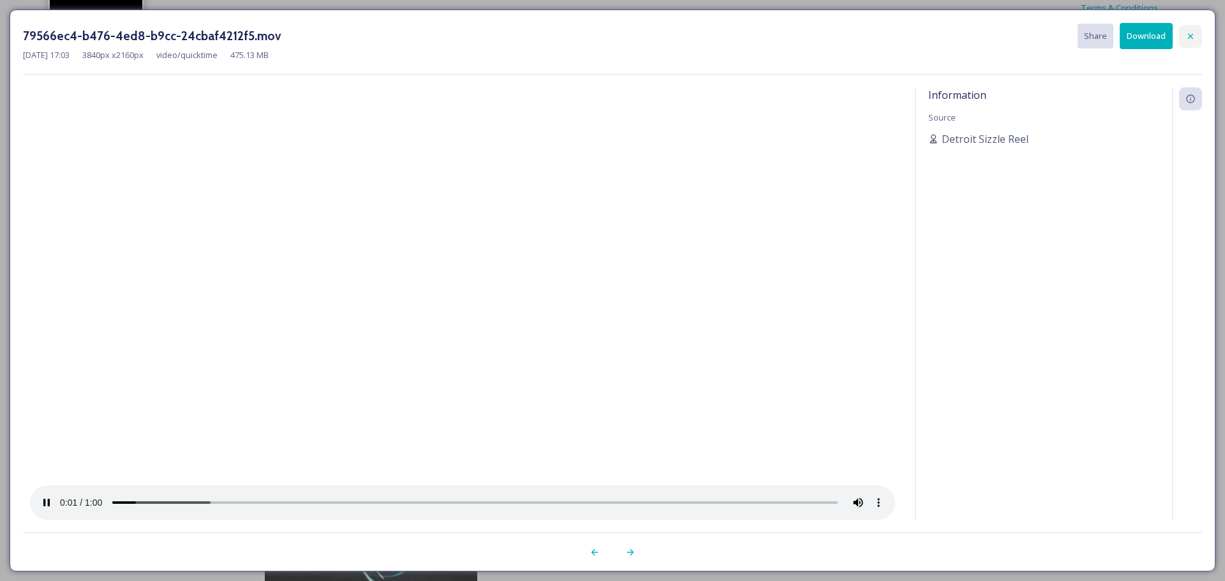
click at [1192, 33] on icon at bounding box center [1191, 36] width 10 height 10
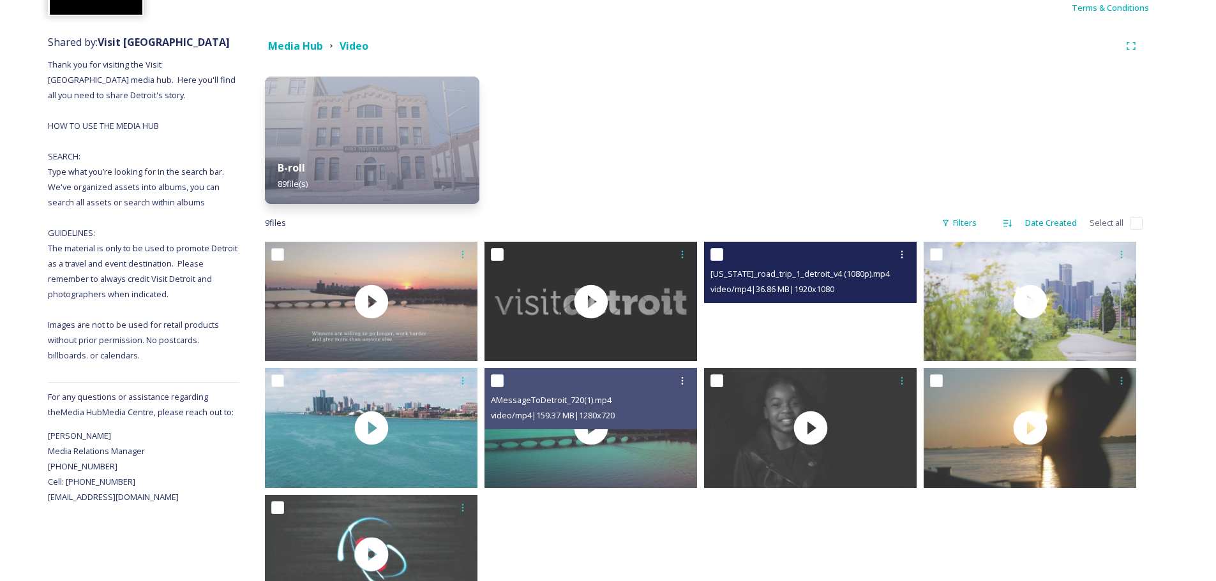
click at [817, 310] on video "michigan_road_trip_1_detroit_v4 (1080p).mp4" at bounding box center [810, 301] width 213 height 119
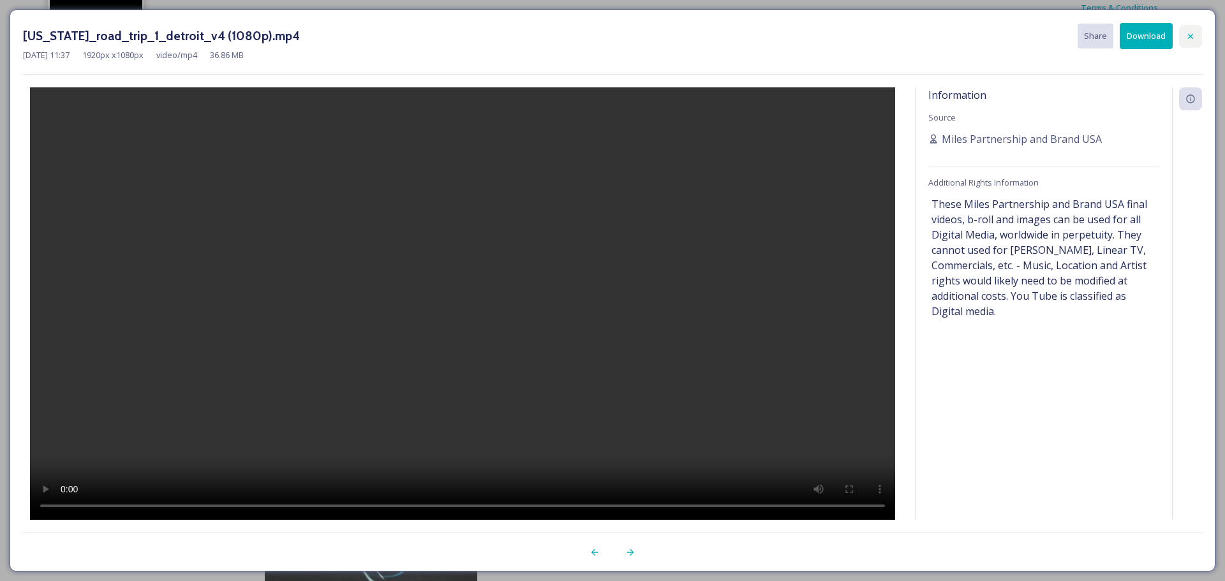
click at [1191, 37] on icon at bounding box center [1191, 36] width 10 height 10
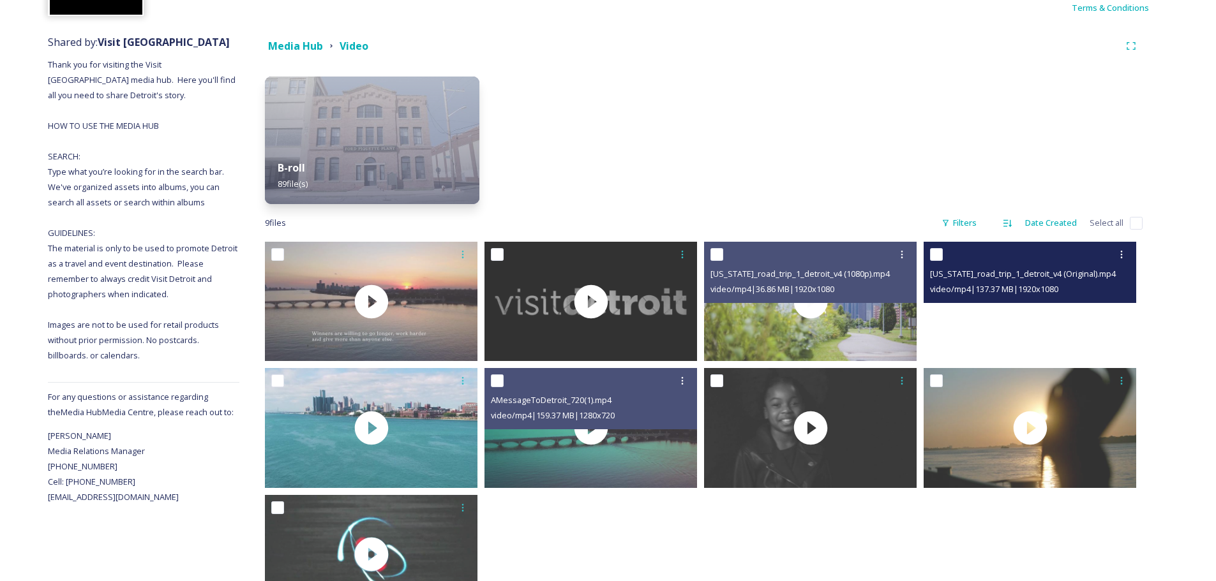
click at [1036, 313] on video "michigan_road_trip_1_detroit_v4 (Original).mp4" at bounding box center [1030, 301] width 213 height 119
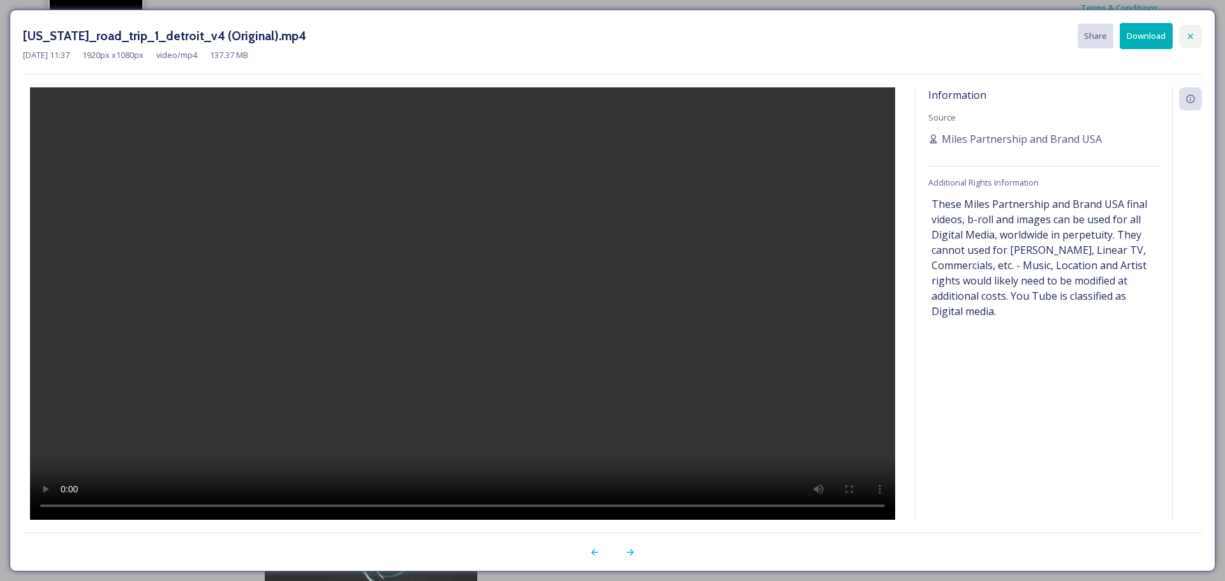
click at [1198, 33] on div at bounding box center [1191, 36] width 23 height 23
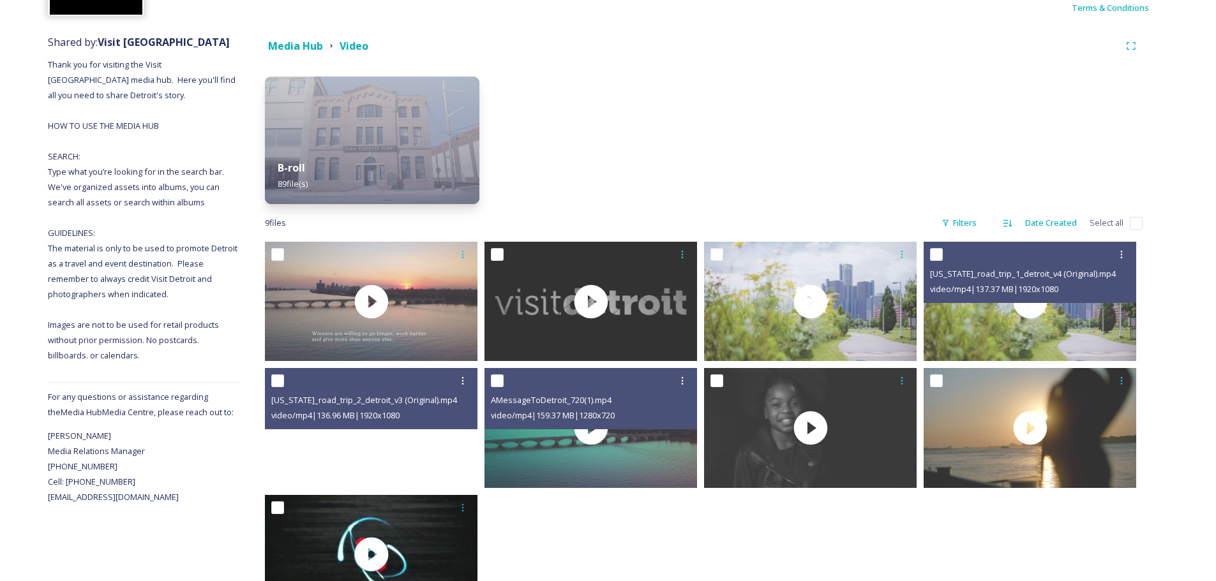
drag, startPoint x: 367, startPoint y: 482, endPoint x: 365, endPoint y: 513, distance: 31.3
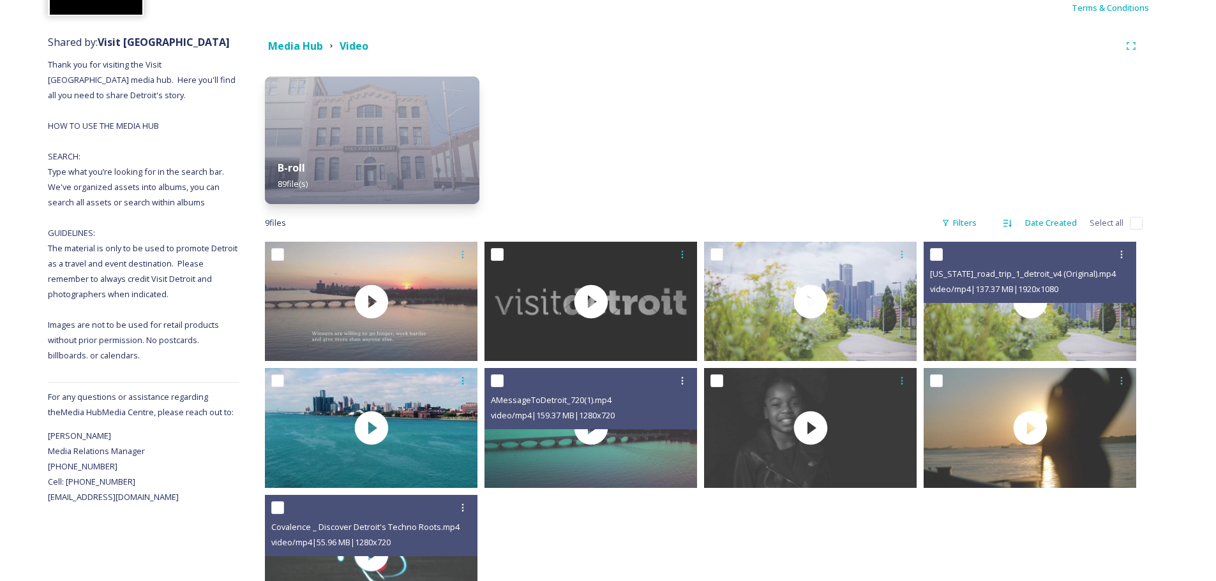
drag, startPoint x: 365, startPoint y: 513, endPoint x: 303, endPoint y: 448, distance: 90.3
click at [303, 448] on div at bounding box center [371, 427] width 213 height 119
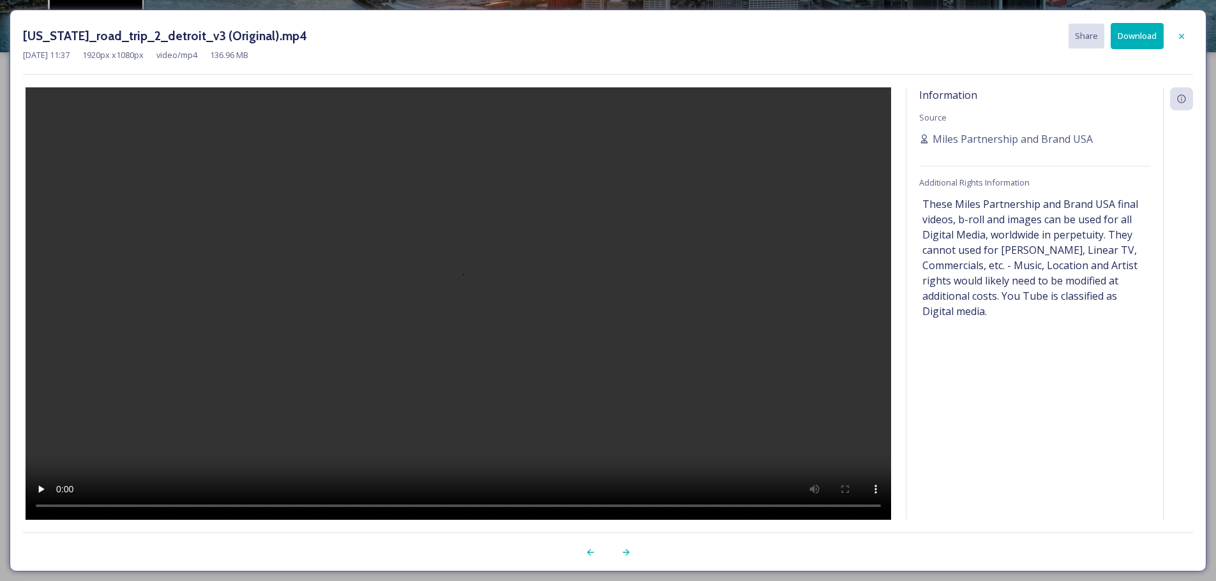
scroll to position [63, 0]
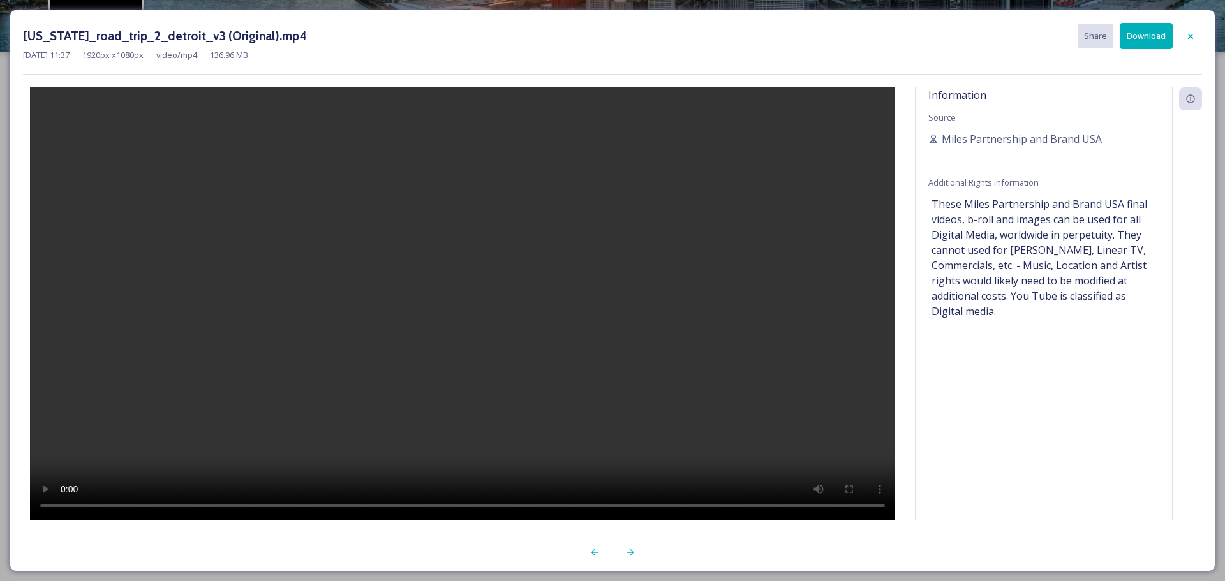
click at [167, 23] on div "[US_STATE]_road_trip_2_detroit_v3 (Original).mp4 Share Download" at bounding box center [613, 36] width 1180 height 26
click at [162, 30] on h3 "[US_STATE]_road_trip_2_detroit_v3 (Original).mp4" at bounding box center [165, 36] width 284 height 19
click at [161, 30] on h3 "[US_STATE]_road_trip_2_detroit_v3 (Original).mp4" at bounding box center [165, 36] width 284 height 19
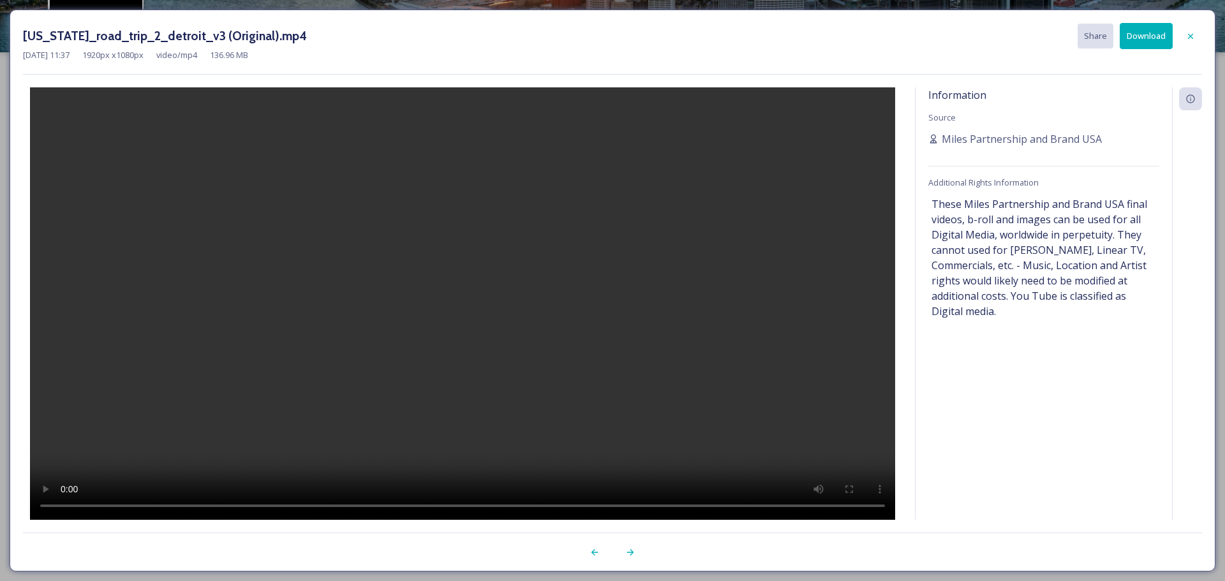
click at [1196, 35] on div at bounding box center [1191, 36] width 23 height 23
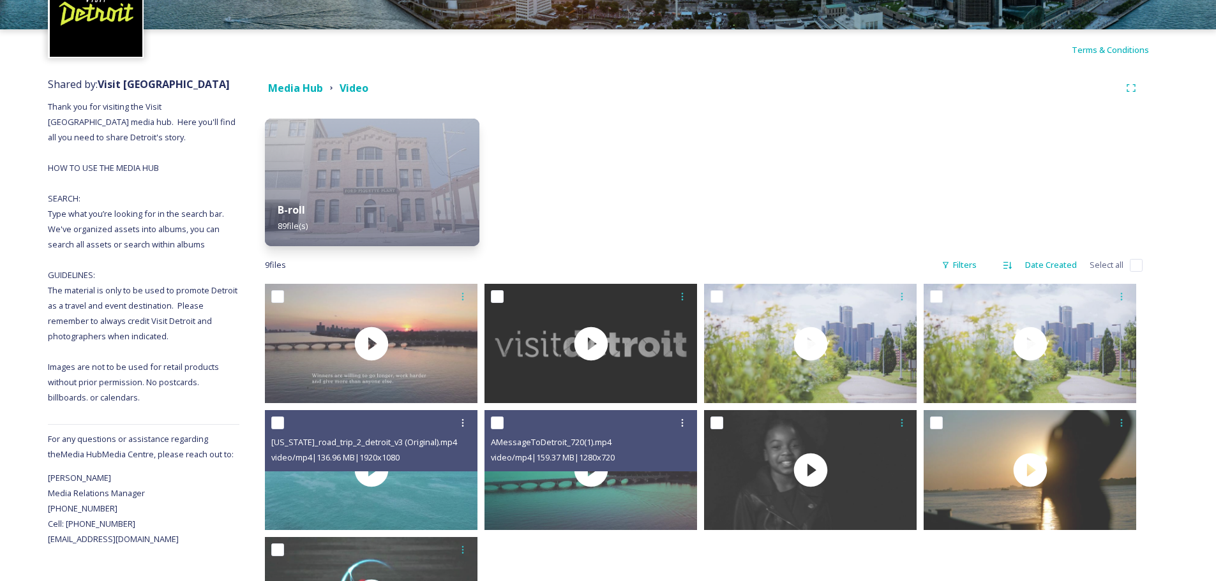
scroll to position [189, 0]
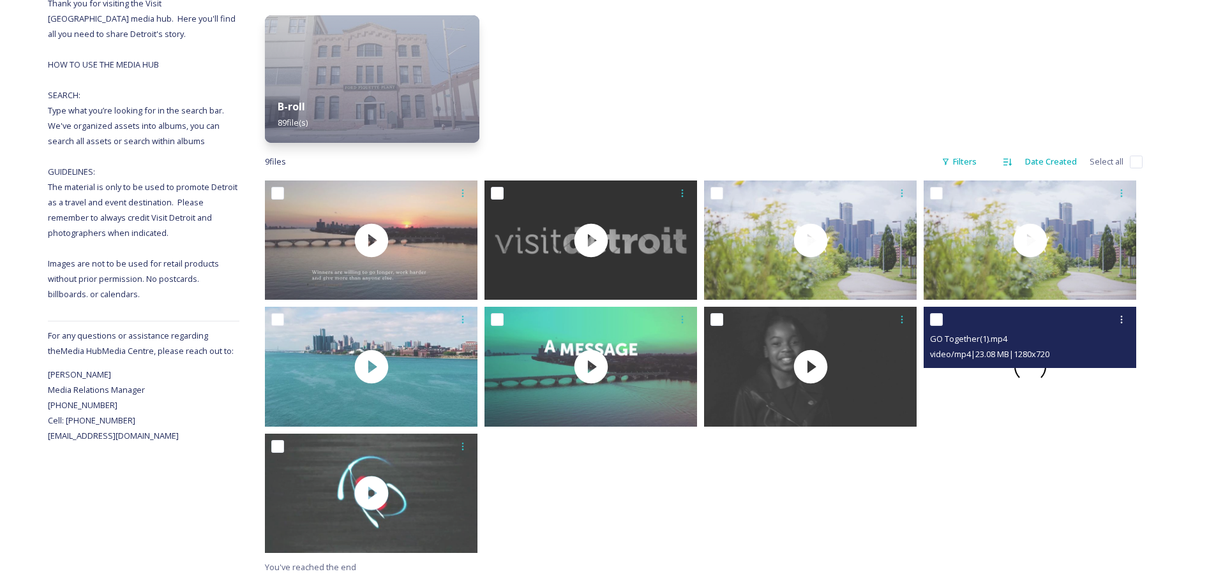
drag, startPoint x: 927, startPoint y: 384, endPoint x: 1044, endPoint y: 369, distance: 117.1
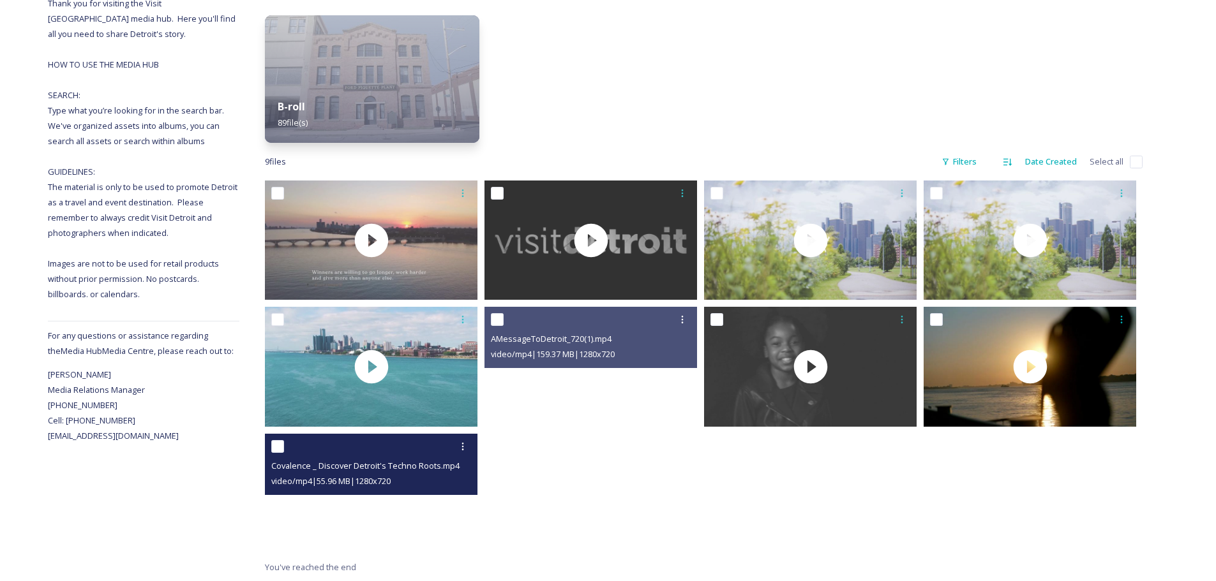
click at [371, 500] on video "Covalence _ Discover Detroit's Techno Roots.mp4" at bounding box center [371, 493] width 213 height 119
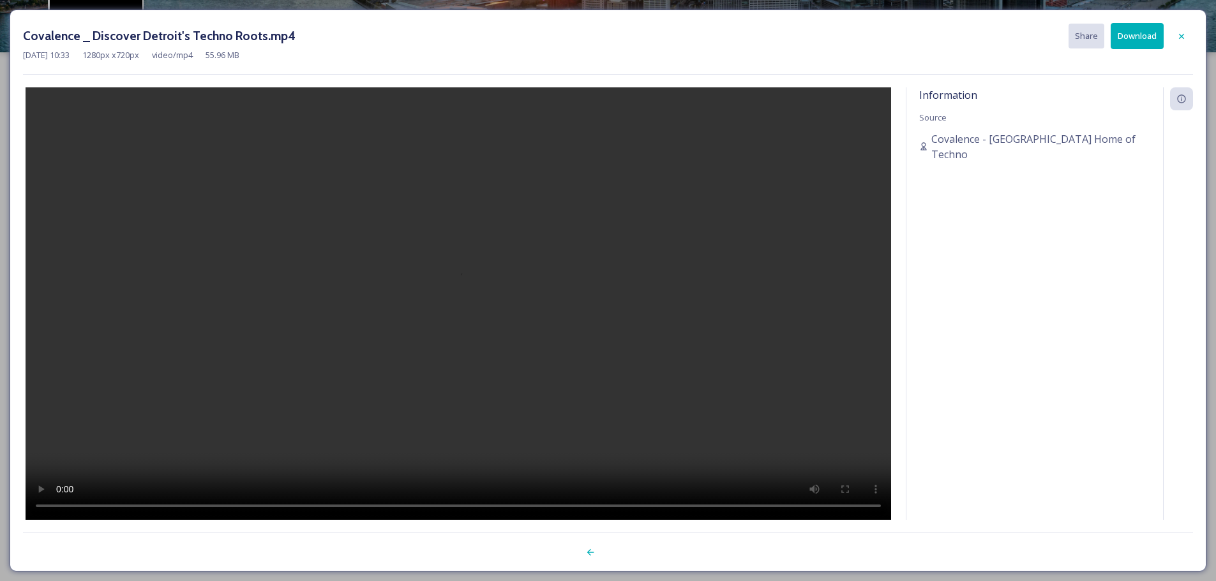
scroll to position [63, 0]
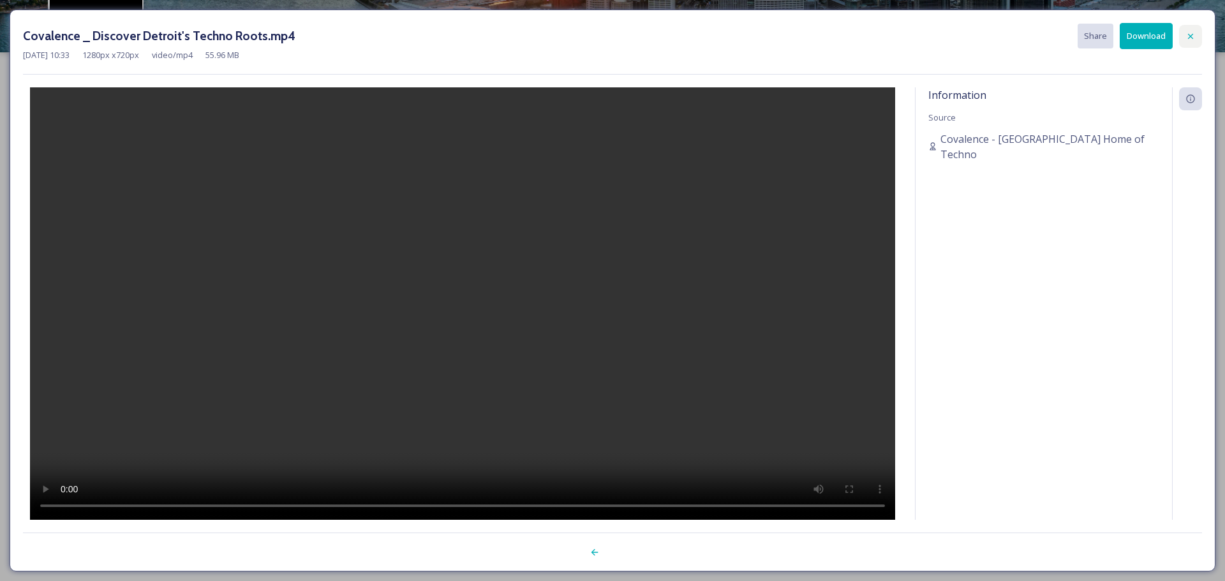
click at [1190, 40] on icon at bounding box center [1191, 36] width 10 height 10
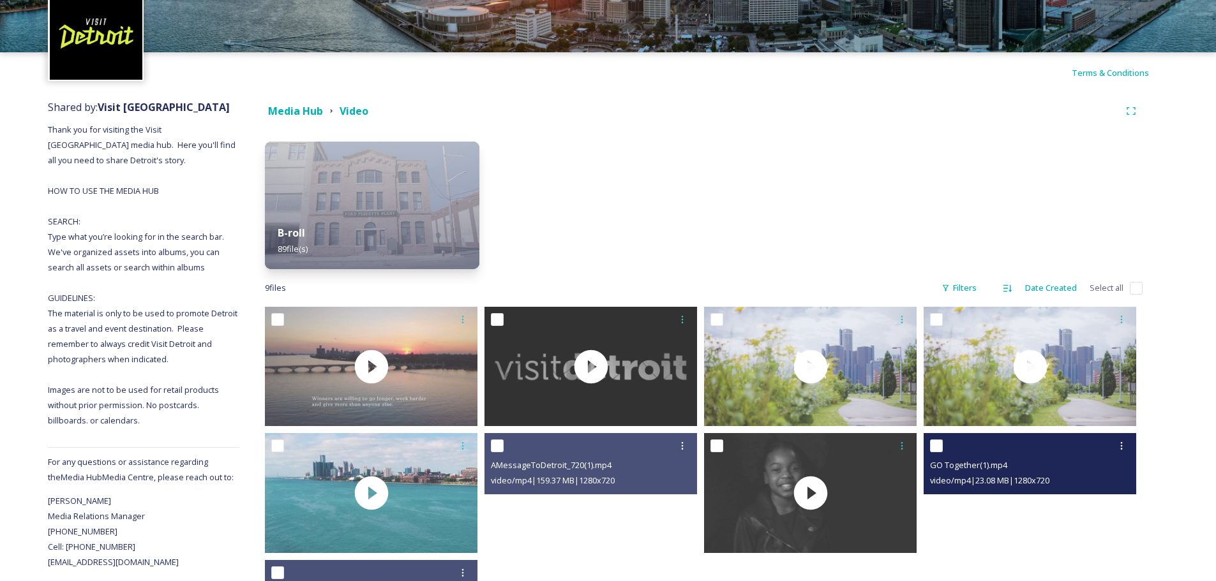
click at [1036, 498] on video "GO Together(1).mp4" at bounding box center [1030, 492] width 213 height 119
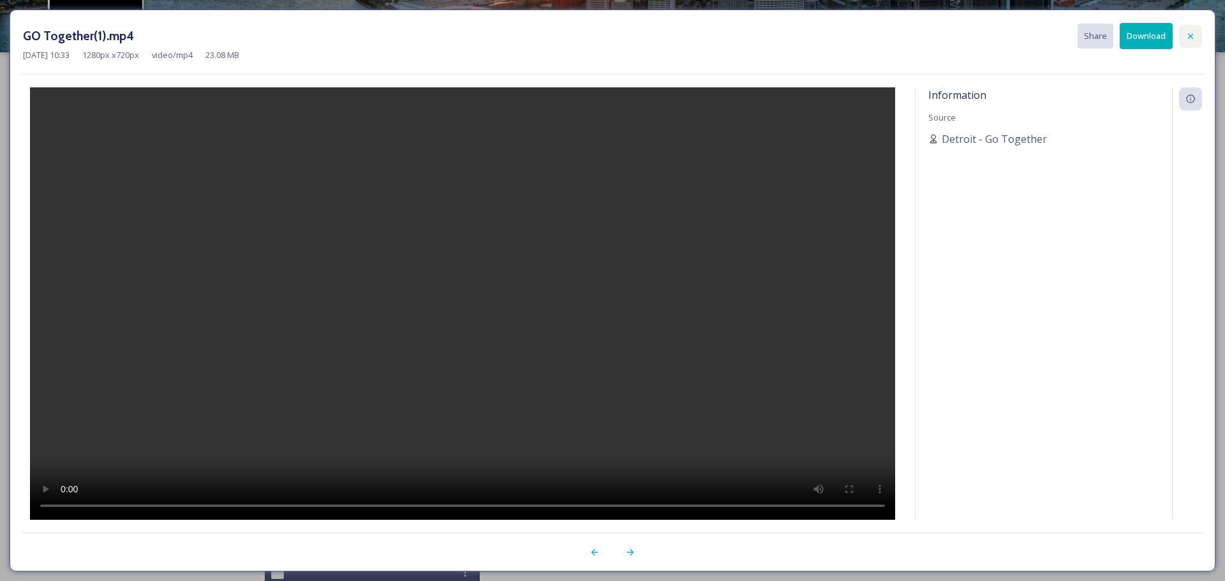
click at [1185, 38] on div at bounding box center [1191, 36] width 23 height 23
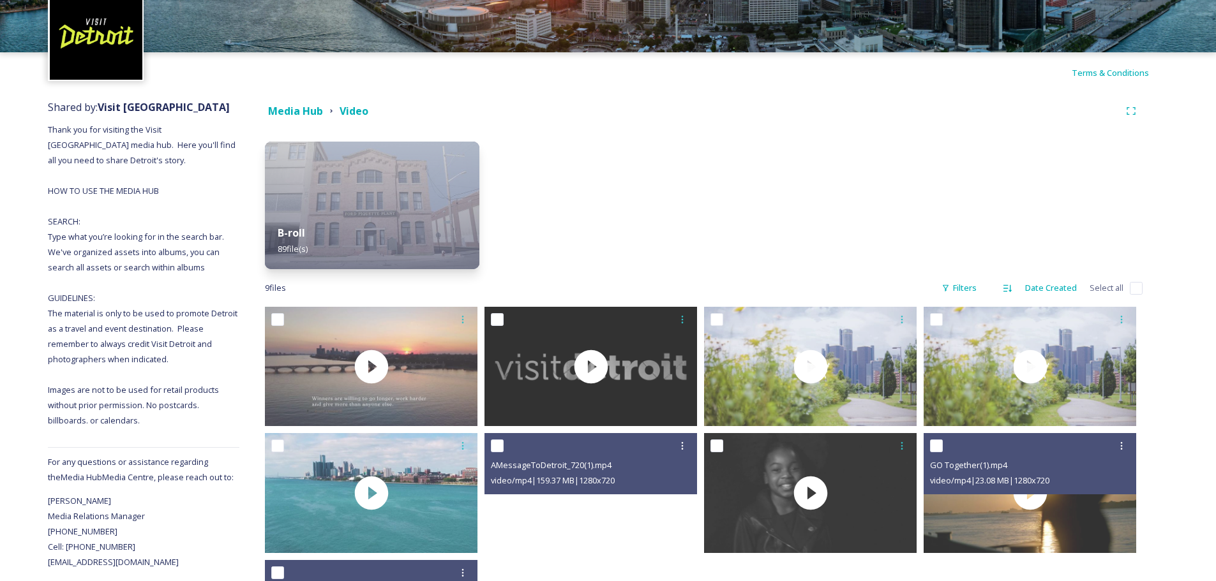
drag, startPoint x: 370, startPoint y: 202, endPoint x: 386, endPoint y: 201, distance: 15.3
click at [370, 201] on img at bounding box center [372, 206] width 214 height 128
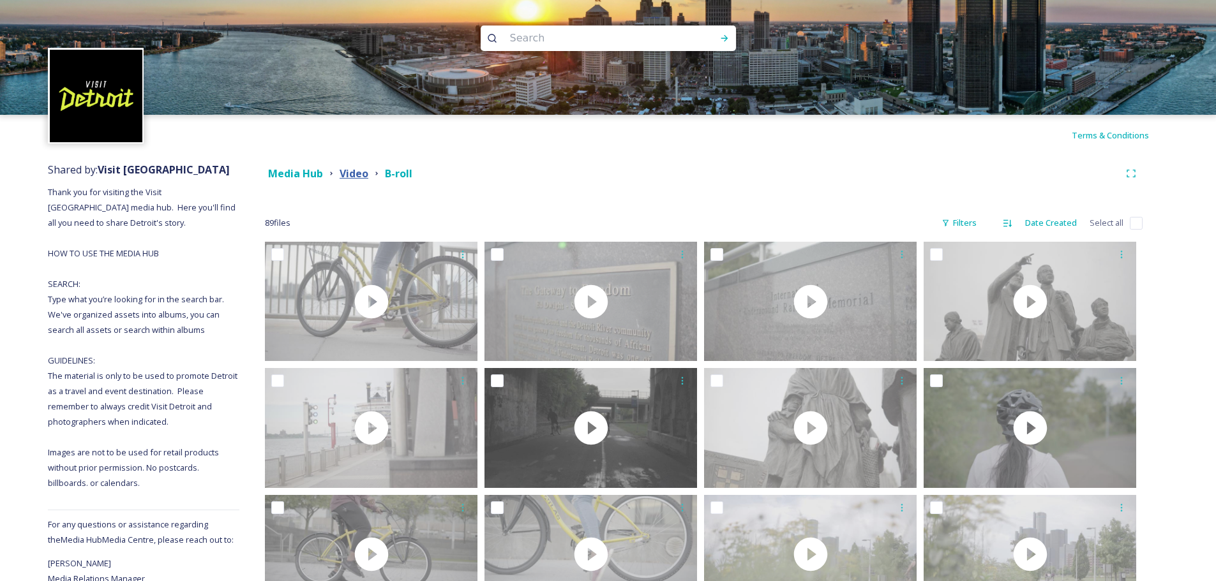
click at [358, 174] on strong "Video" at bounding box center [354, 174] width 29 height 14
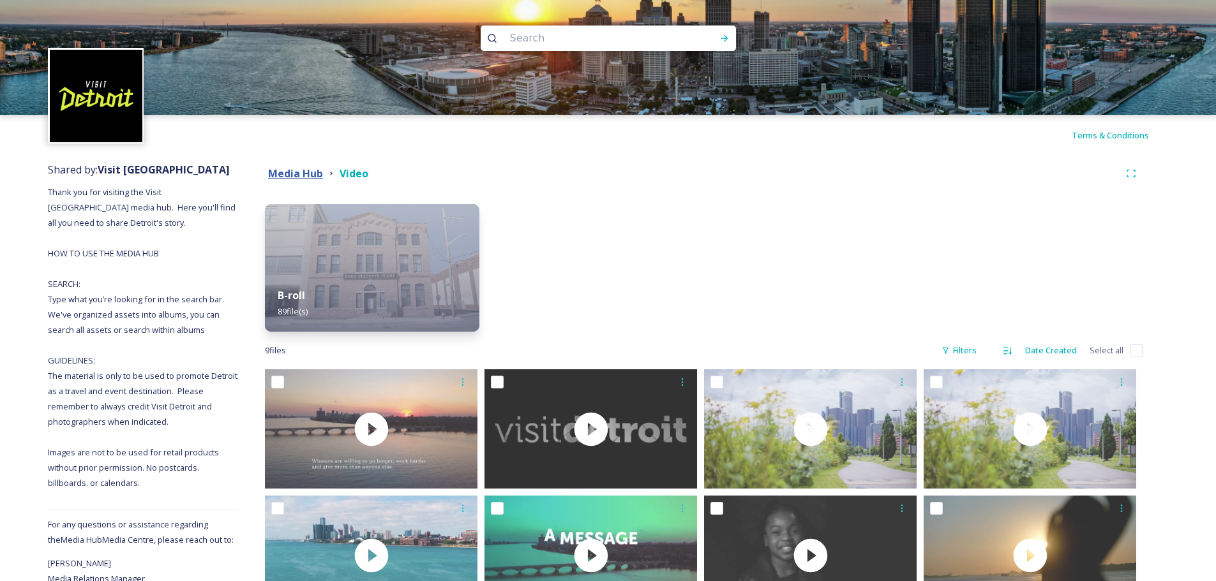
click at [307, 170] on strong "Media Hub" at bounding box center [295, 174] width 55 height 14
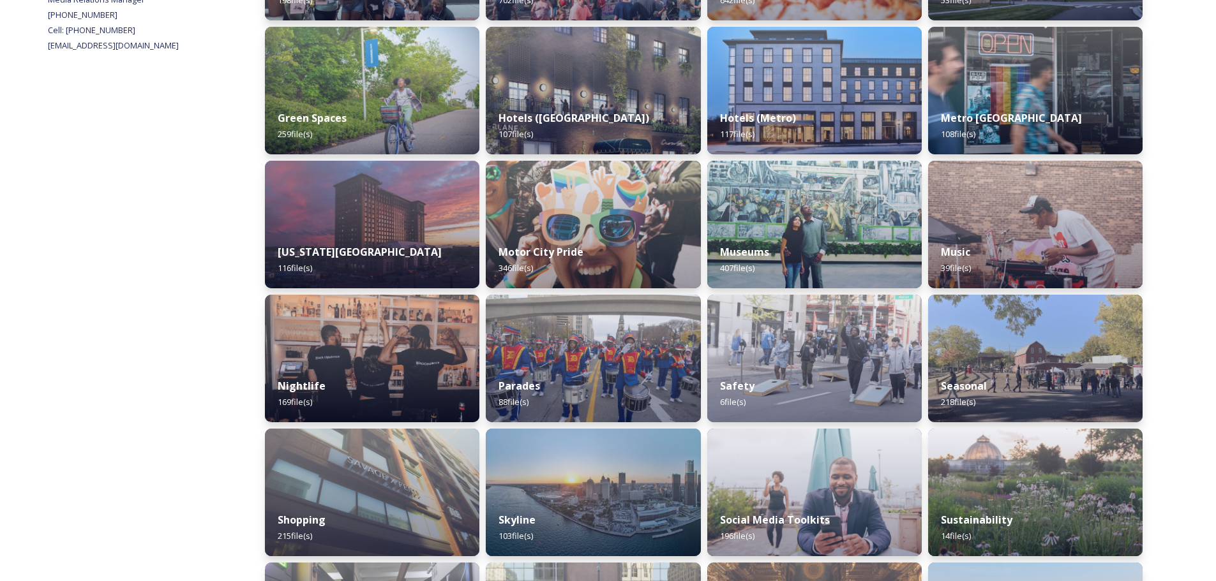
scroll to position [701, 0]
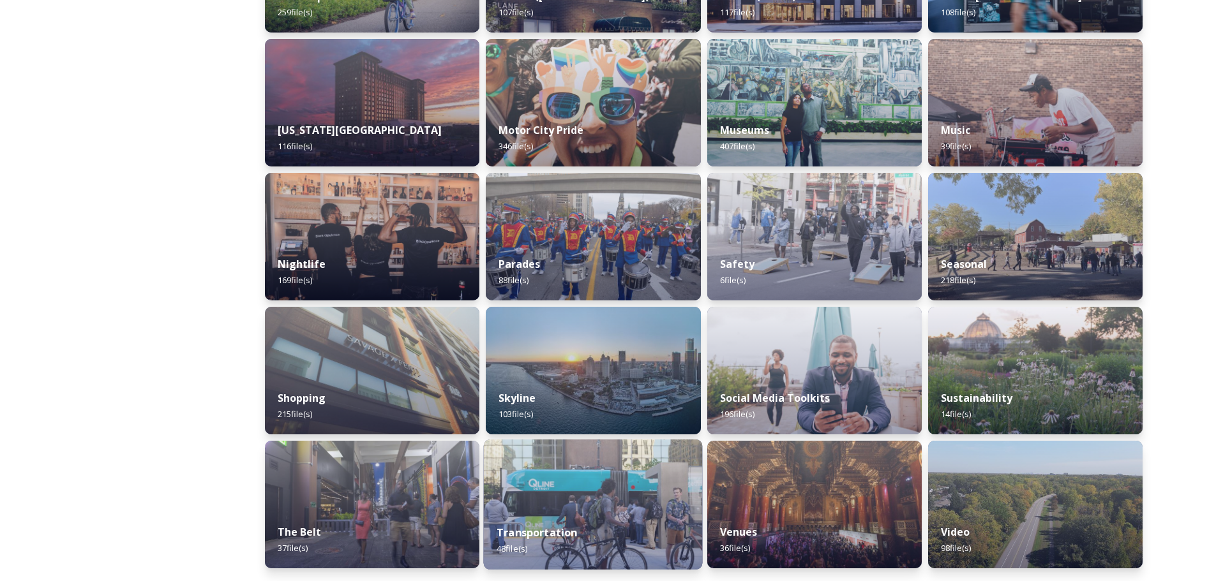
click at [574, 500] on img at bounding box center [593, 505] width 219 height 130
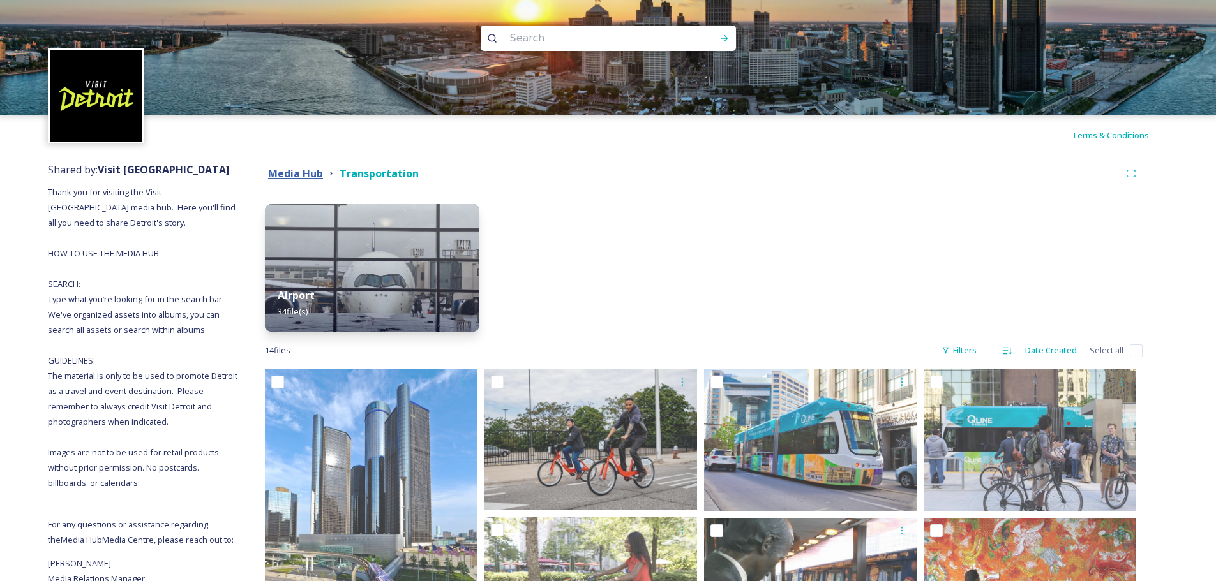
click at [308, 179] on strong "Media Hub" at bounding box center [295, 174] width 55 height 14
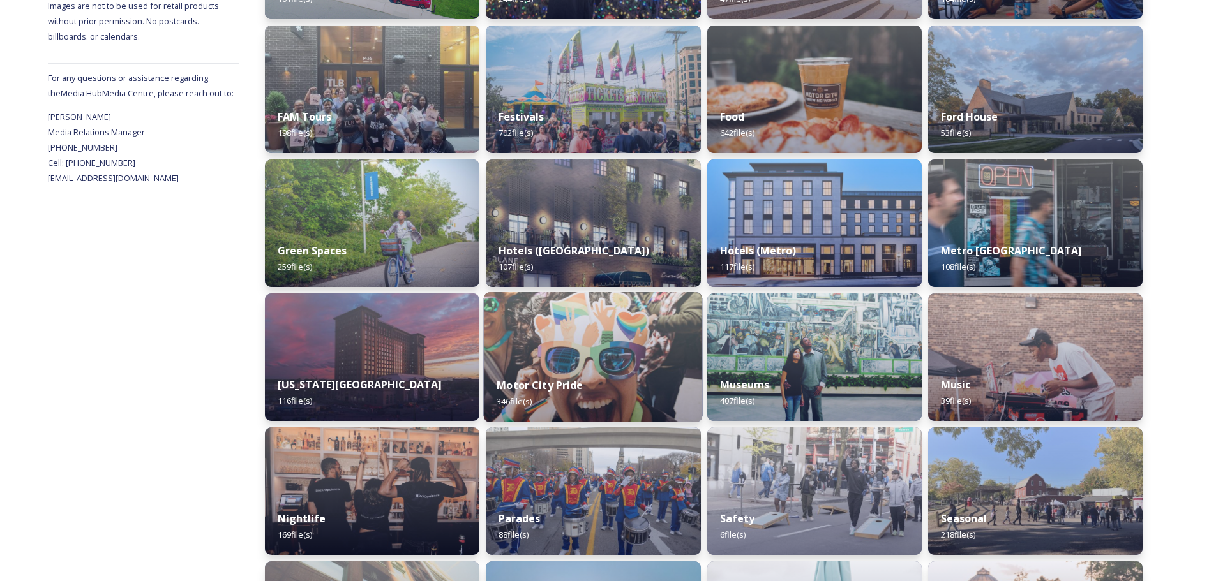
scroll to position [701, 0]
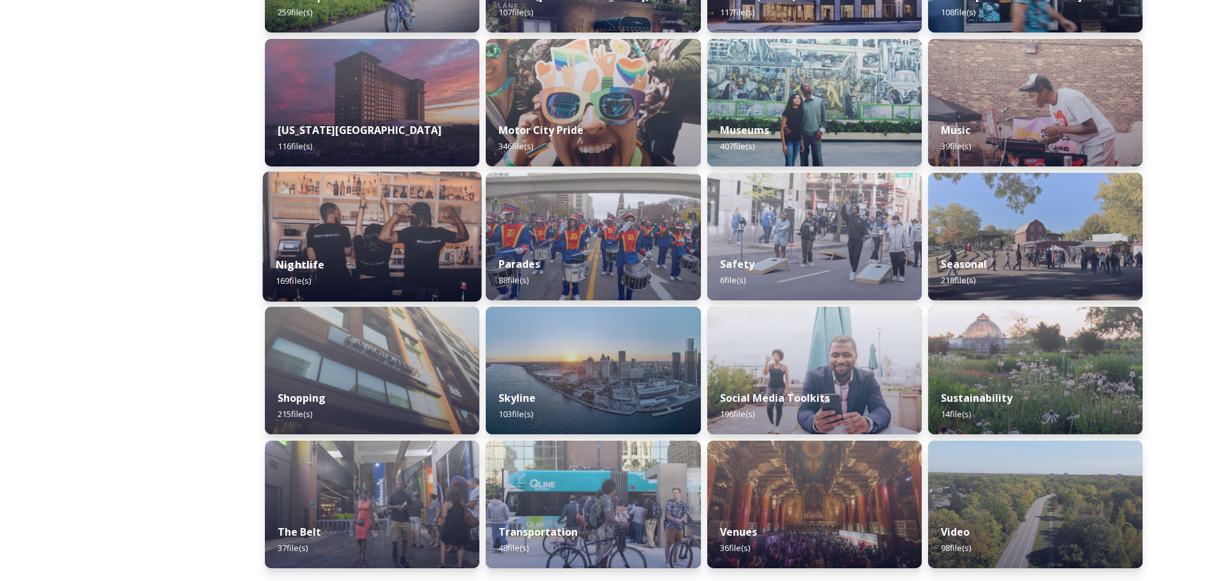
click at [356, 237] on img at bounding box center [372, 237] width 219 height 130
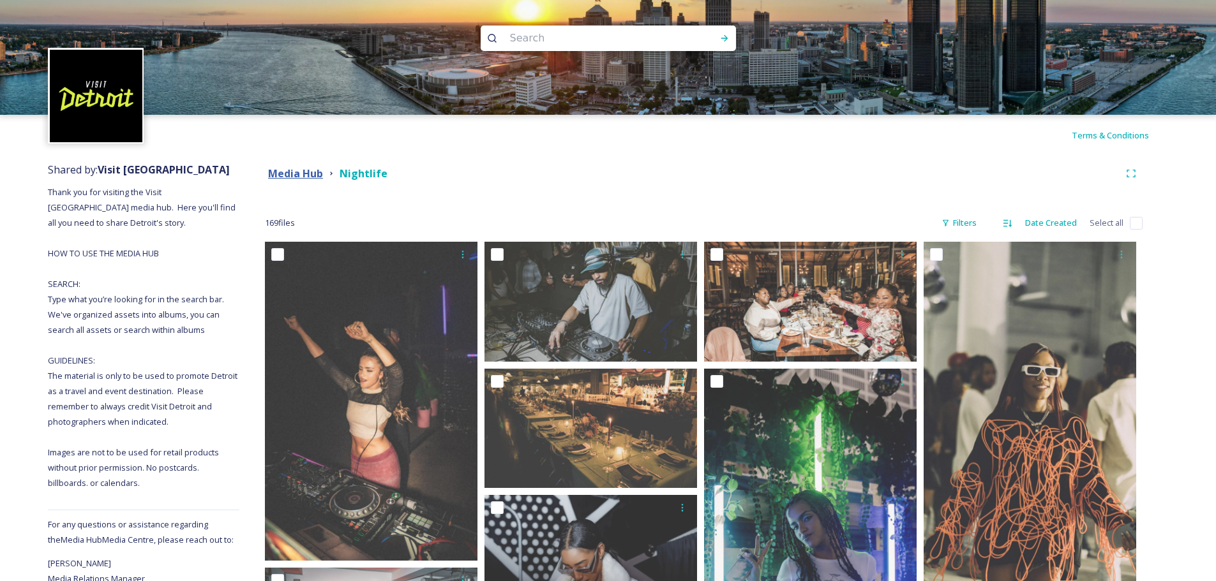
click at [303, 167] on strong "Media Hub" at bounding box center [295, 174] width 55 height 14
